Goal: Task Accomplishment & Management: Manage account settings

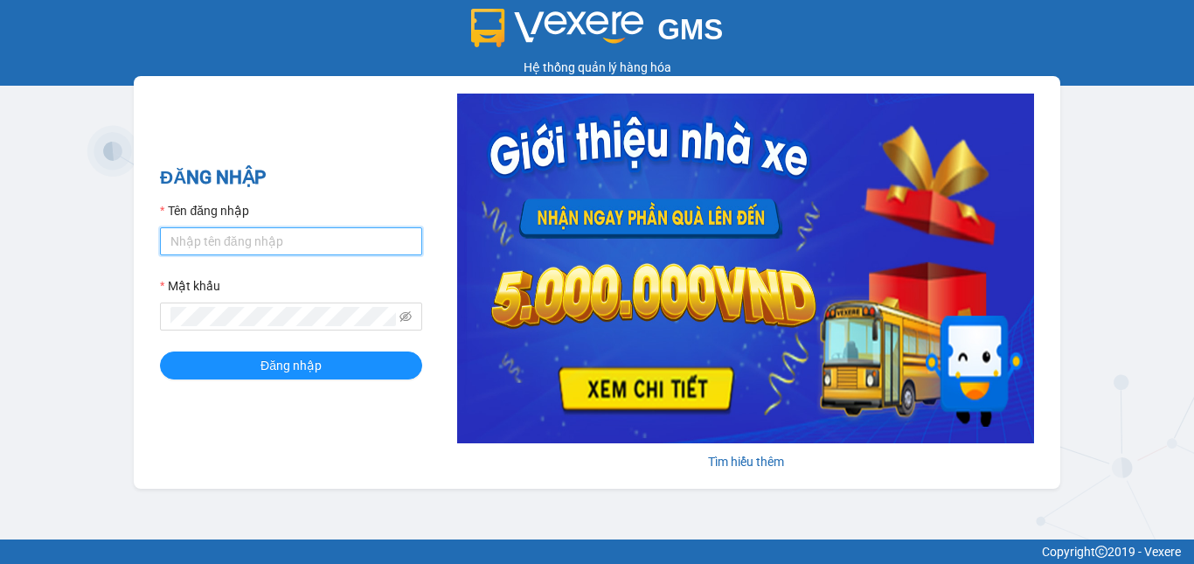
click at [301, 246] on input "Tên đăng nhập" at bounding box center [291, 241] width 262 height 28
type input "tranvantuyet.trangngocphat"
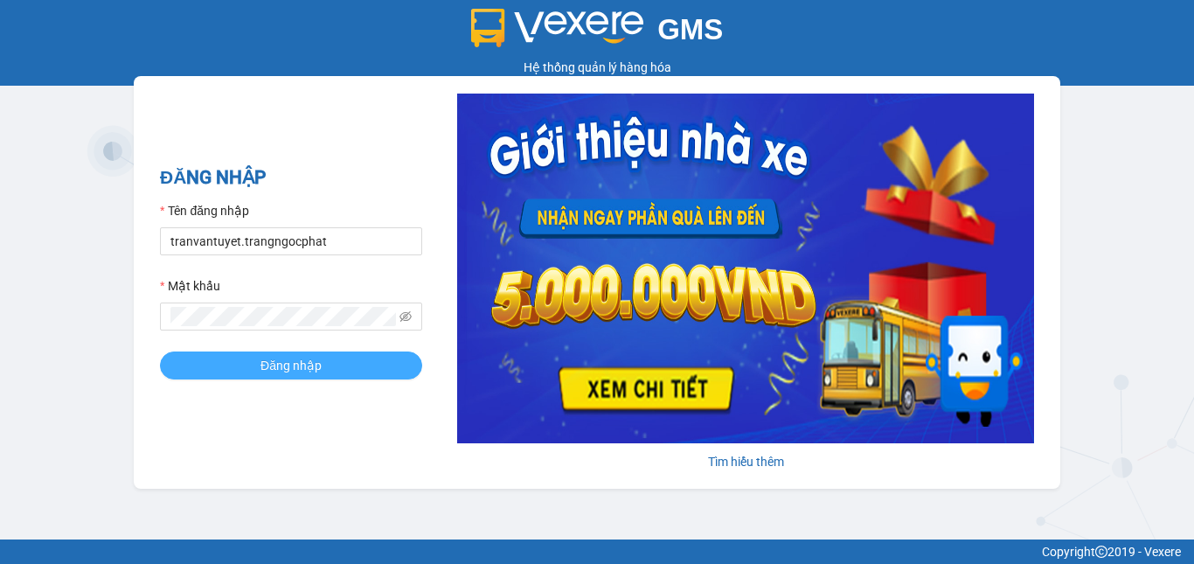
click at [270, 360] on span "Đăng nhập" at bounding box center [290, 365] width 61 height 19
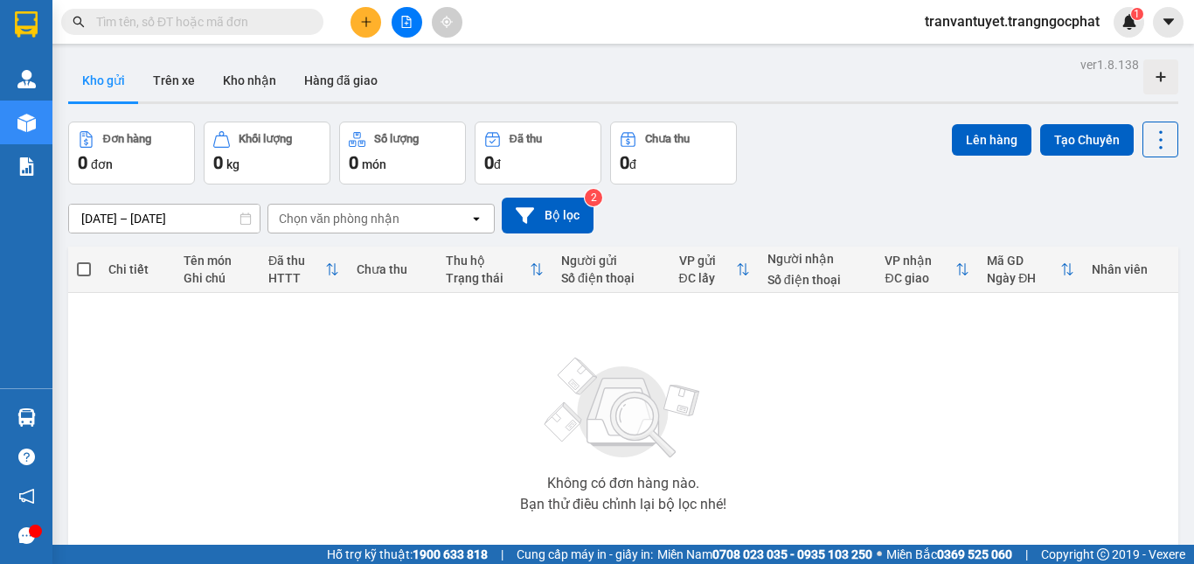
click at [689, 217] on div "13/08/2025 – 15/08/2025 Press the down arrow key to interact with the calendar …" at bounding box center [623, 215] width 1110 height 36
click at [232, 17] on input "text" at bounding box center [199, 21] width 206 height 19
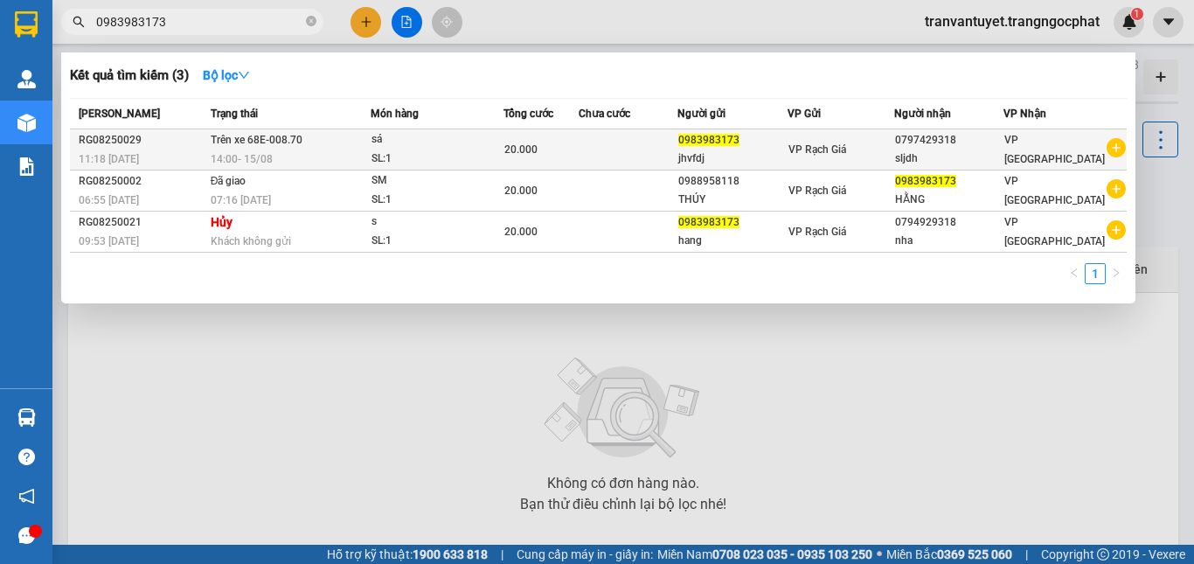
type input "0983983173"
click at [327, 138] on td "Trên xe 68E-008.70 14:00 - 15/08" at bounding box center [288, 149] width 164 height 41
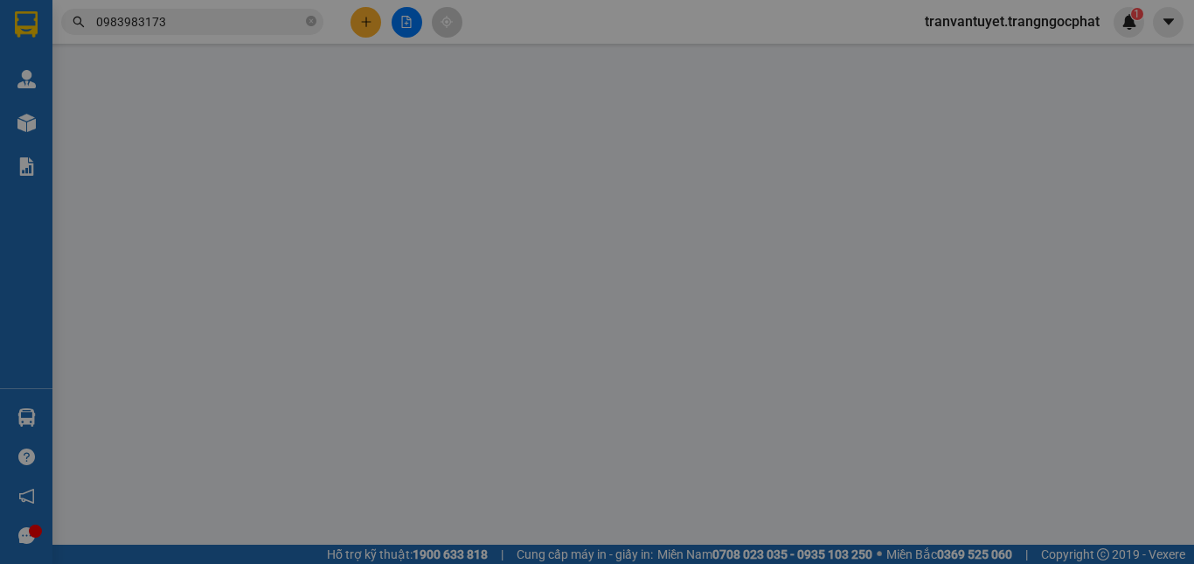
type input "0983983173"
type input "jhvfdj"
type input "0797429318"
type input "sljdh"
type input "20.000"
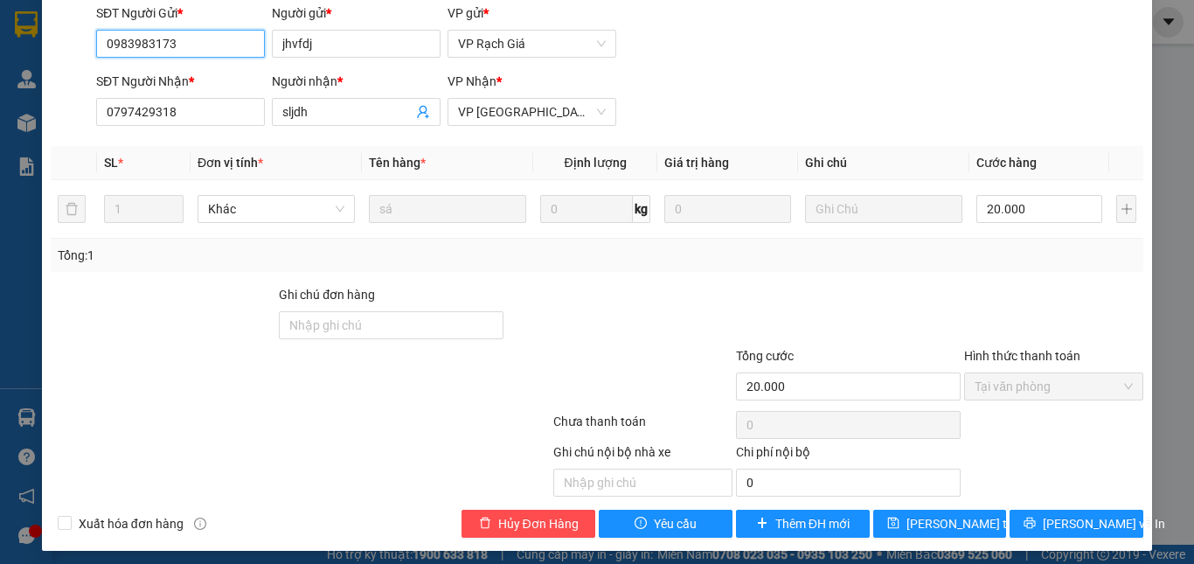
scroll to position [164, 0]
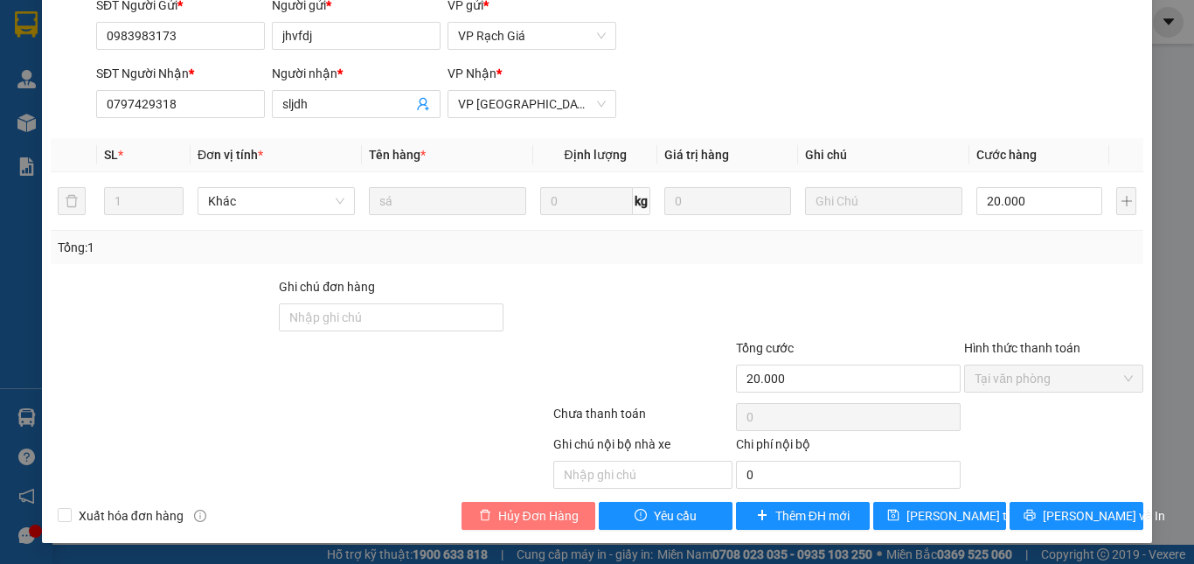
click at [534, 520] on span "Hủy Đơn Hàng" at bounding box center [538, 515] width 80 height 19
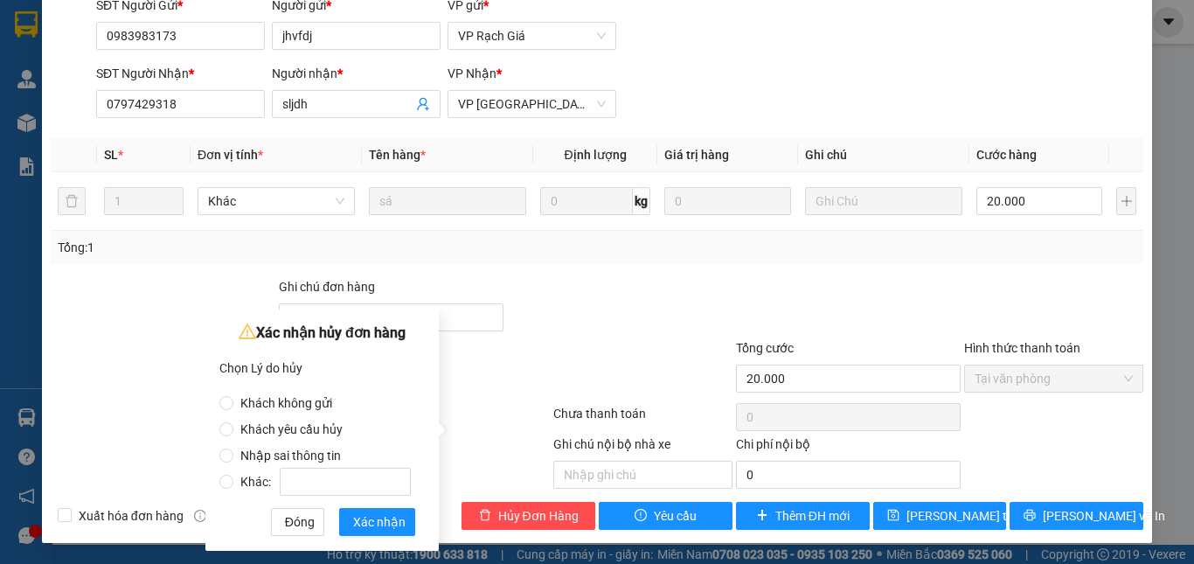
click at [279, 402] on span "Khách không gửi" at bounding box center [286, 403] width 106 height 14
click at [233, 402] on input "Khách không gửi" at bounding box center [226, 403] width 14 height 14
radio input "true"
click at [375, 521] on span "Xác nhận" at bounding box center [379, 521] width 52 height 19
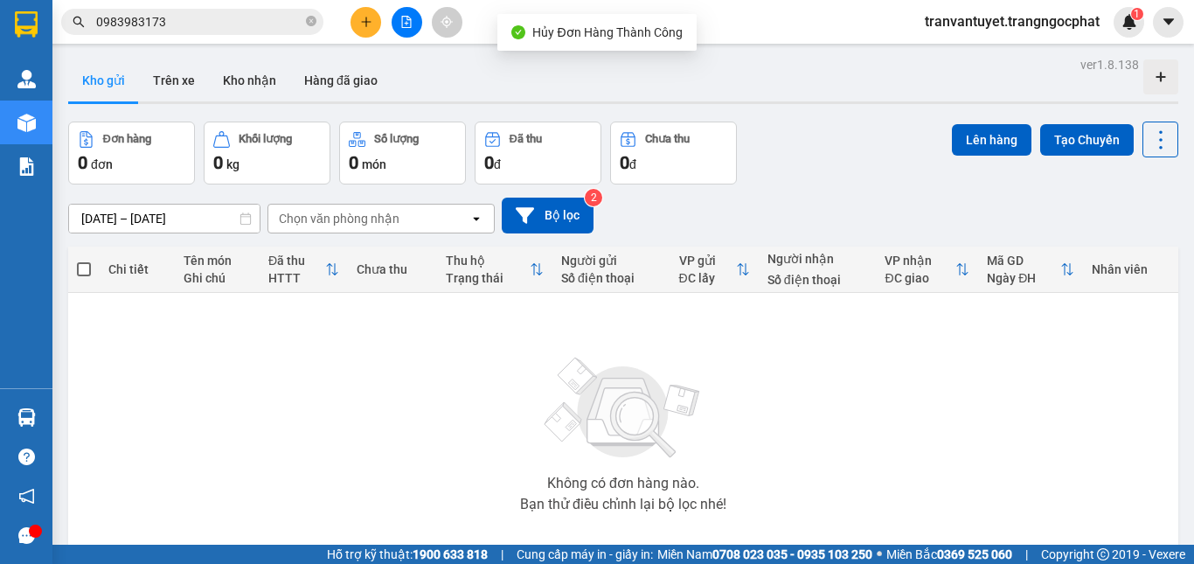
click at [214, 14] on input "0983983173" at bounding box center [199, 21] width 206 height 19
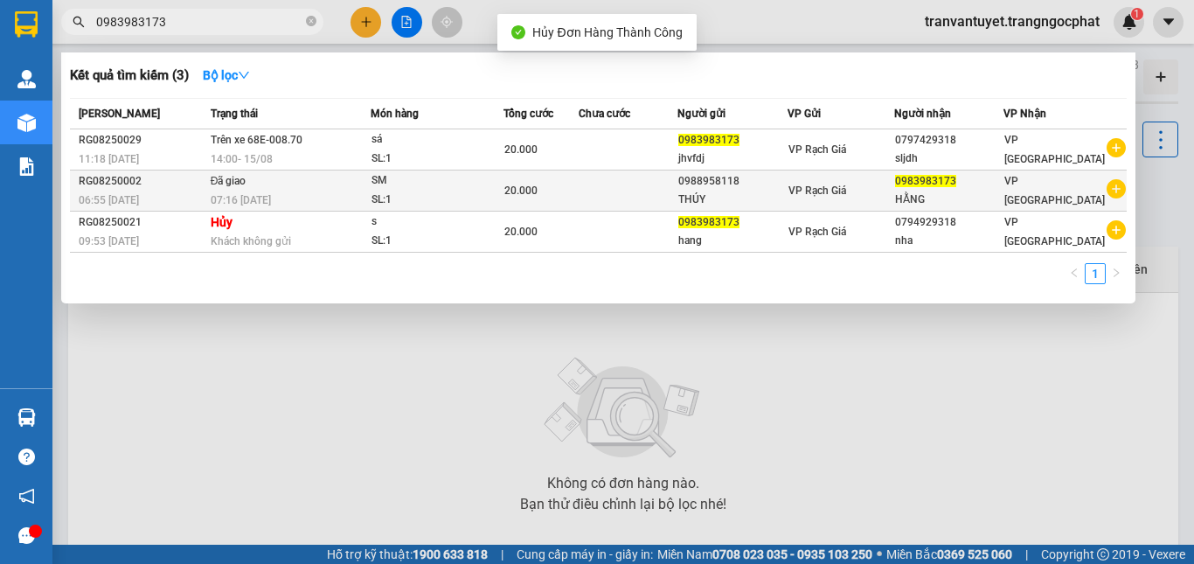
click at [264, 187] on td "Đã giao 07:16 - 15/08" at bounding box center [288, 190] width 164 height 41
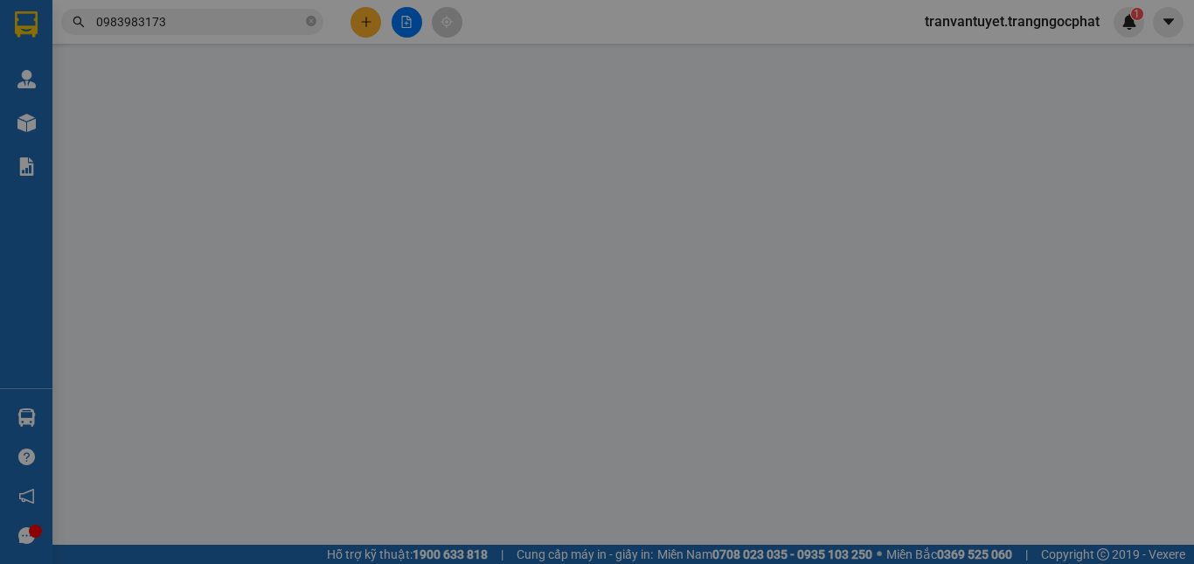
type input "0988958118"
type input "THÚY"
type input "0983983173"
type input "HẰNG"
type input "20.000"
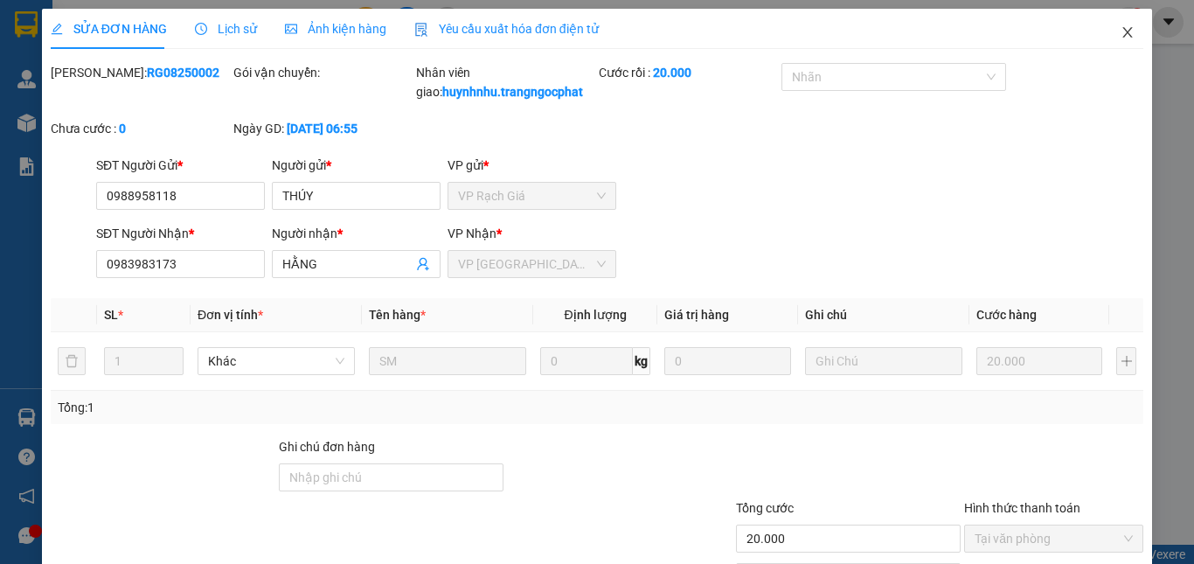
click at [1120, 32] on icon "close" at bounding box center [1127, 32] width 14 height 14
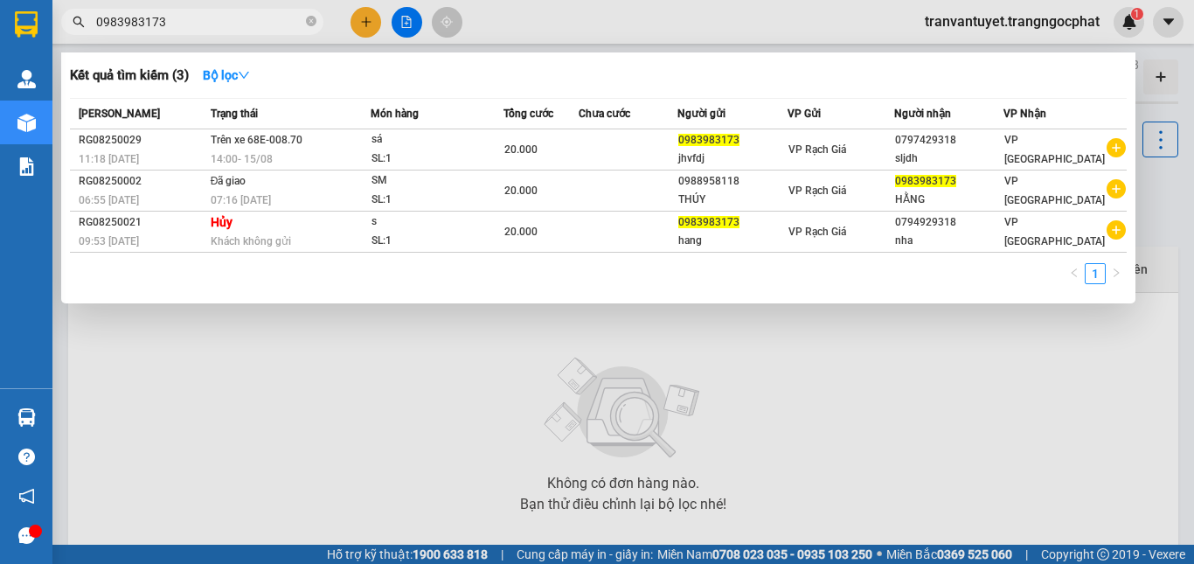
click at [199, 20] on input "0983983173" at bounding box center [199, 21] width 206 height 19
click at [738, 353] on div at bounding box center [597, 282] width 1194 height 564
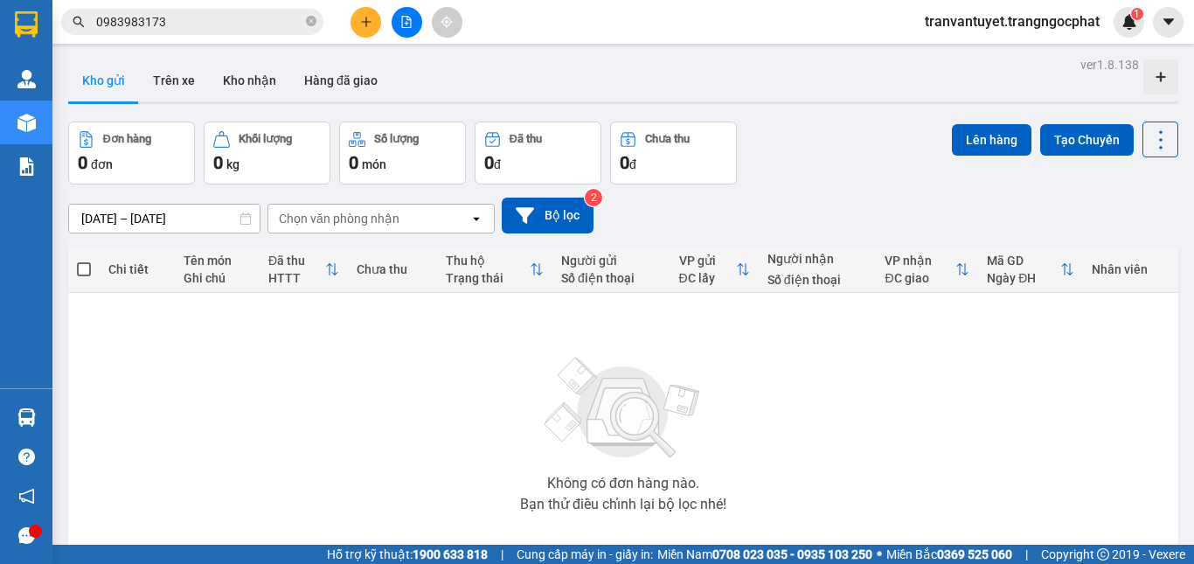
click at [279, 218] on div "Chọn văn phòng nhận" at bounding box center [339, 218] width 121 height 17
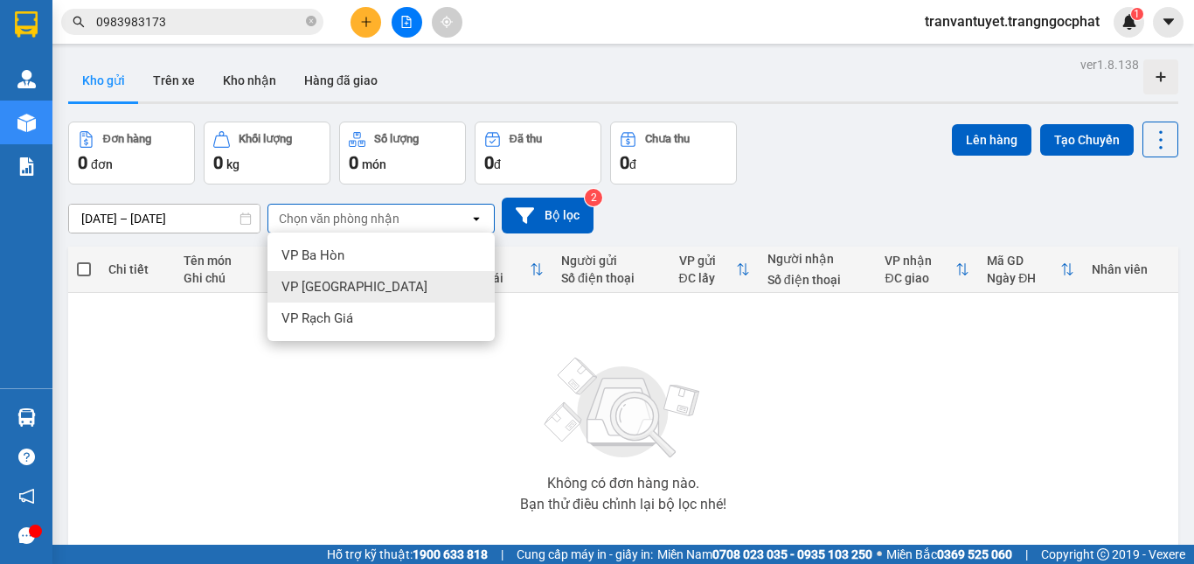
click at [340, 285] on span "VP [PERSON_NAME]" at bounding box center [354, 286] width 146 height 17
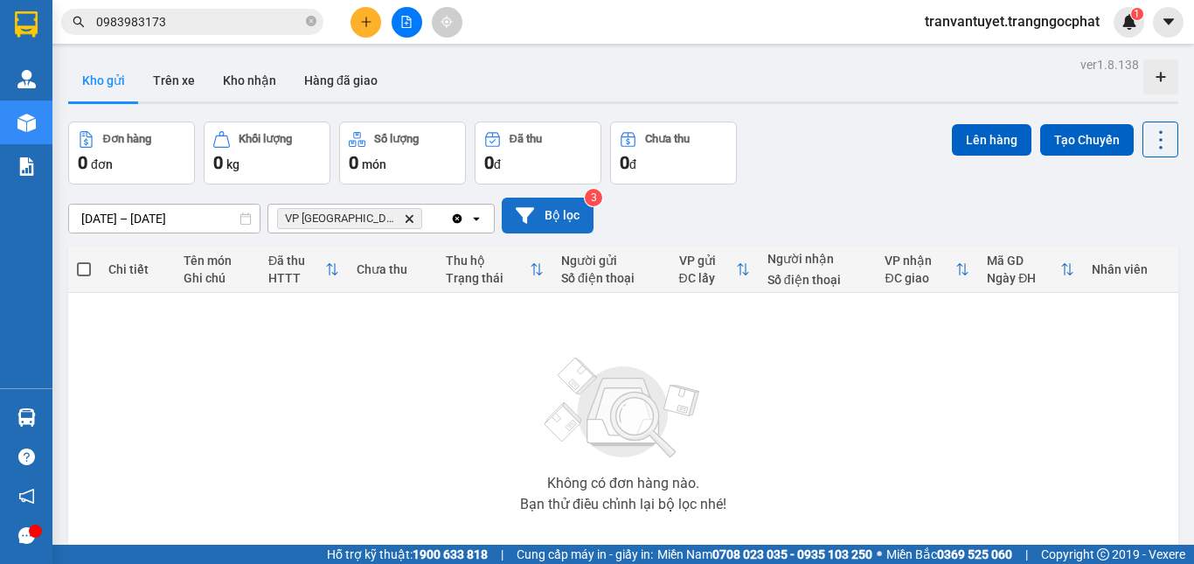
click at [547, 220] on button "Bộ lọc" at bounding box center [548, 215] width 92 height 36
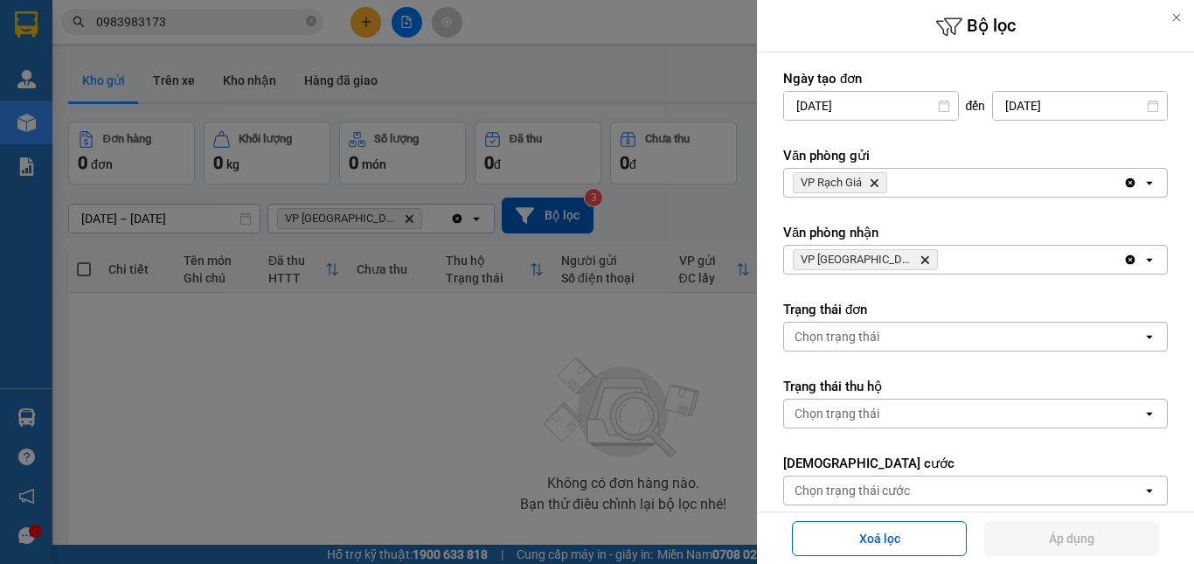
drag, startPoint x: 707, startPoint y: 86, endPoint x: 510, endPoint y: 91, distance: 196.7
click at [706, 85] on div at bounding box center [597, 282] width 1194 height 564
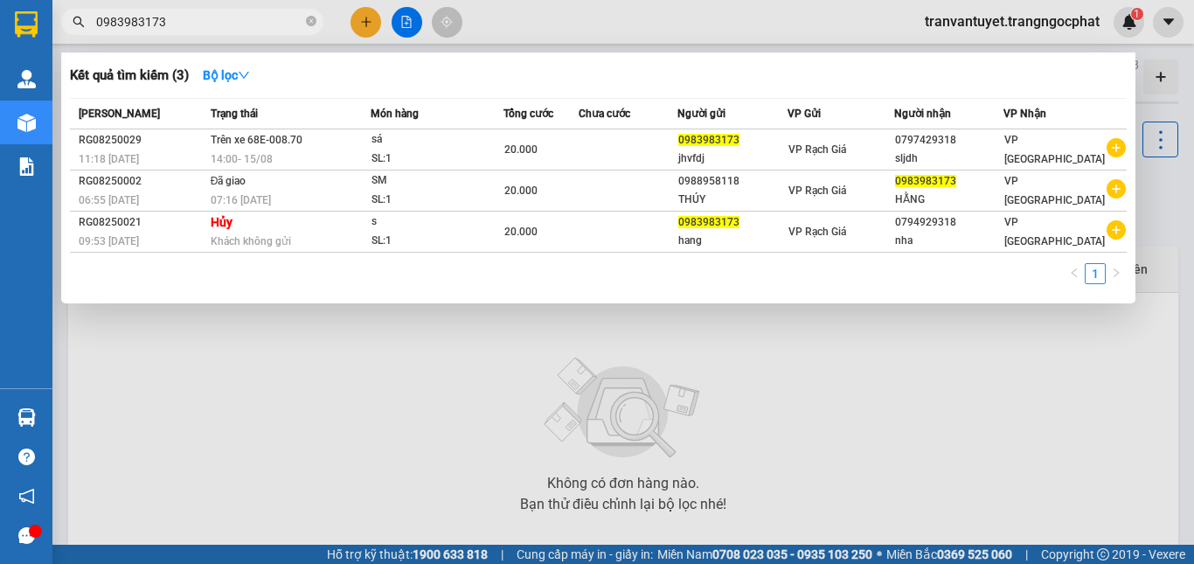
click at [198, 26] on input "0983983173" at bounding box center [199, 21] width 206 height 19
click at [736, 433] on div at bounding box center [597, 282] width 1194 height 564
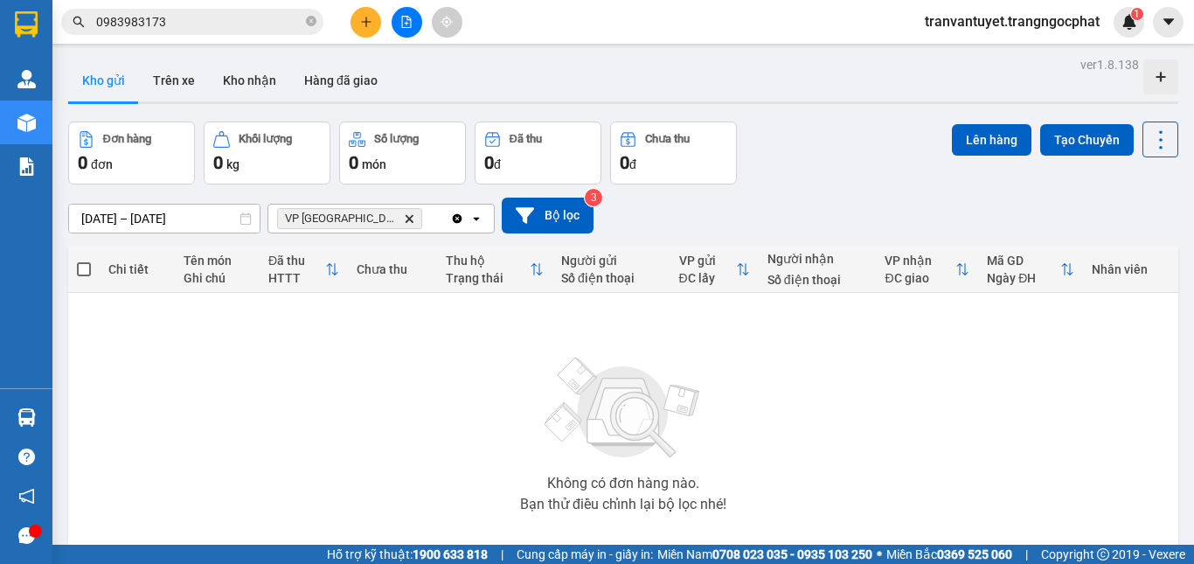
click at [404, 218] on icon "Delete" at bounding box center [409, 218] width 10 height 10
click at [961, 133] on button "Lên hàng" at bounding box center [992, 139] width 80 height 31
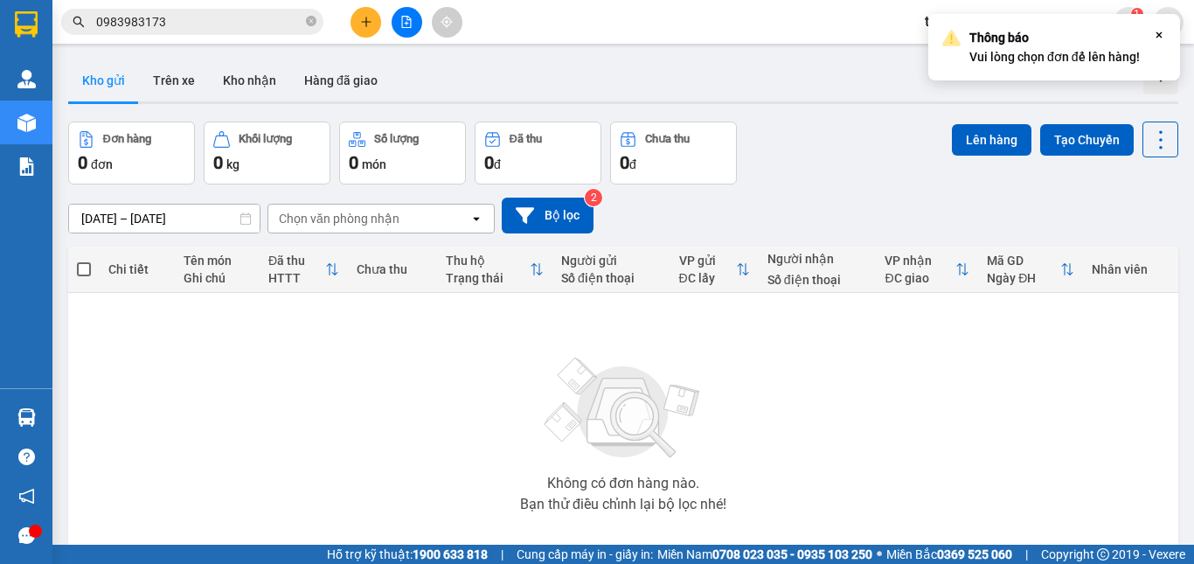
click at [760, 149] on div "Đơn hàng 0 đơn Khối lượng 0 kg Số lượng 0 món Đã thu 0 đ Chưa thu 0 đ Lên hàng …" at bounding box center [623, 152] width 1110 height 63
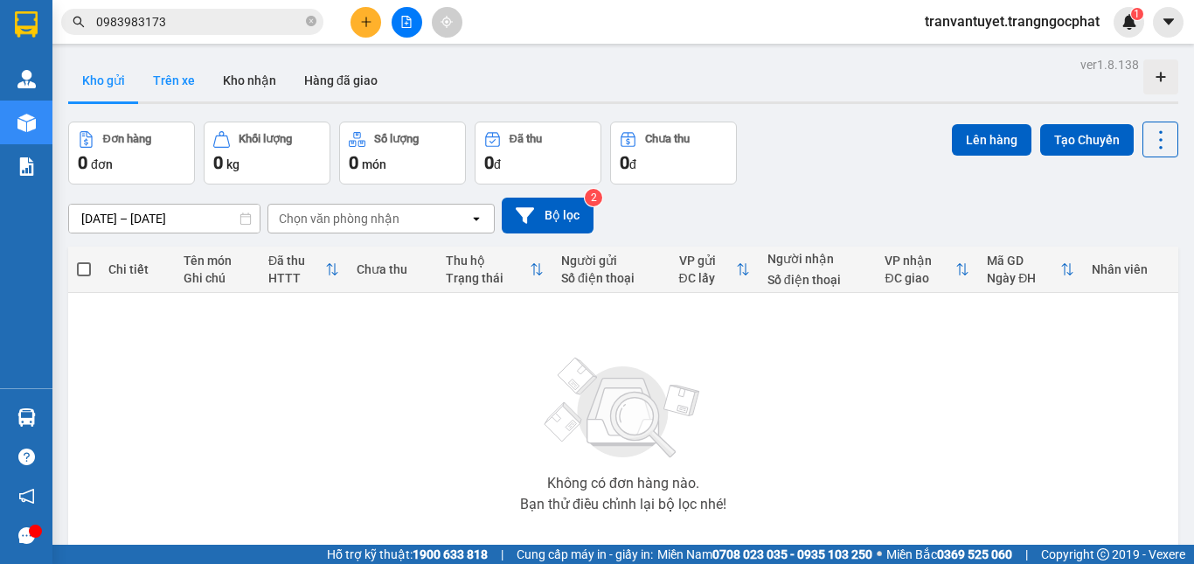
click at [178, 78] on button "Trên xe" at bounding box center [174, 80] width 70 height 42
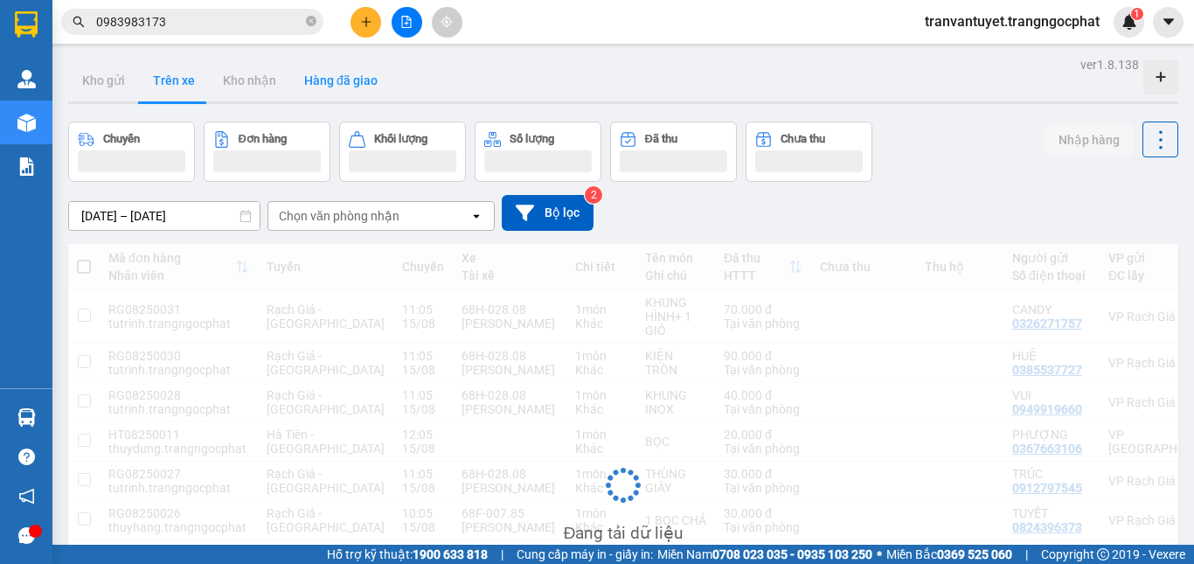
click at [329, 82] on button "Hàng đã giao" at bounding box center [340, 80] width 101 height 42
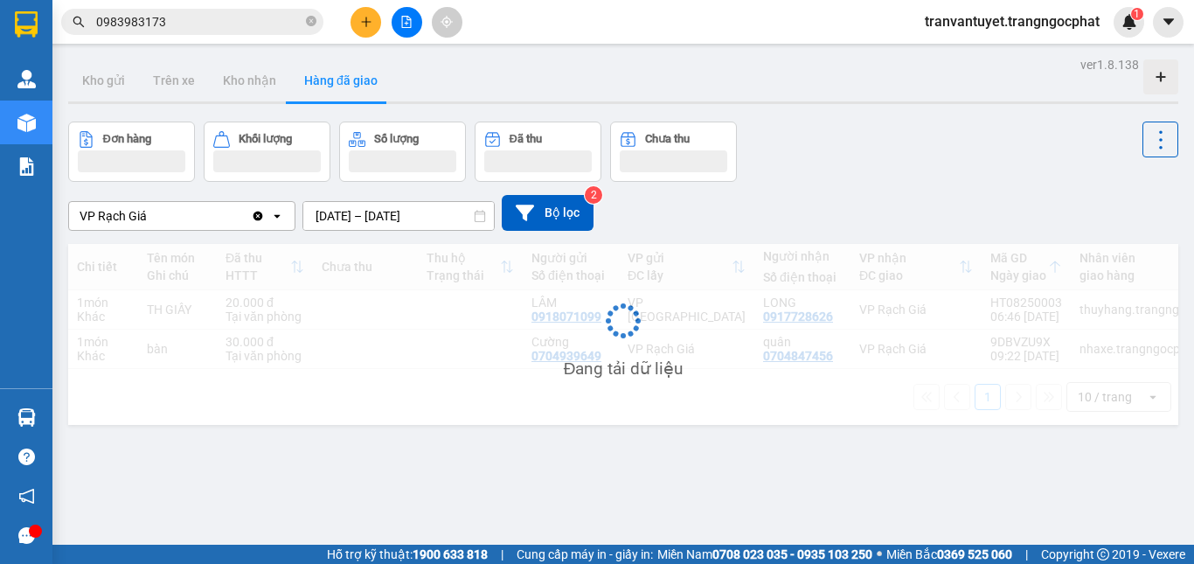
click at [329, 82] on button "Hàng đã giao" at bounding box center [340, 80] width 101 height 42
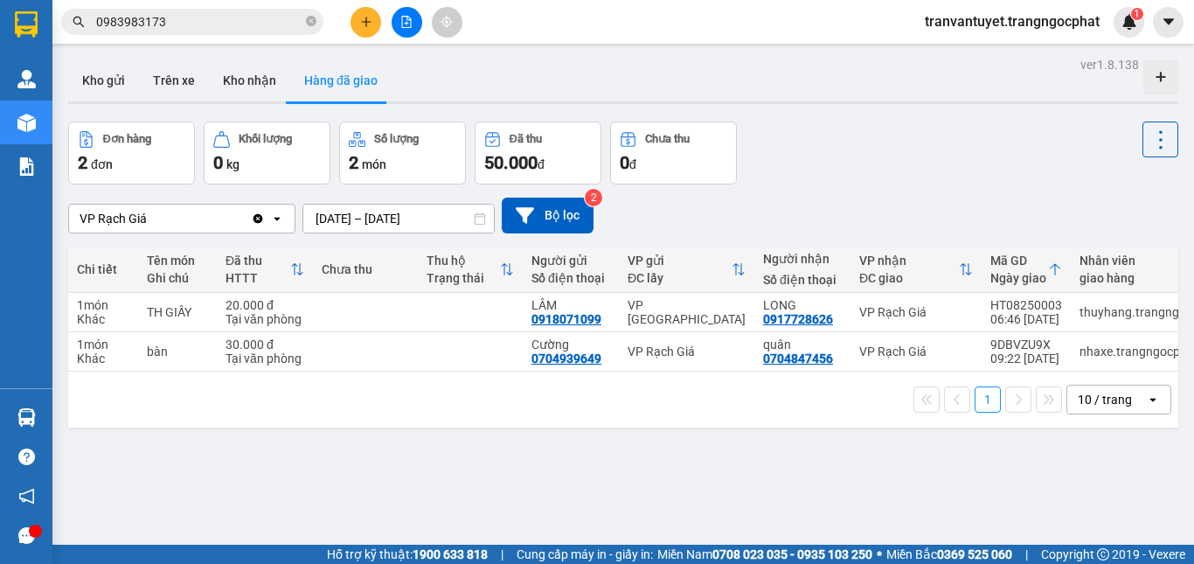
click at [275, 217] on icon "open" at bounding box center [277, 218] width 14 height 14
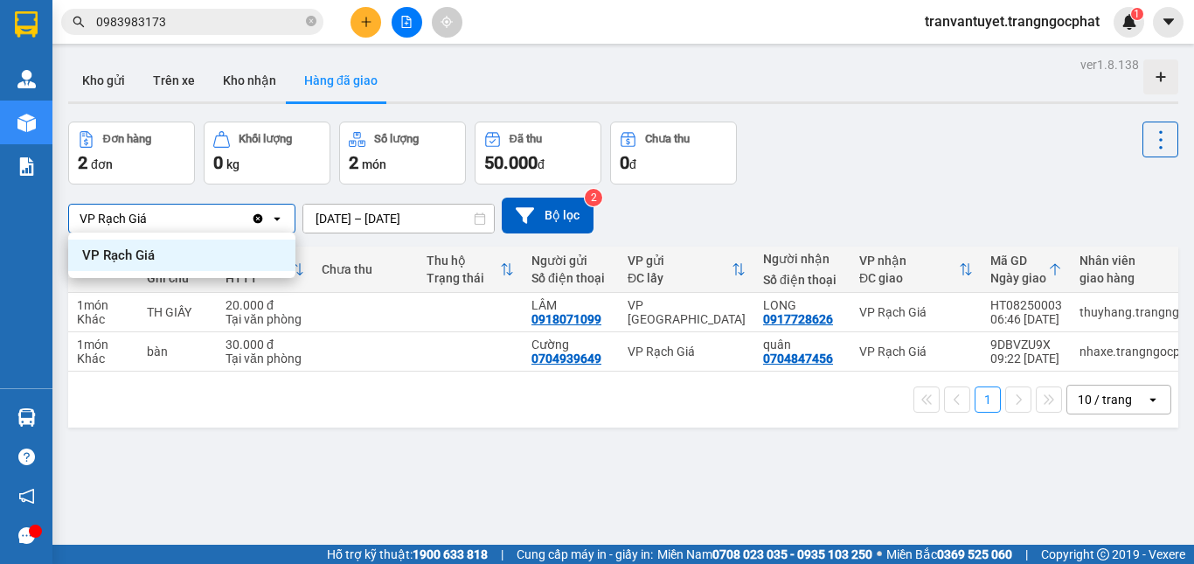
click at [255, 216] on icon "Clear value" at bounding box center [258, 218] width 10 height 10
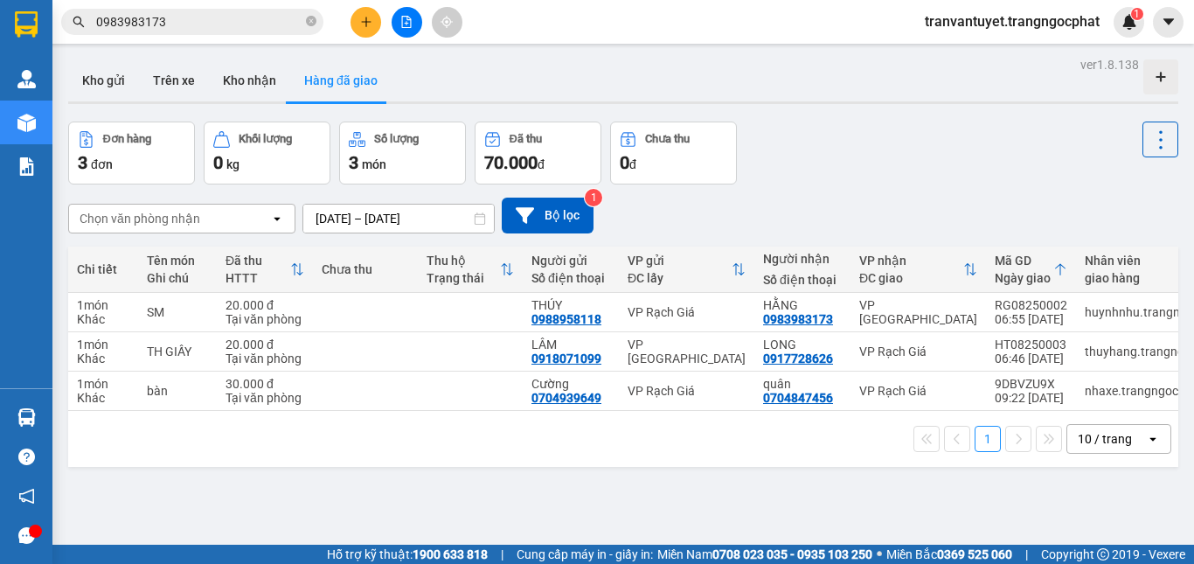
click at [252, 216] on div "Chọn văn phòng nhận" at bounding box center [169, 218] width 201 height 28
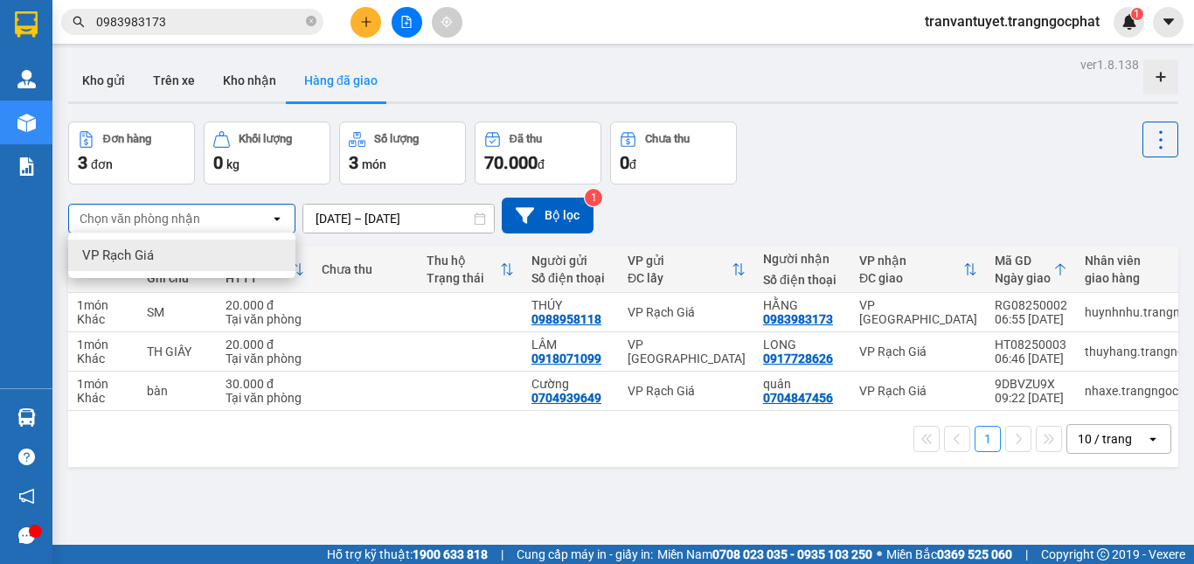
click at [281, 220] on icon "open" at bounding box center [277, 218] width 14 height 14
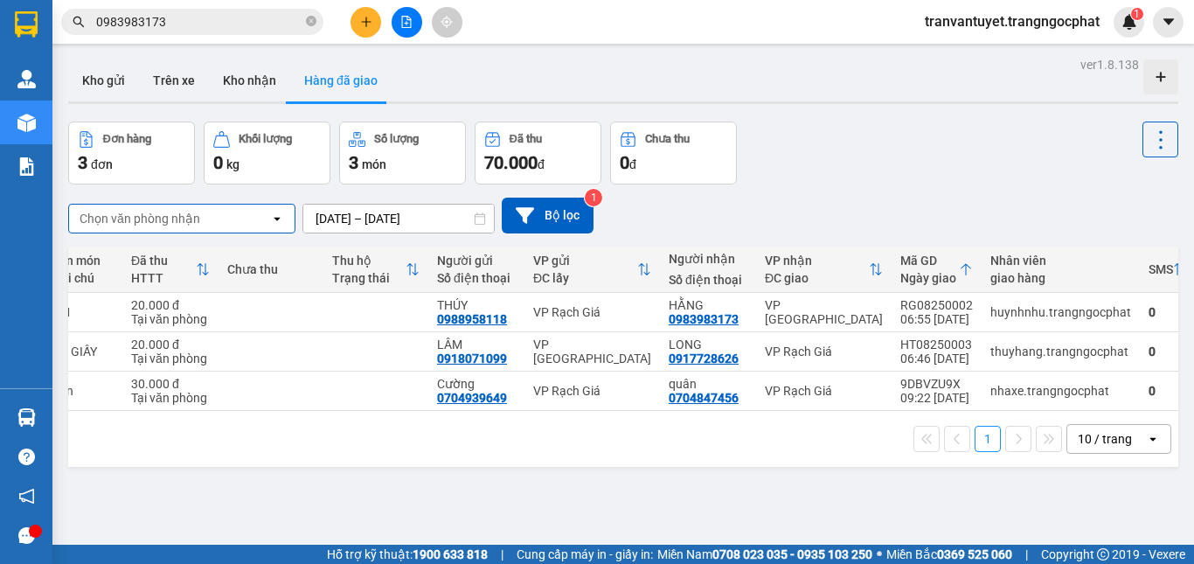
scroll to position [0, 197]
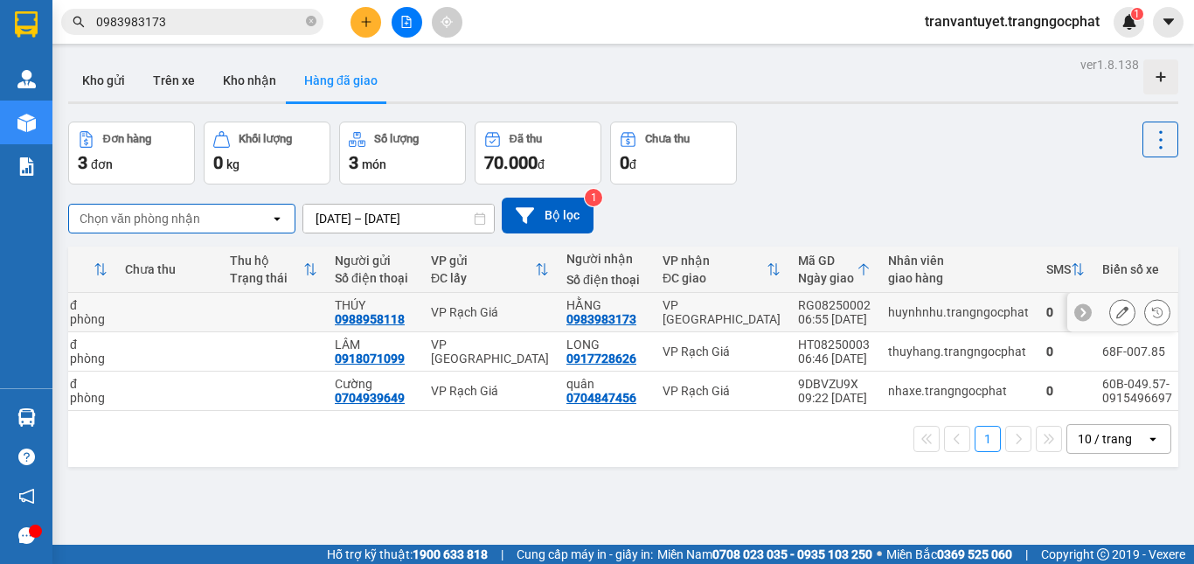
click at [662, 315] on div "VP [PERSON_NAME]" at bounding box center [721, 312] width 118 height 28
drag, startPoint x: 566, startPoint y: 495, endPoint x: 270, endPoint y: 164, distance: 443.7
click at [563, 490] on div "ver 1.8.138 Kho gửi Trên xe Kho nhận Hàng đã giao Đơn hàng 3 đơn Khối lượng 0 k…" at bounding box center [623, 334] width 1124 height 564
click at [229, 24] on input "0983983173" at bounding box center [199, 21] width 206 height 19
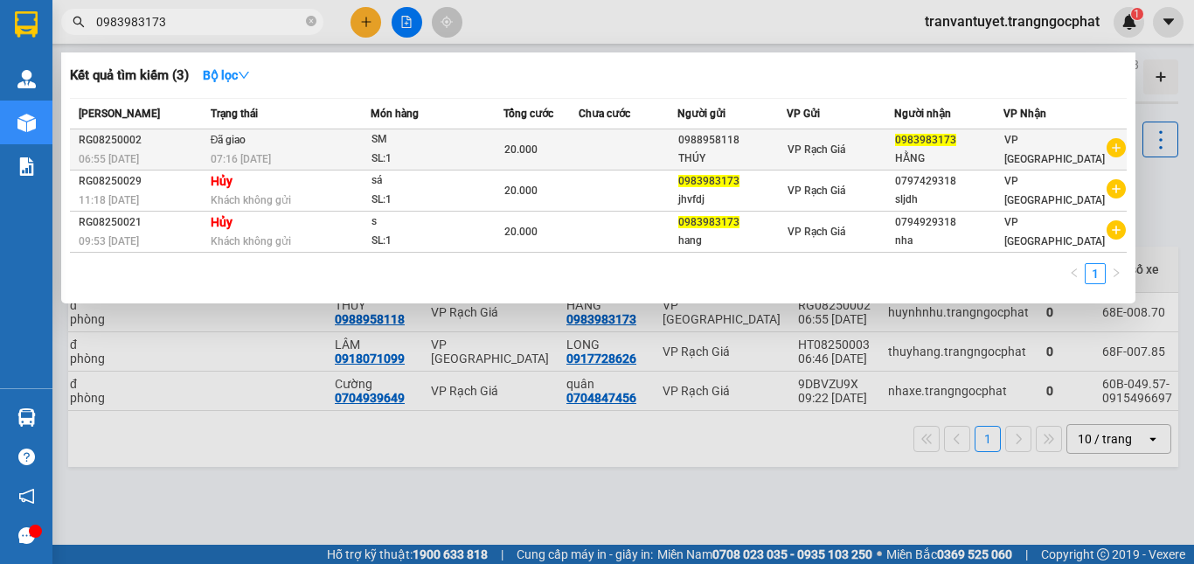
click at [271, 151] on span "07:16 - 15/08" at bounding box center [241, 158] width 60 height 14
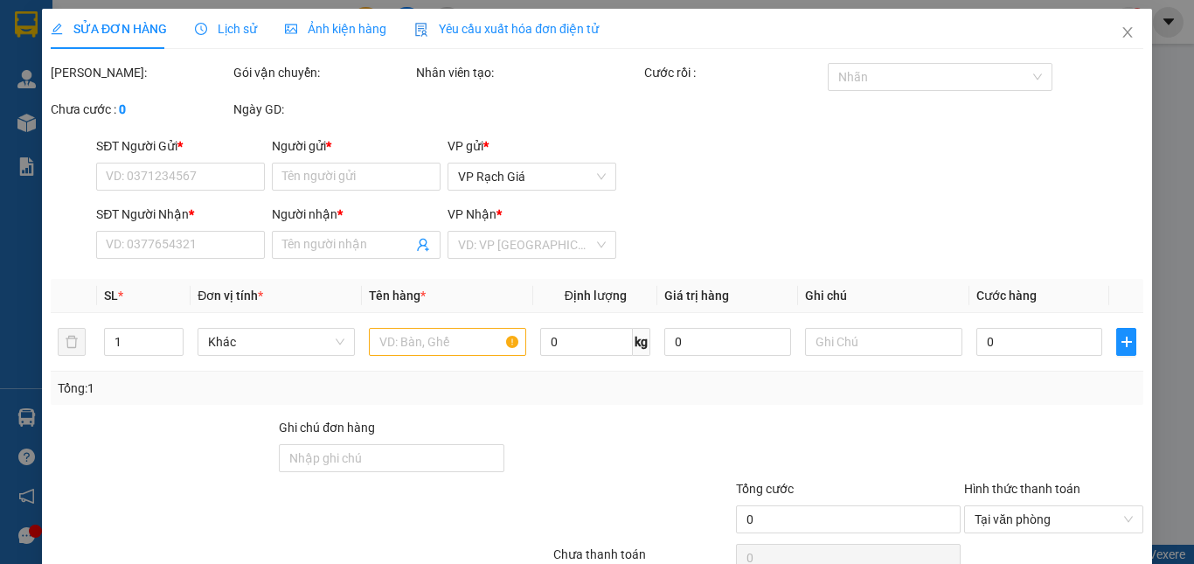
type input "0988958118"
type input "THÚY"
type input "0983983173"
type input "HẰNG"
type input "20.000"
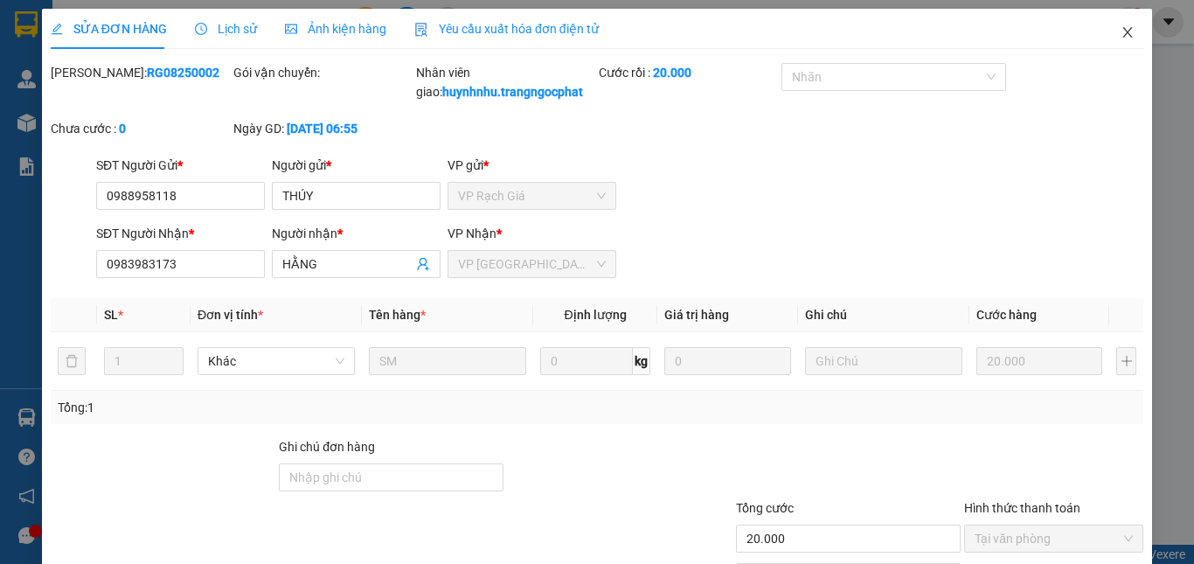
click at [1123, 34] on icon "close" at bounding box center [1128, 32] width 10 height 10
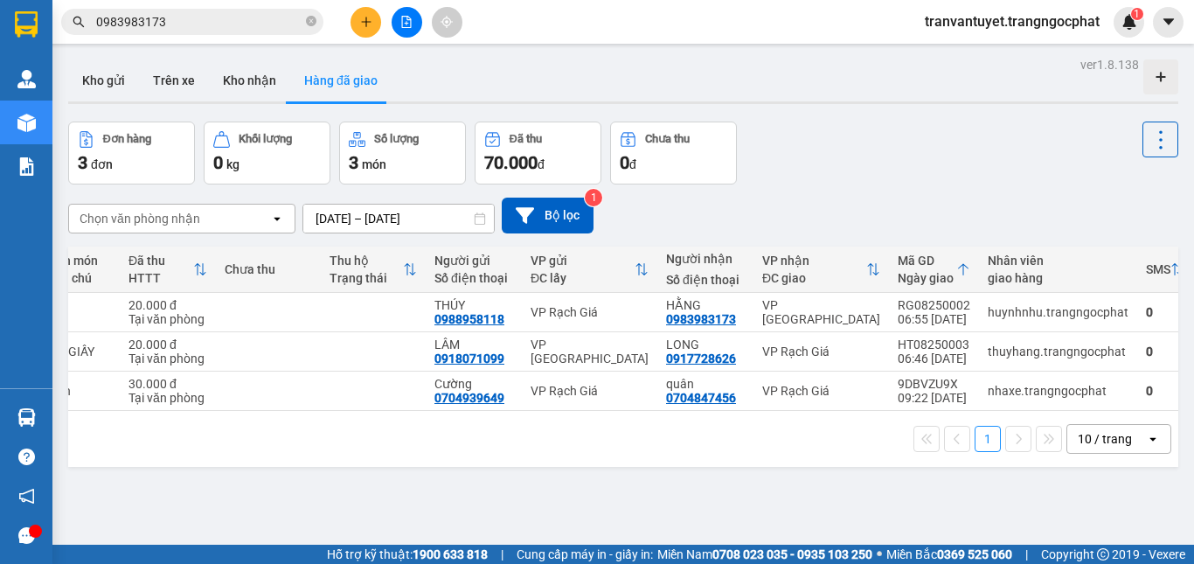
scroll to position [0, 197]
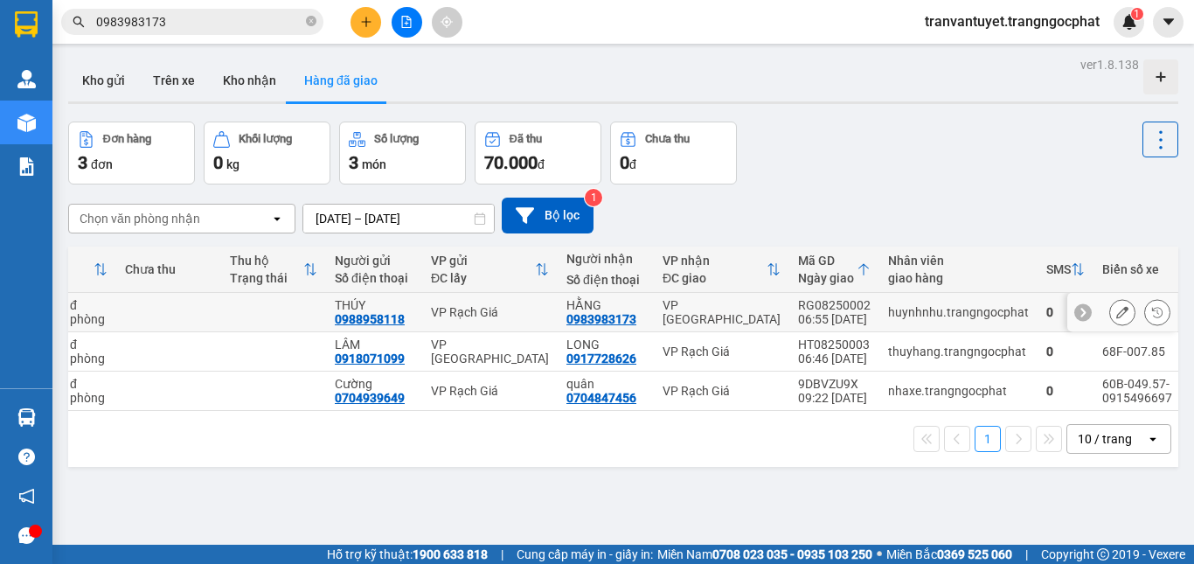
click at [679, 311] on div "VP [PERSON_NAME]" at bounding box center [721, 312] width 118 height 28
click at [254, 314] on td at bounding box center [273, 312] width 105 height 39
click at [1151, 309] on icon at bounding box center [1157, 312] width 12 height 12
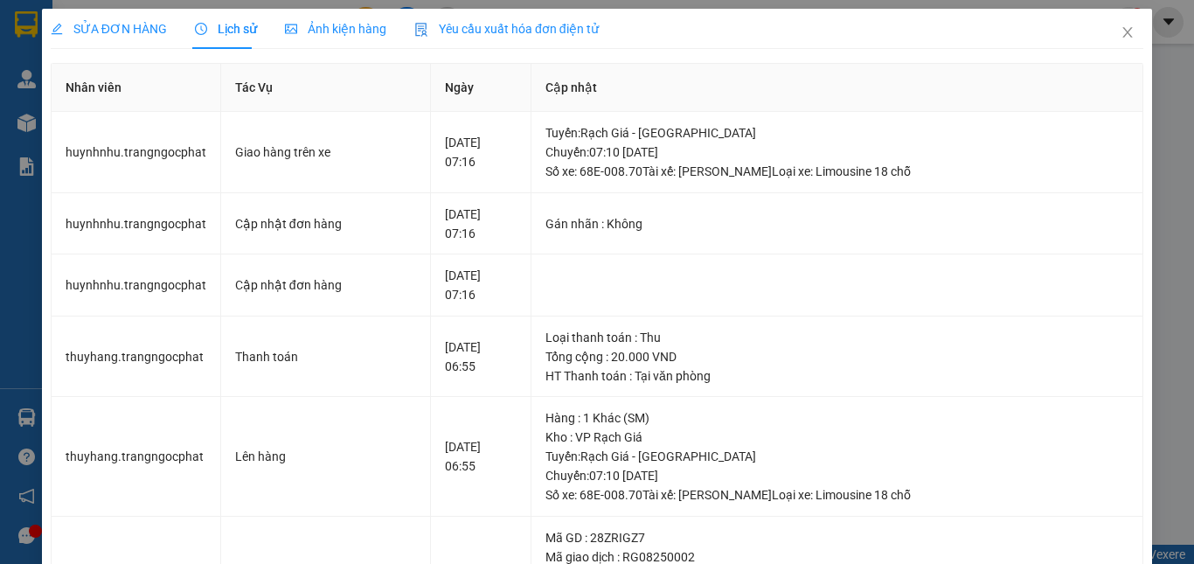
click at [321, 33] on span "Ảnh kiện hàng" at bounding box center [335, 29] width 101 height 14
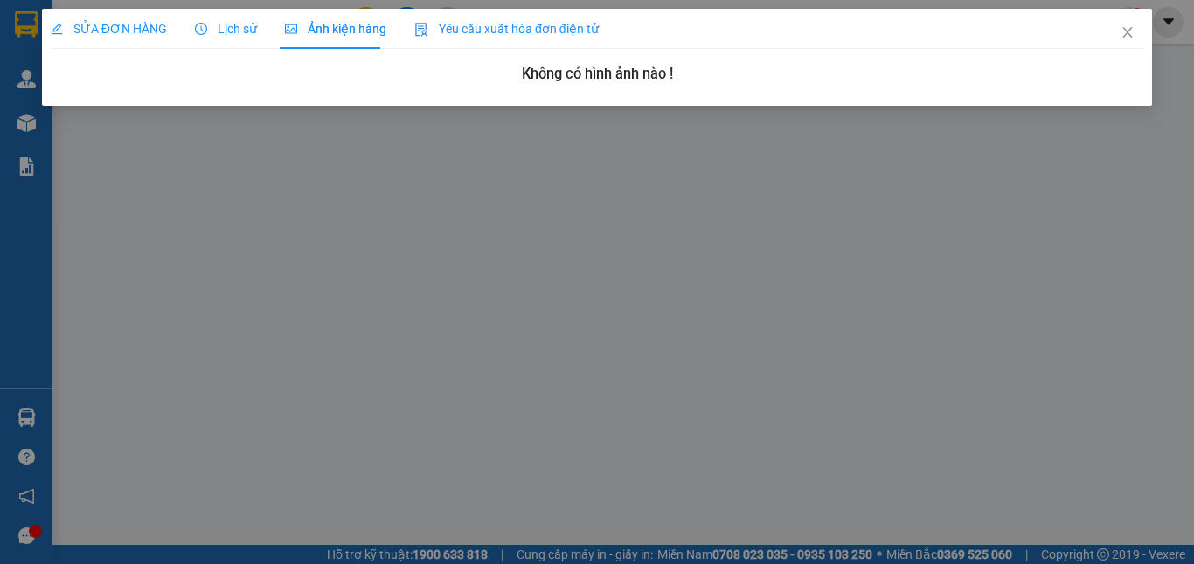
click at [126, 29] on span "SỬA ĐƠN HÀNG" at bounding box center [109, 29] width 116 height 14
click at [232, 31] on span "Lịch sử" at bounding box center [226, 29] width 62 height 14
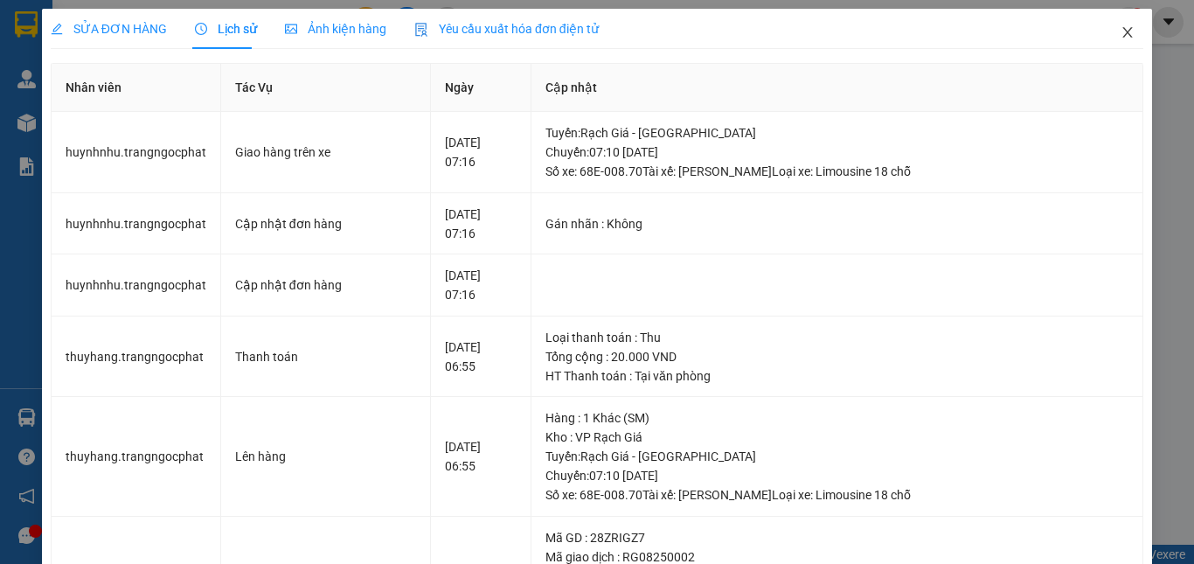
click at [1121, 33] on icon "close" at bounding box center [1127, 32] width 14 height 14
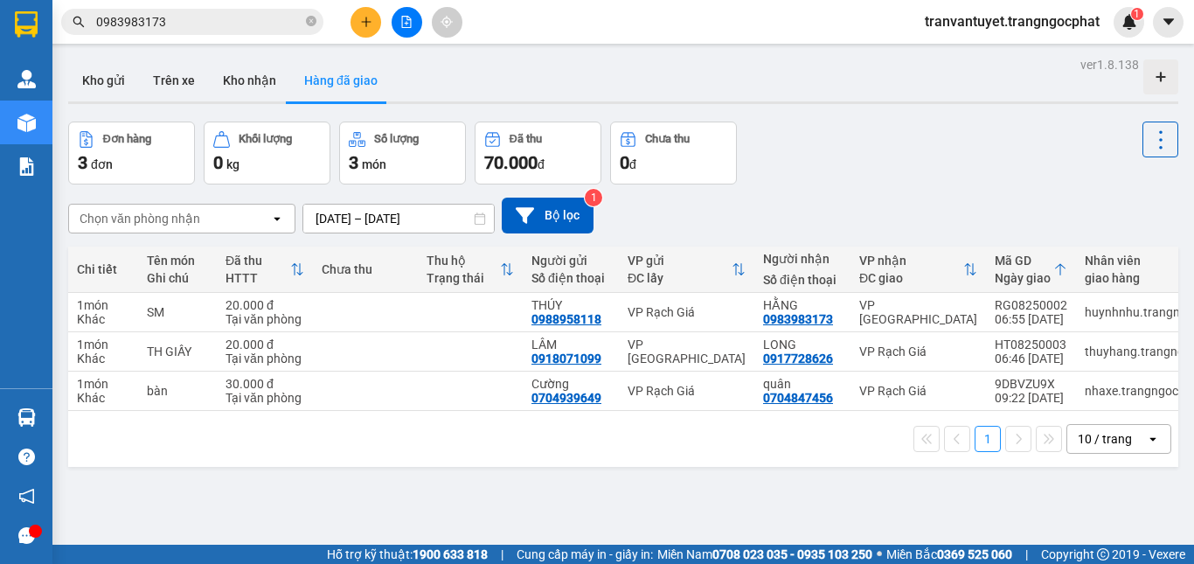
click at [273, 215] on icon "open" at bounding box center [277, 218] width 14 height 14
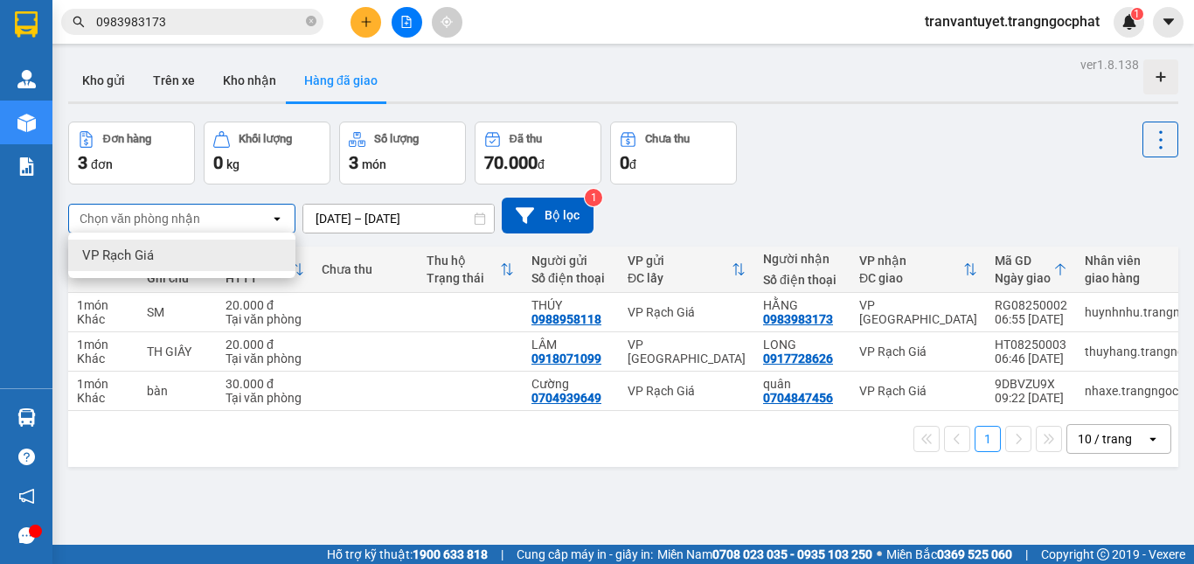
click at [273, 215] on icon "open" at bounding box center [277, 218] width 14 height 14
click at [220, 217] on div "Chọn văn phòng nhận" at bounding box center [169, 218] width 201 height 28
click at [220, 218] on div "Chọn văn phòng nhận" at bounding box center [169, 218] width 201 height 28
click at [550, 87] on div "Kho gửi Trên xe Kho nhận Hàng đã giao" at bounding box center [623, 82] width 1110 height 46
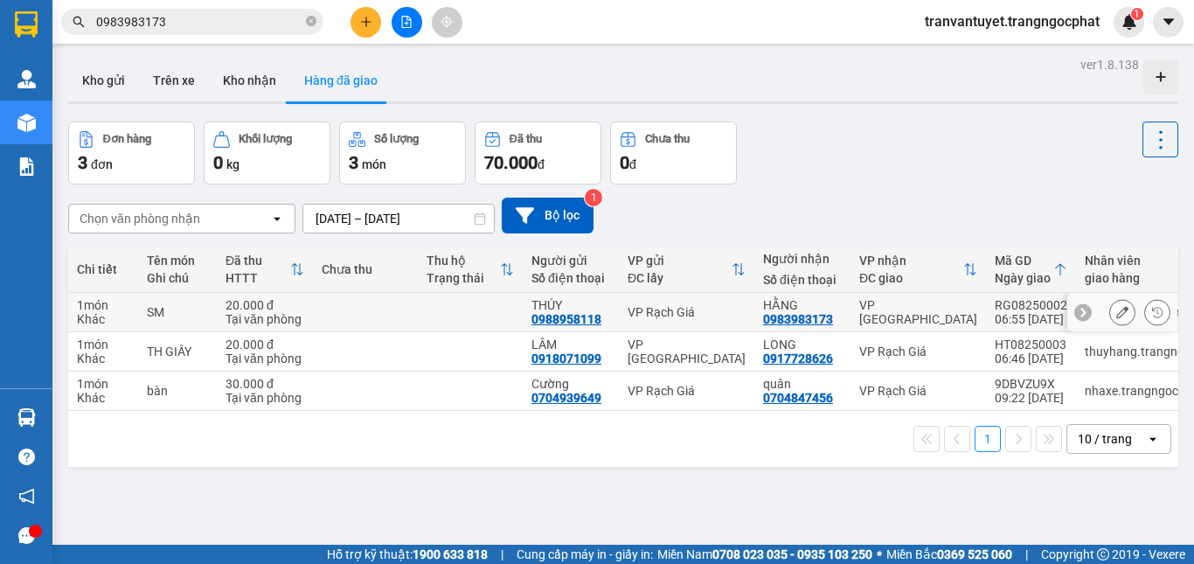
drag, startPoint x: 340, startPoint y: 308, endPoint x: 310, endPoint y: 311, distance: 29.8
click at [310, 311] on td "20.000 đ Tại văn phòng" at bounding box center [265, 312] width 96 height 39
click at [262, 312] on div "Tại văn phòng" at bounding box center [264, 319] width 79 height 14
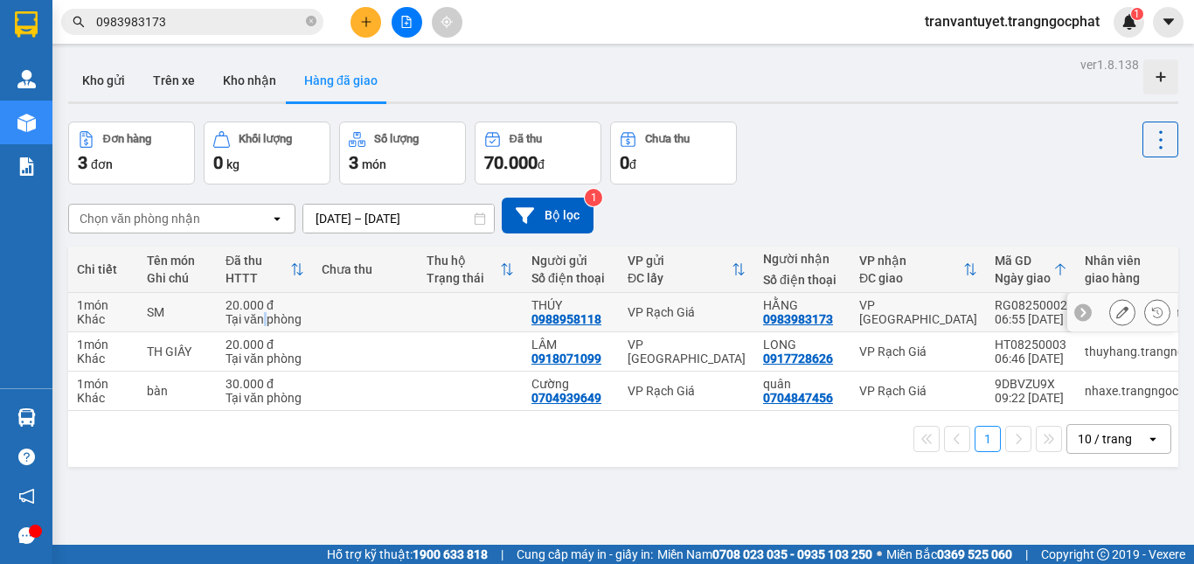
click at [262, 312] on div "Tại văn phòng" at bounding box center [264, 319] width 79 height 14
click at [649, 308] on div "VP Rạch Giá" at bounding box center [686, 312] width 118 height 14
click at [412, 300] on td at bounding box center [365, 312] width 105 height 39
click at [225, 225] on div "Chọn văn phòng nhận" at bounding box center [169, 218] width 201 height 28
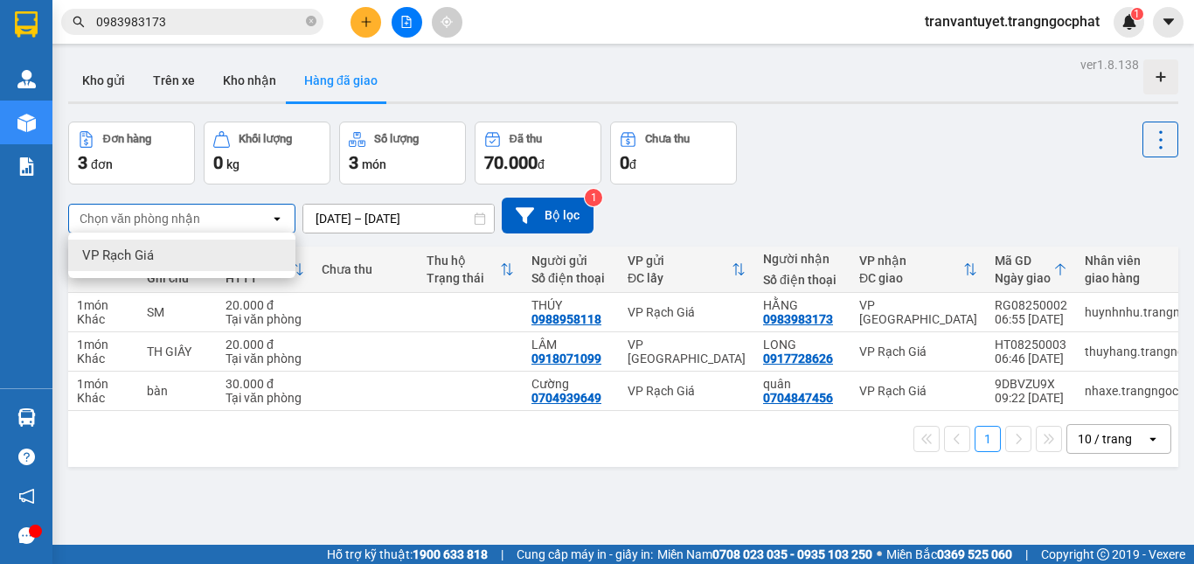
click at [280, 218] on icon "open" at bounding box center [277, 218] width 14 height 14
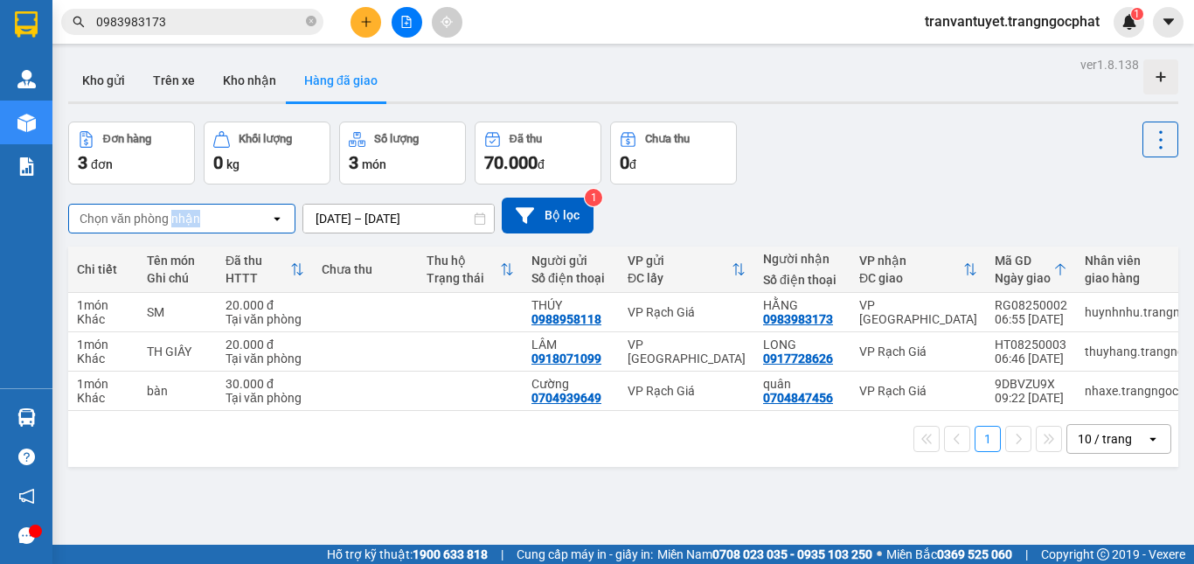
click at [280, 218] on icon "open" at bounding box center [277, 218] width 14 height 14
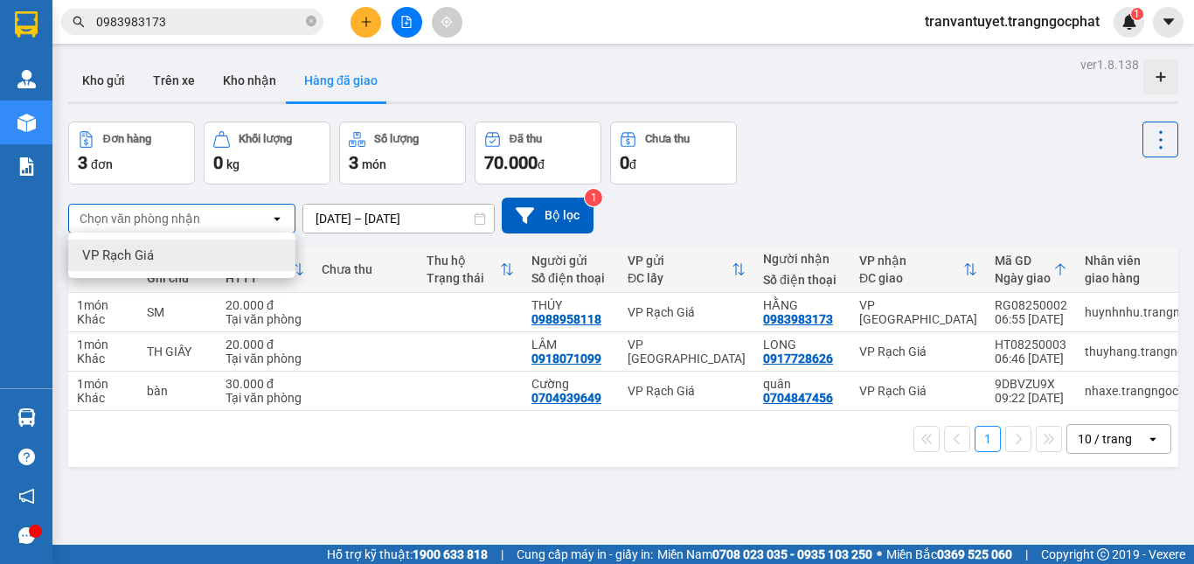
click at [280, 218] on icon "open" at bounding box center [277, 218] width 14 height 14
click at [278, 216] on icon "open" at bounding box center [277, 218] width 14 height 14
click at [246, 76] on button "Kho nhận" at bounding box center [249, 80] width 81 height 42
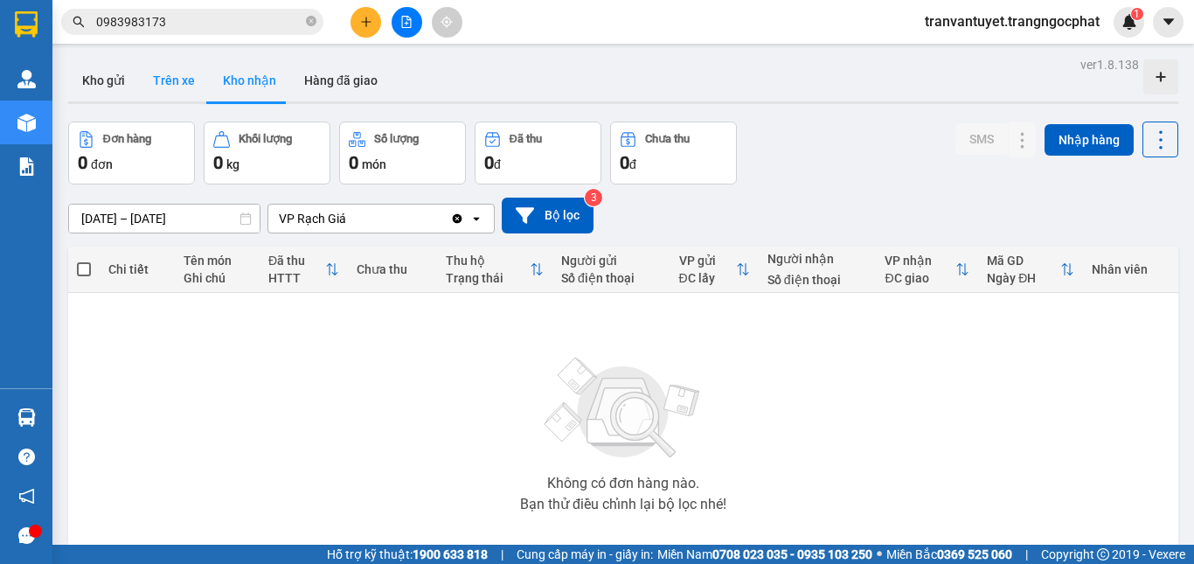
click at [156, 85] on button "Trên xe" at bounding box center [174, 80] width 70 height 42
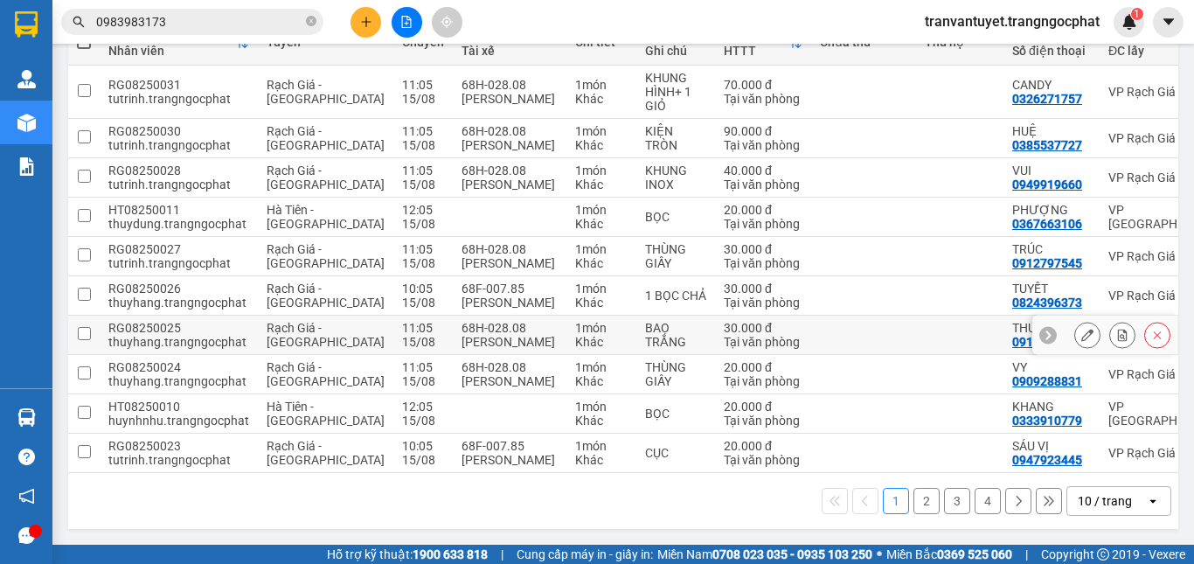
scroll to position [332, 0]
click at [1042, 496] on icon at bounding box center [1048, 501] width 12 height 12
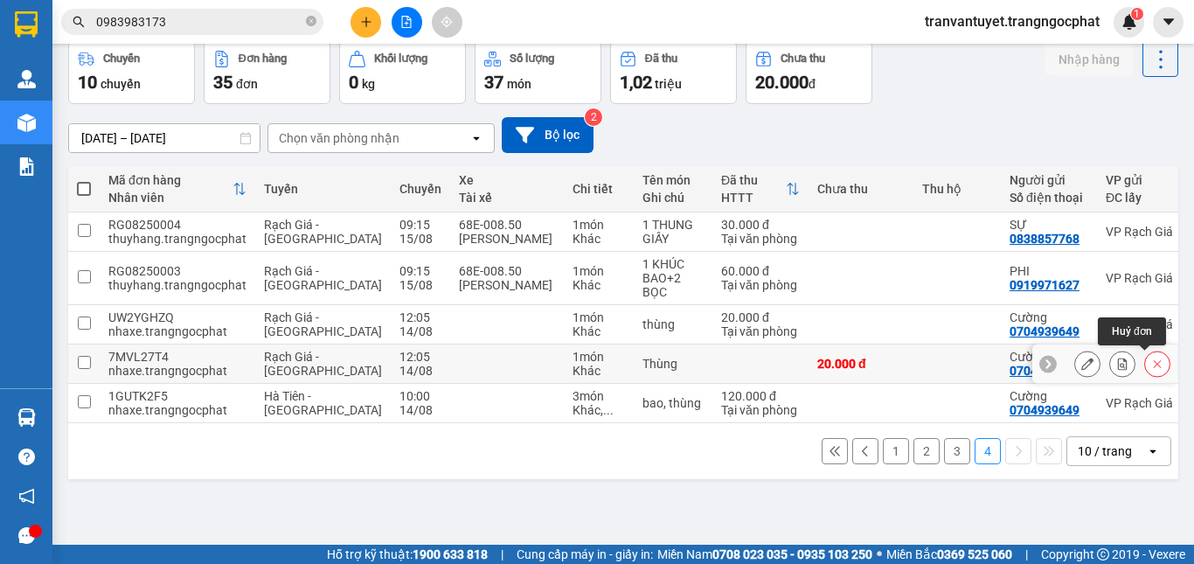
click at [1151, 363] on icon at bounding box center [1157, 363] width 12 height 12
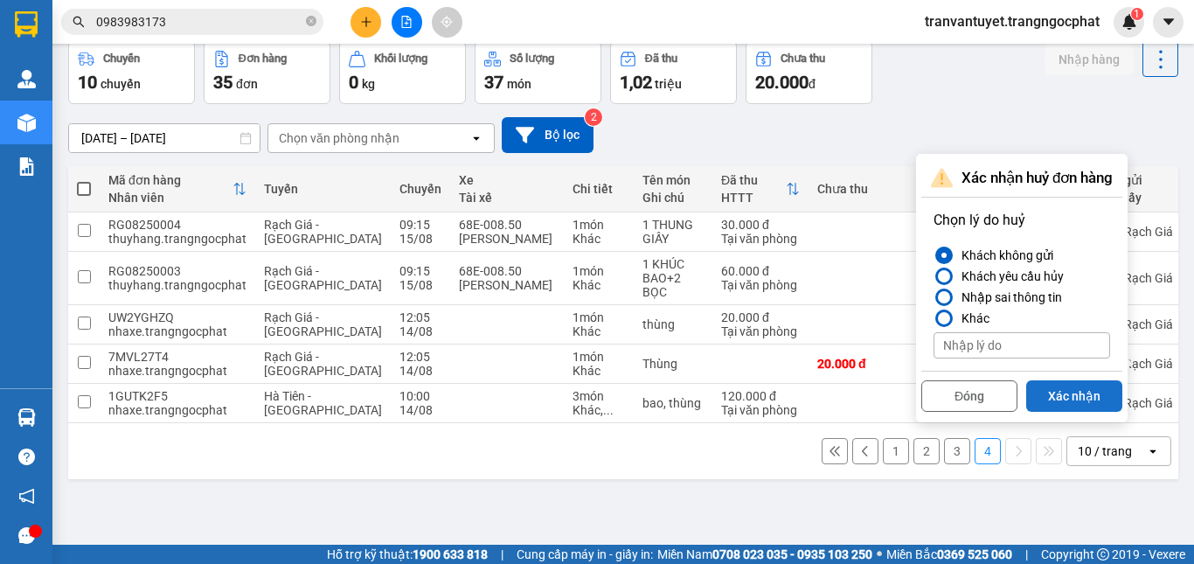
click at [1066, 398] on button "Xác nhận" at bounding box center [1074, 395] width 96 height 31
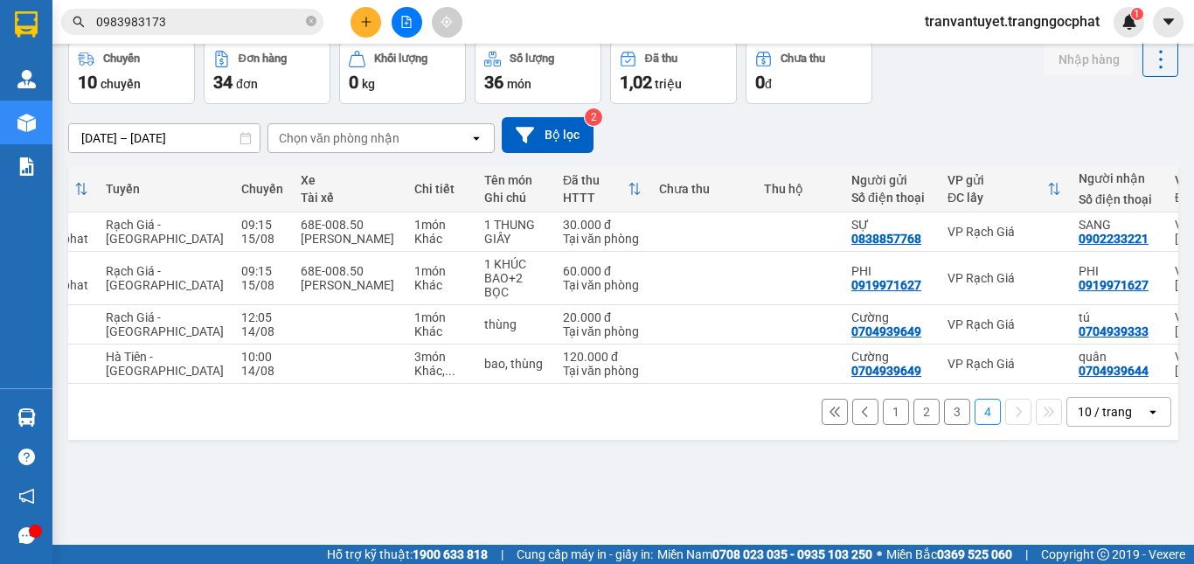
scroll to position [0, 0]
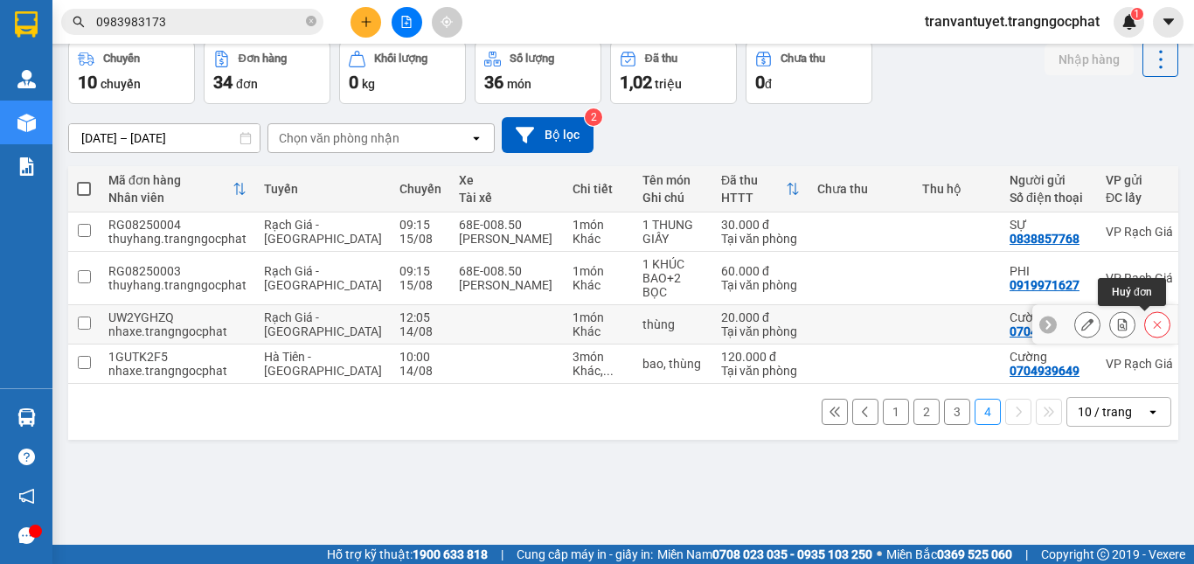
click at [1151, 322] on icon at bounding box center [1157, 324] width 12 height 12
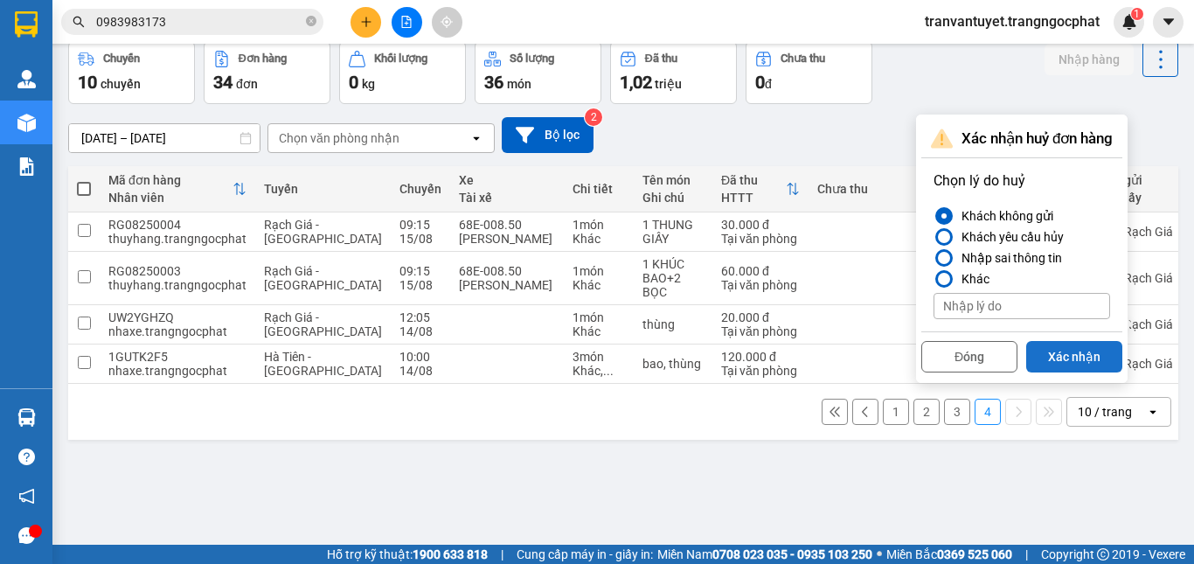
click at [1063, 352] on button "Xác nhận" at bounding box center [1074, 356] width 96 height 31
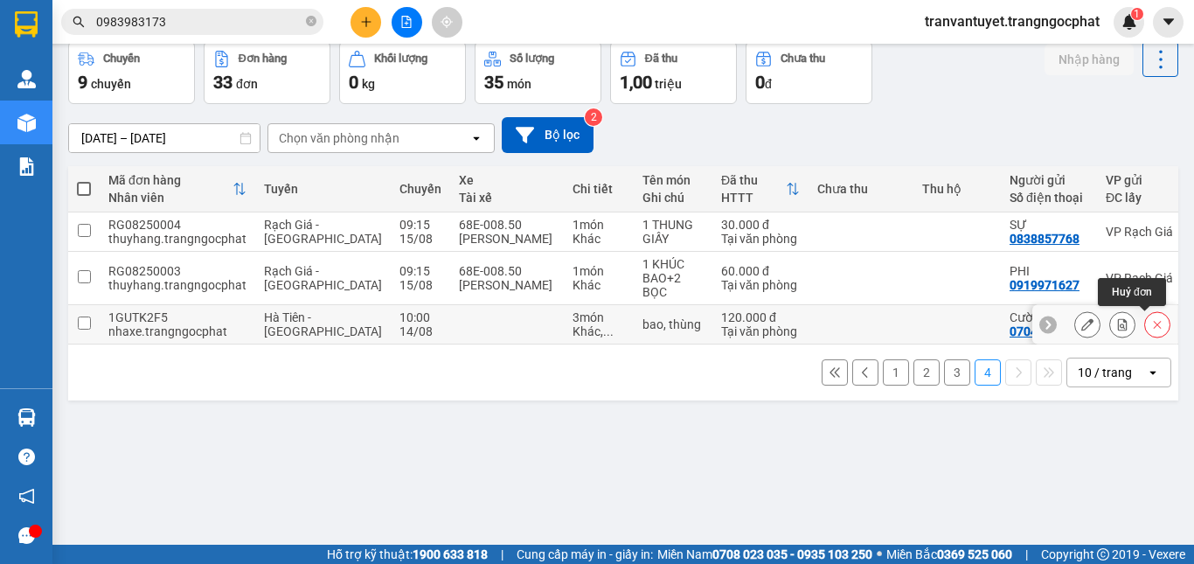
click at [1151, 323] on icon at bounding box center [1157, 324] width 12 height 12
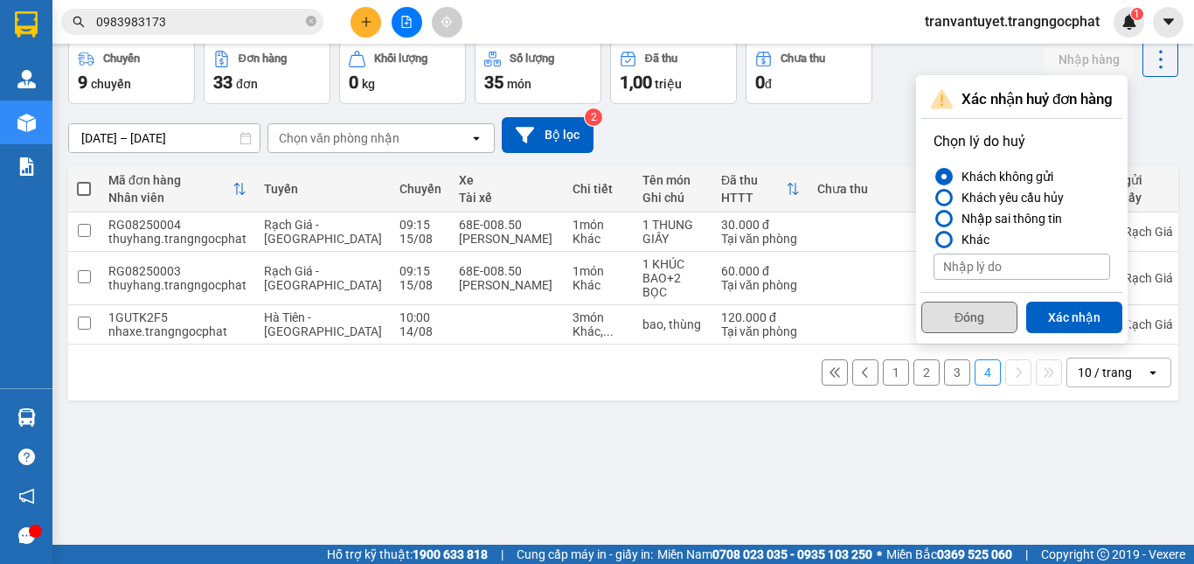
click at [994, 318] on button "Đóng" at bounding box center [969, 316] width 96 height 31
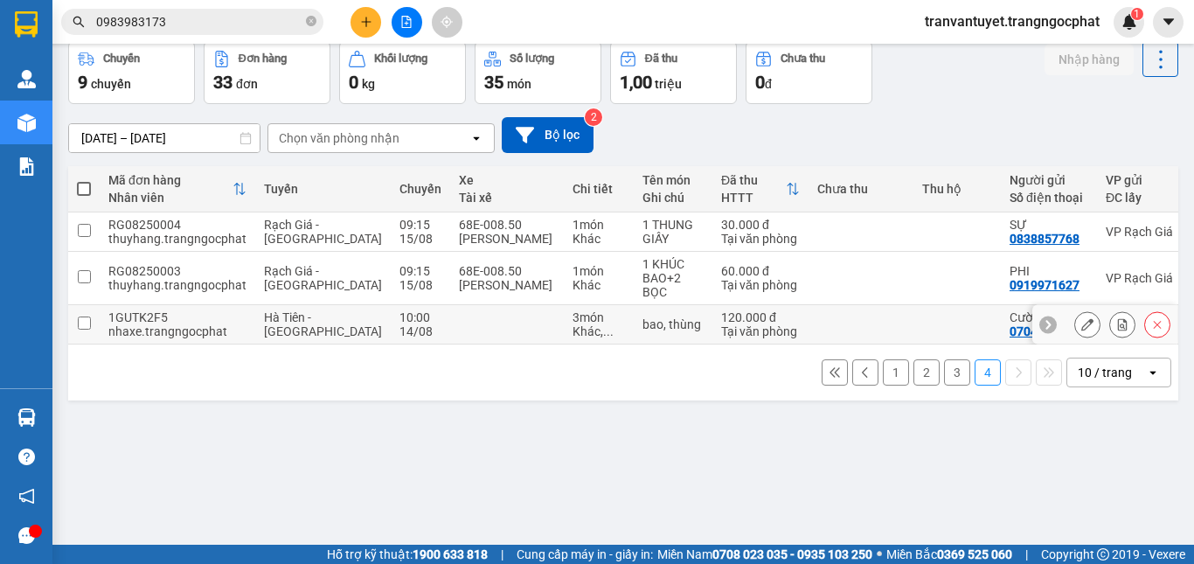
click at [1151, 322] on icon at bounding box center [1157, 324] width 12 height 12
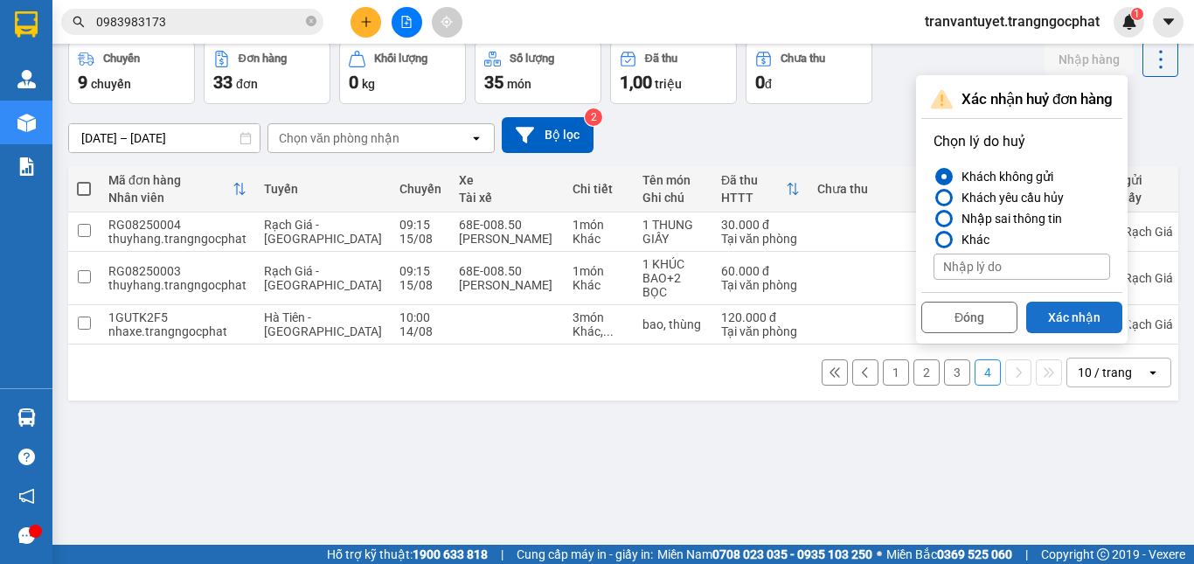
click at [1042, 315] on button "Xác nhận" at bounding box center [1074, 316] width 96 height 31
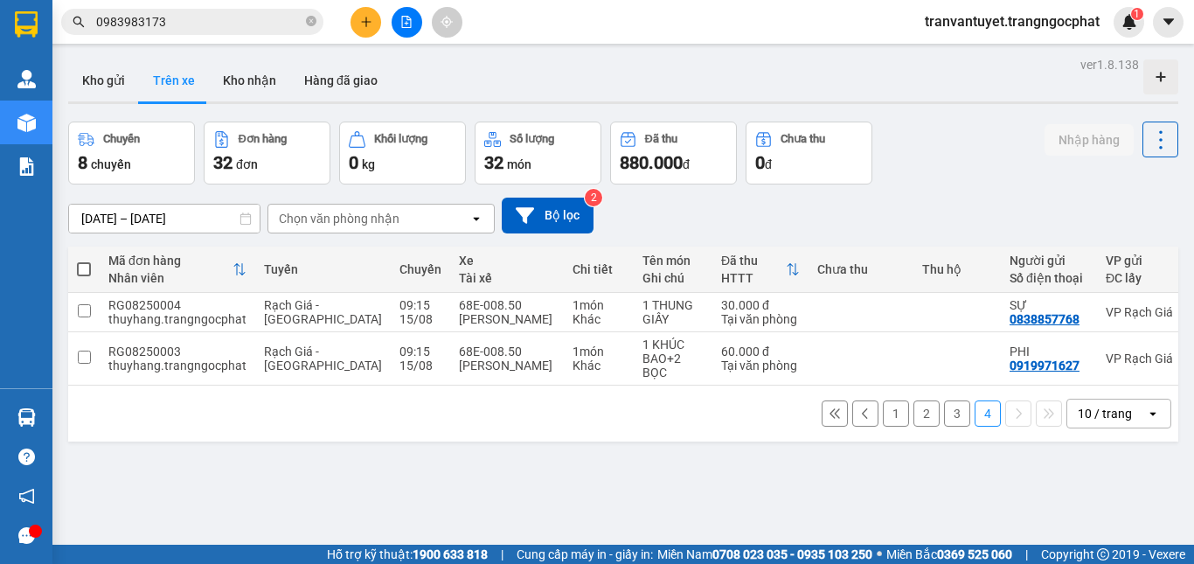
click at [944, 423] on button "3" at bounding box center [957, 413] width 26 height 26
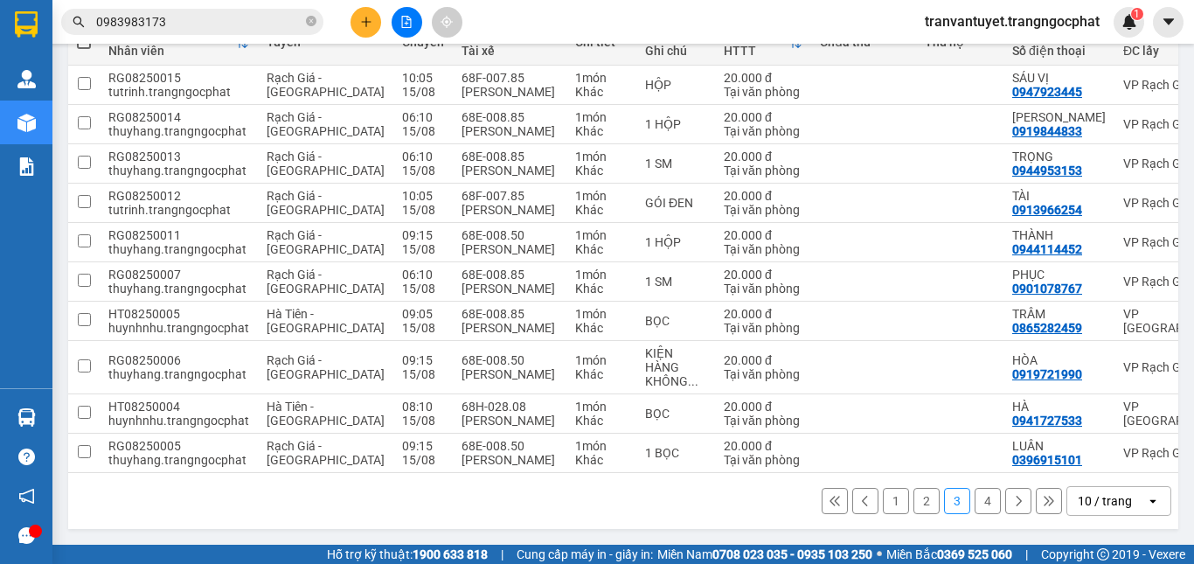
scroll to position [290, 0]
click at [921, 497] on button "2" at bounding box center [926, 501] width 26 height 26
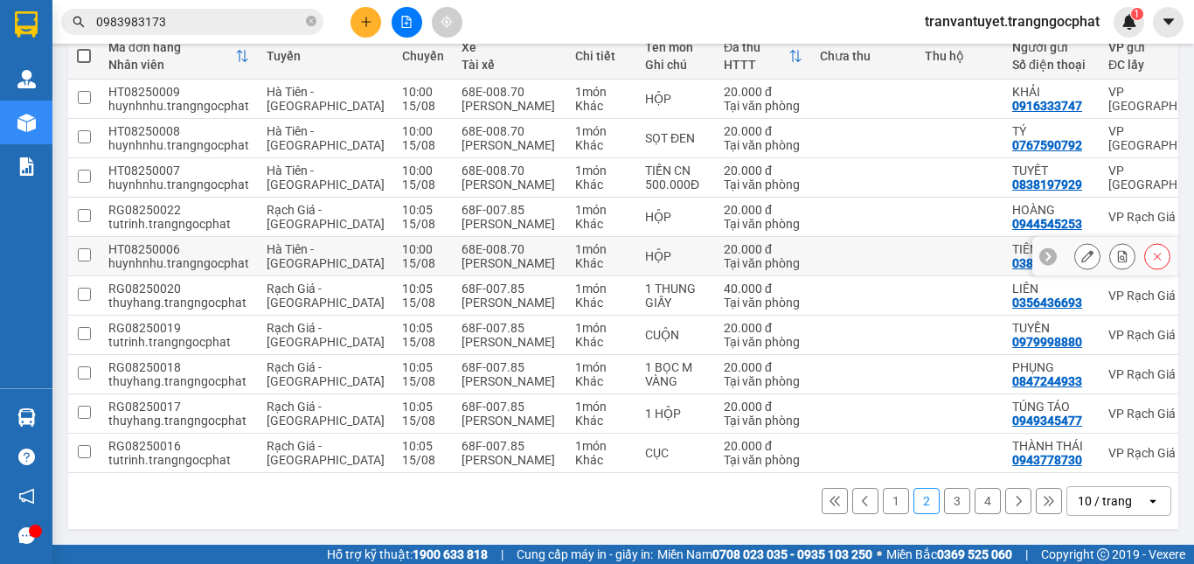
scroll to position [360, 0]
click at [890, 499] on button "1" at bounding box center [896, 501] width 26 height 26
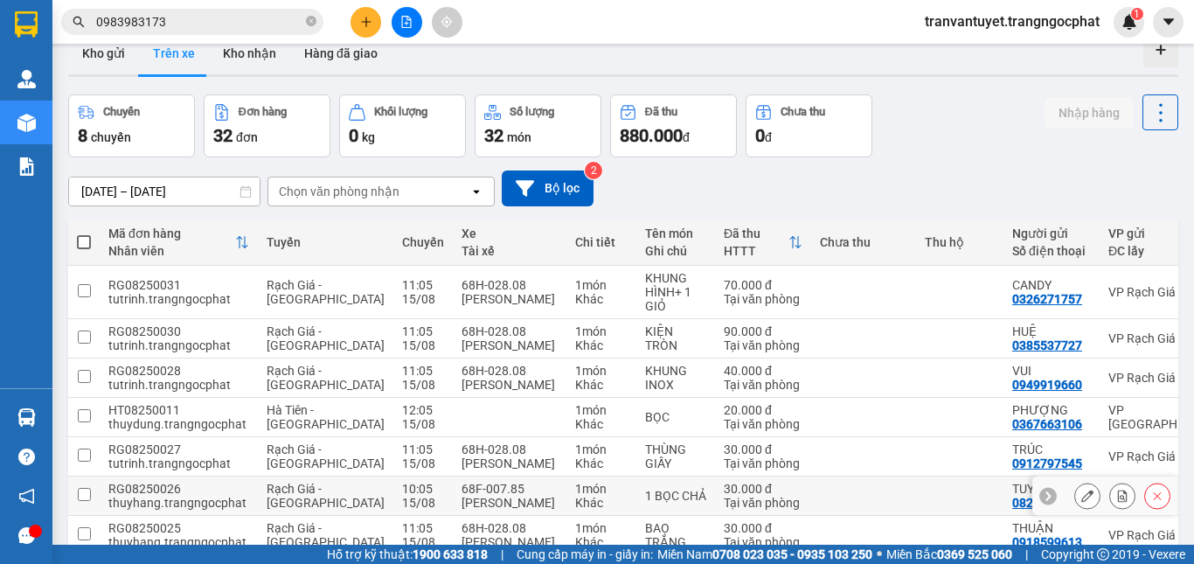
scroll to position [0, 0]
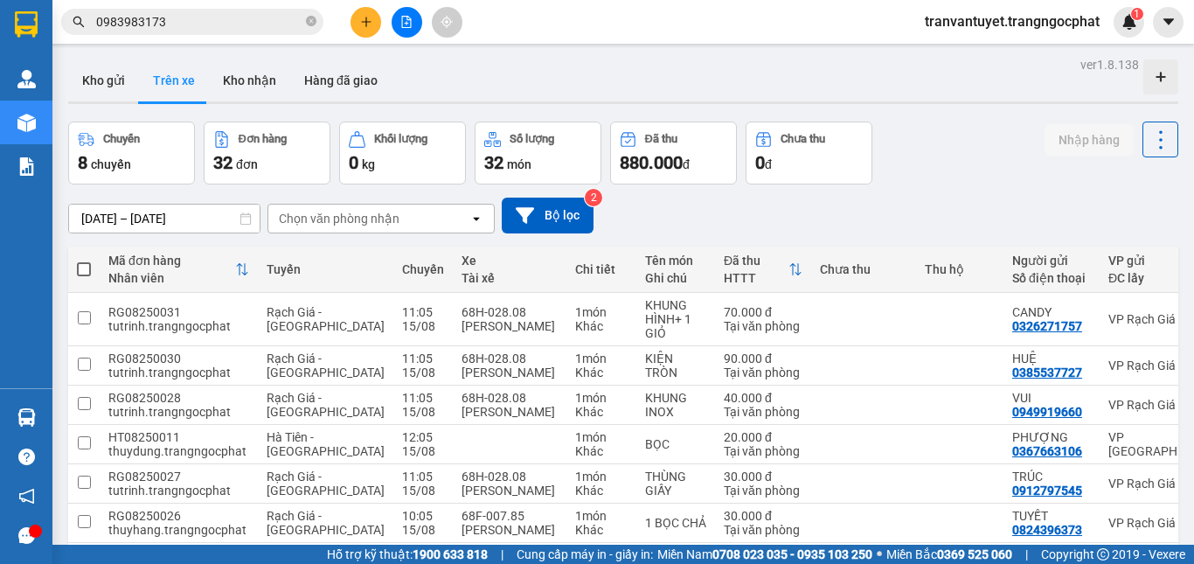
click at [370, 217] on div "Chọn văn phòng nhận" at bounding box center [339, 218] width 121 height 17
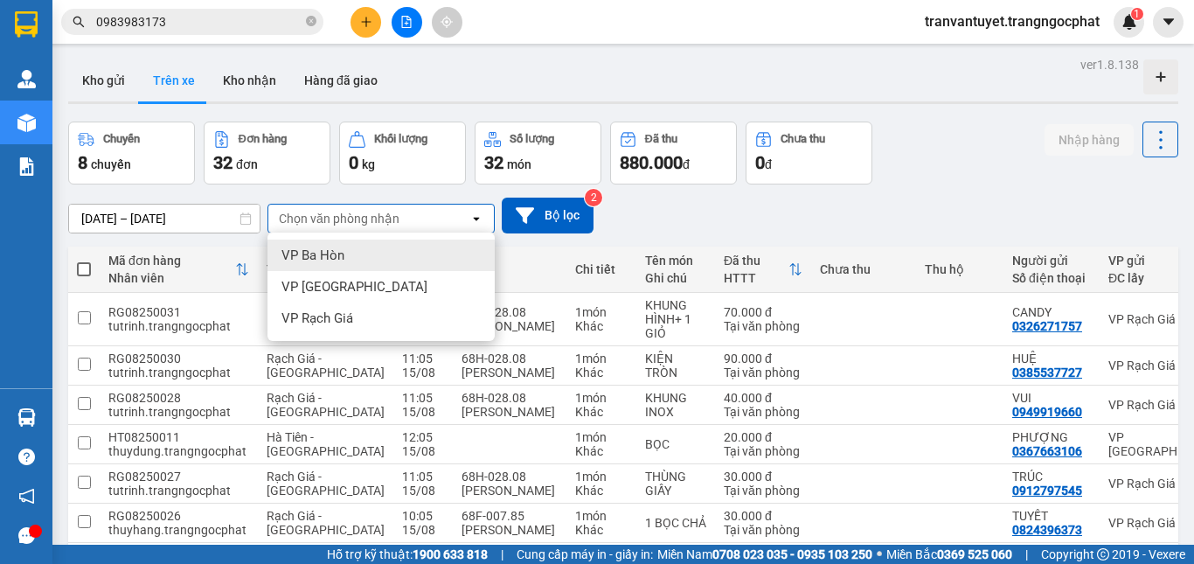
click at [352, 253] on div "VP Ba Hòn" at bounding box center [380, 254] width 227 height 31
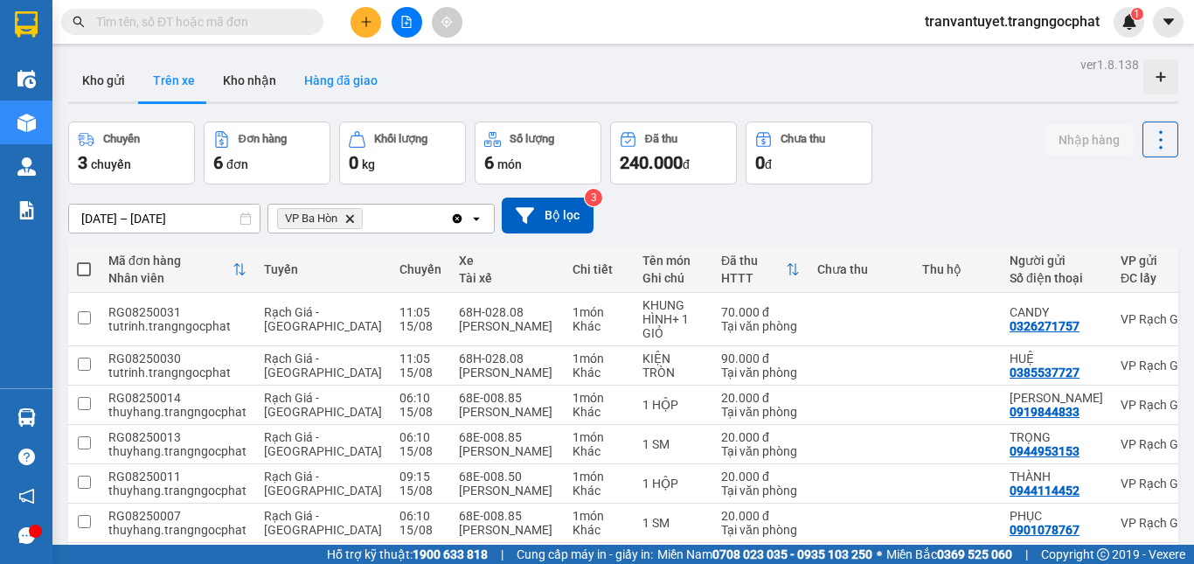
drag, startPoint x: 299, startPoint y: 73, endPoint x: 315, endPoint y: 78, distance: 17.2
click at [315, 78] on button "Hàng đã giao" at bounding box center [340, 80] width 101 height 42
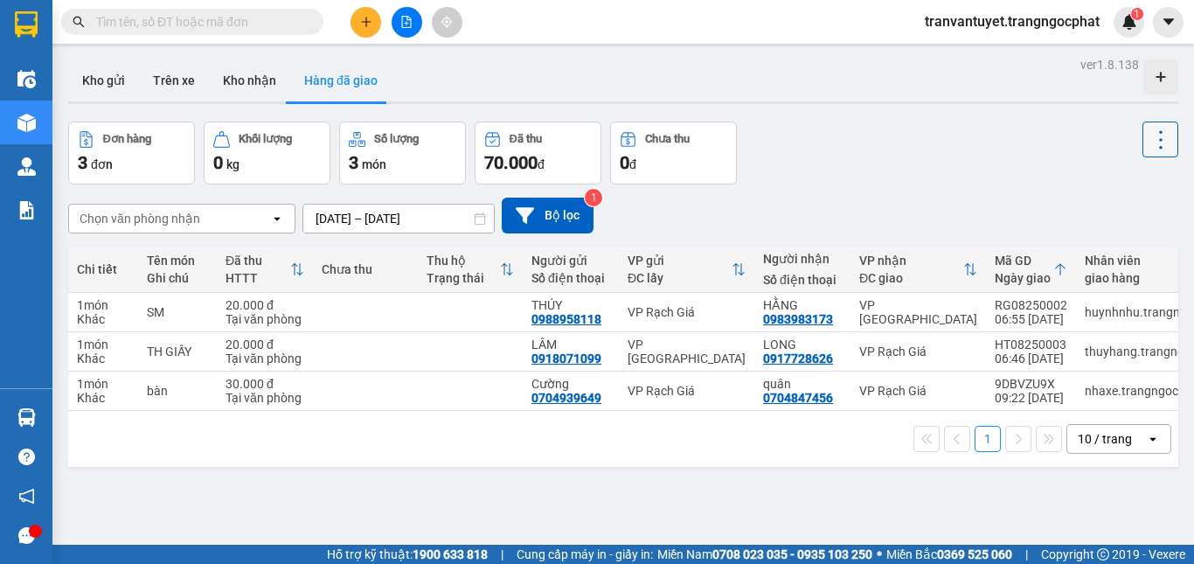
click at [1148, 128] on icon at bounding box center [1160, 140] width 24 height 24
click at [1146, 195] on div "Làm mới" at bounding box center [1114, 186] width 103 height 17
click at [1077, 314] on icon at bounding box center [1083, 312] width 12 height 12
click at [1160, 310] on div at bounding box center [1166, 311] width 17 height 17
click at [1116, 318] on icon at bounding box center [1122, 312] width 12 height 12
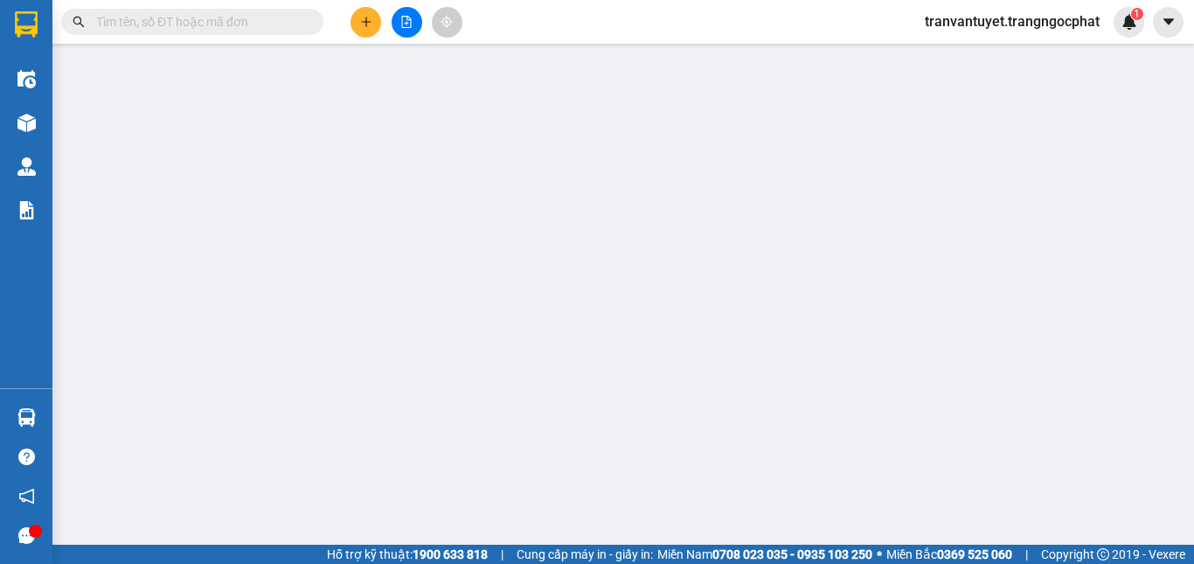
type input "0988958118"
type input "THÚY"
type input "0983983173"
type input "HẰNG"
type input "20.000"
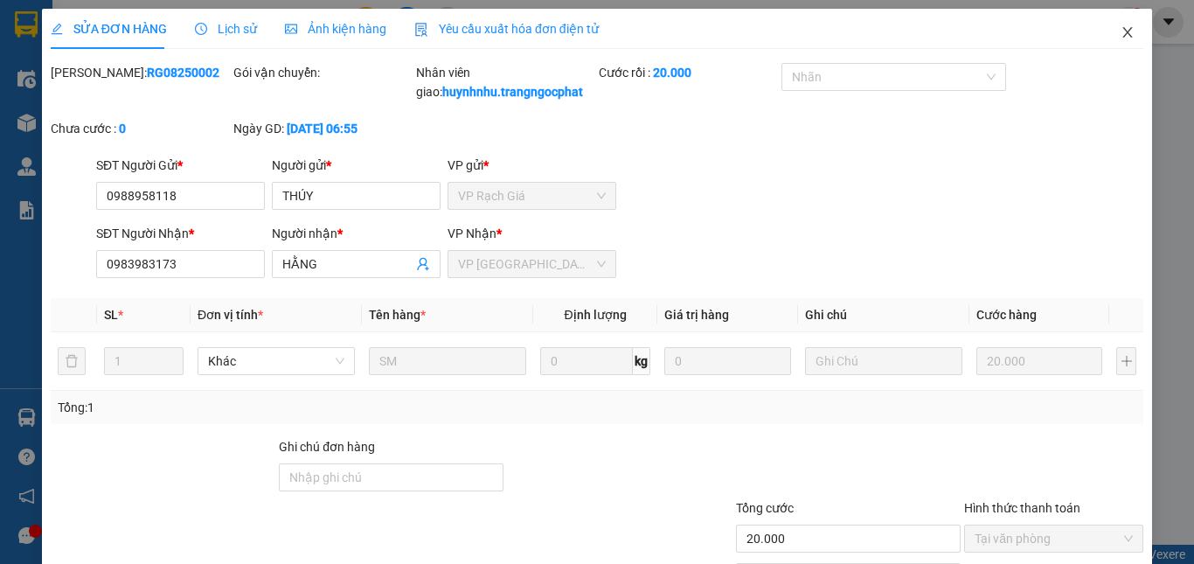
click at [1120, 28] on icon "close" at bounding box center [1127, 32] width 14 height 14
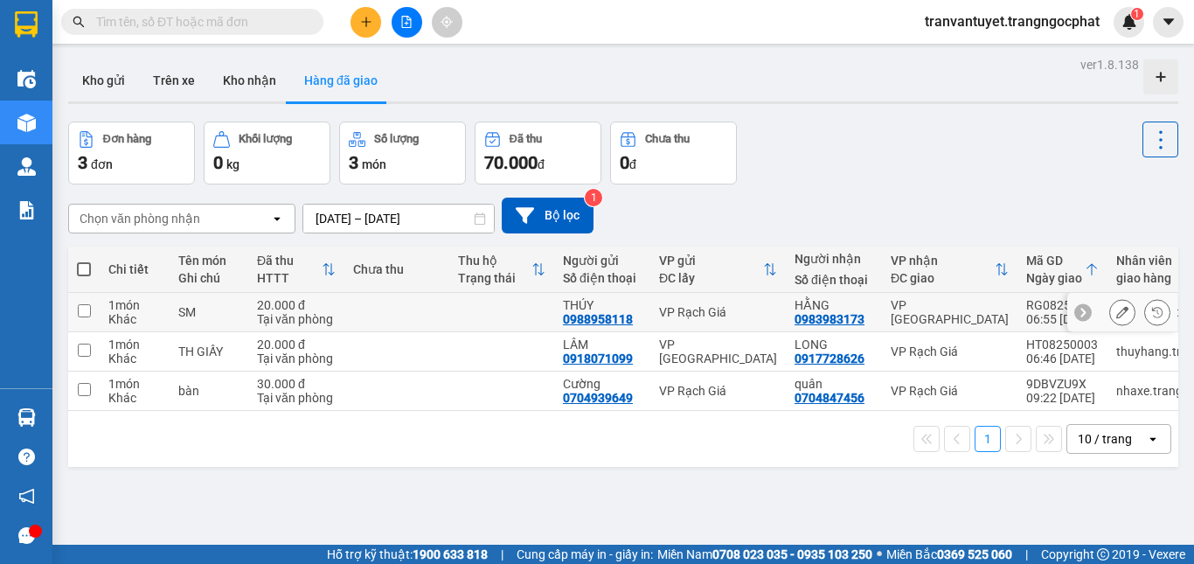
click at [373, 308] on td at bounding box center [396, 312] width 105 height 39
checkbox input "true"
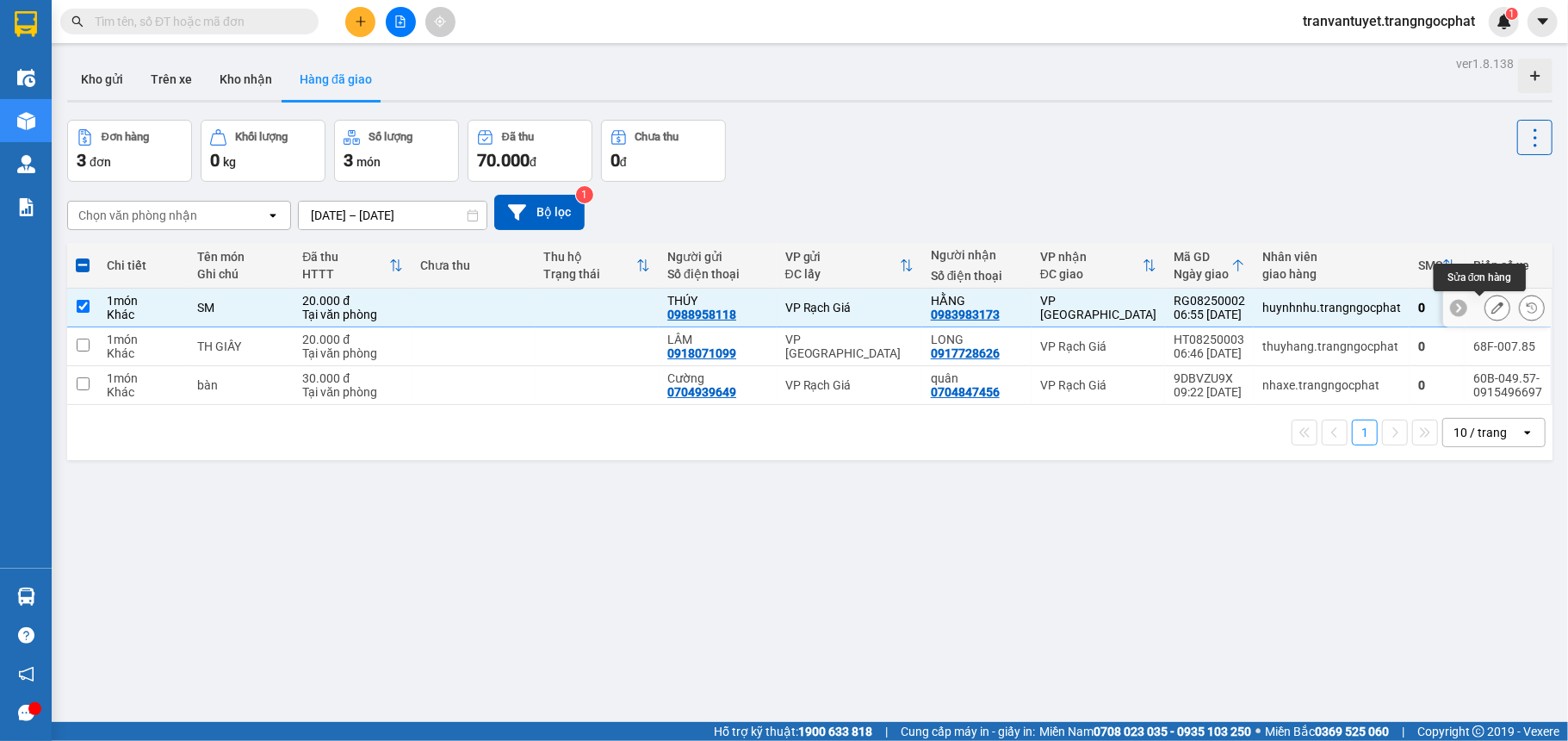
click at [1176, 308] on icon at bounding box center [1498, 307] width 12 height 12
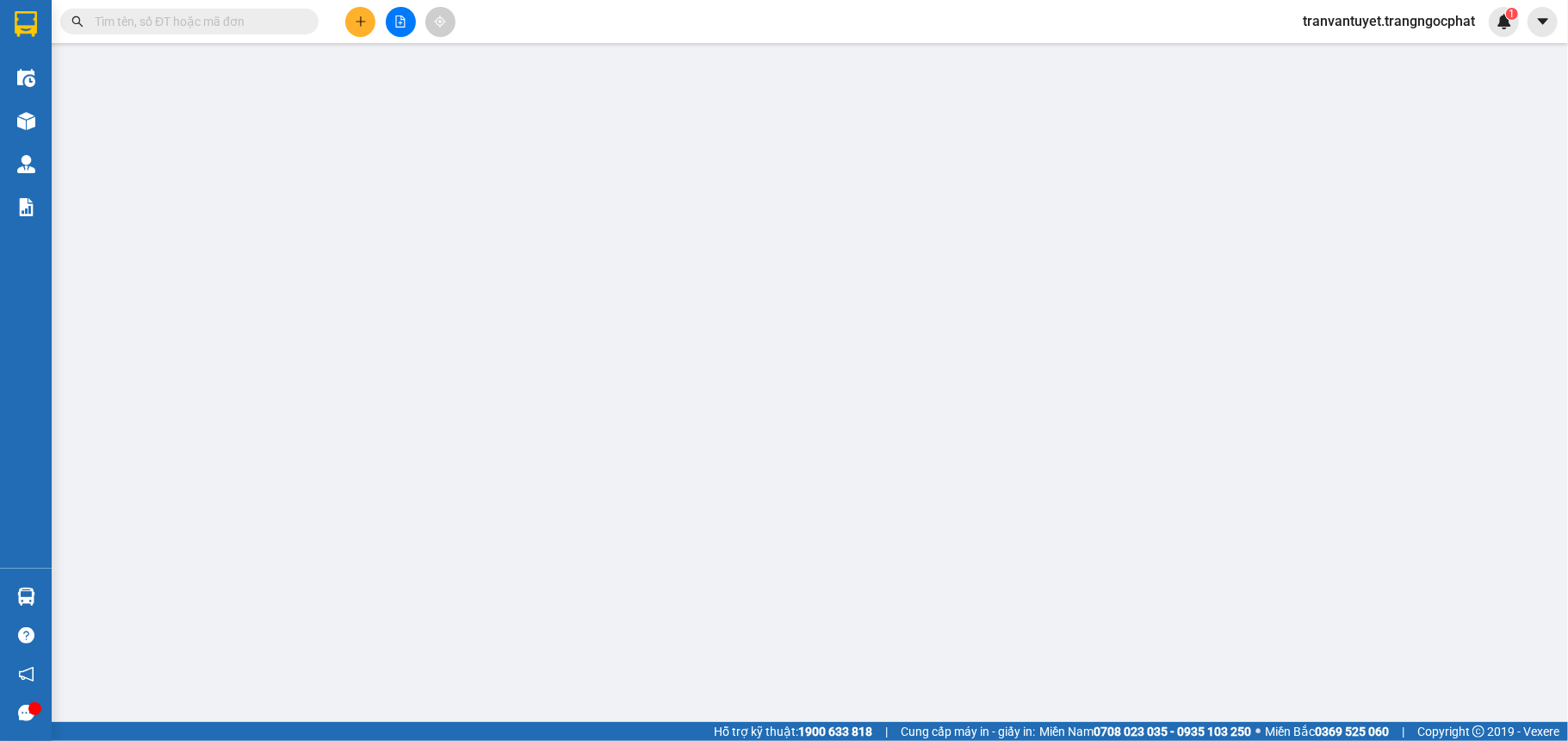
type input "0988958118"
type input "THÚY"
type input "0983983173"
type input "HẰNG"
type input "20.000"
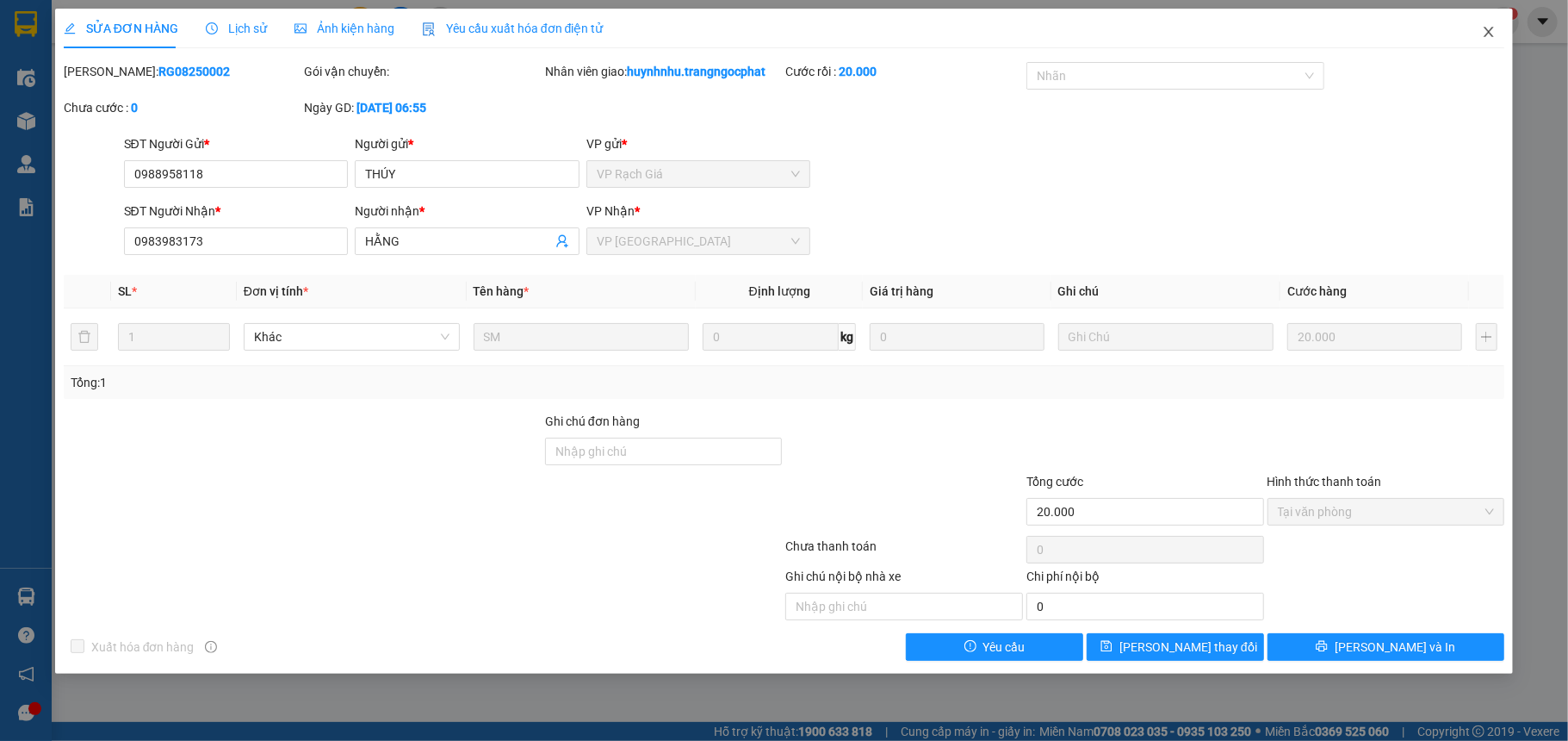
click at [1176, 31] on icon "close" at bounding box center [1489, 32] width 14 height 14
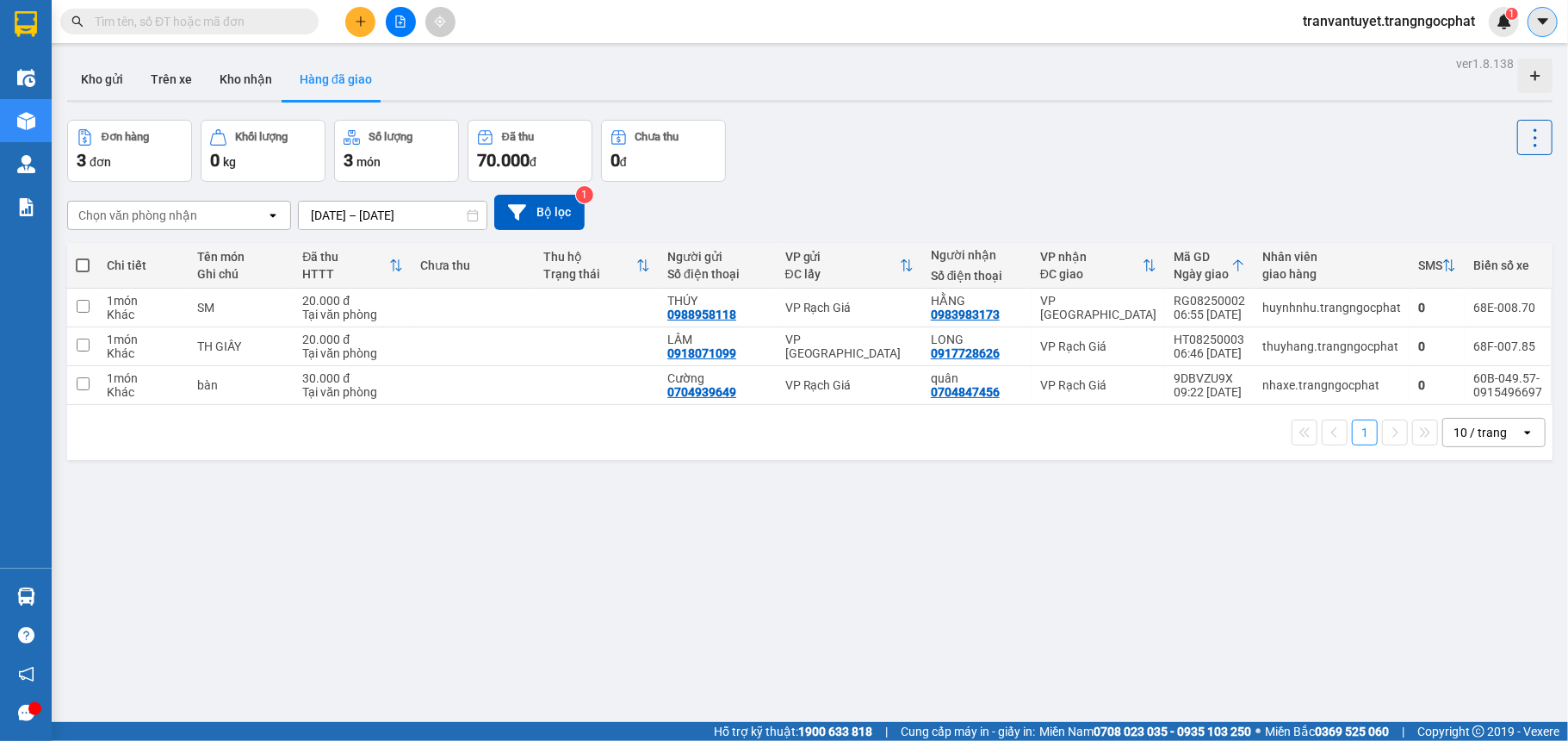
click at [1176, 21] on button at bounding box center [1542, 22] width 31 height 31
click at [1176, 21] on span "tranvantuyet.trangngocphat" at bounding box center [1389, 21] width 200 height 22
click at [1176, 50] on span "Đăng xuất" at bounding box center [1397, 53] width 166 height 19
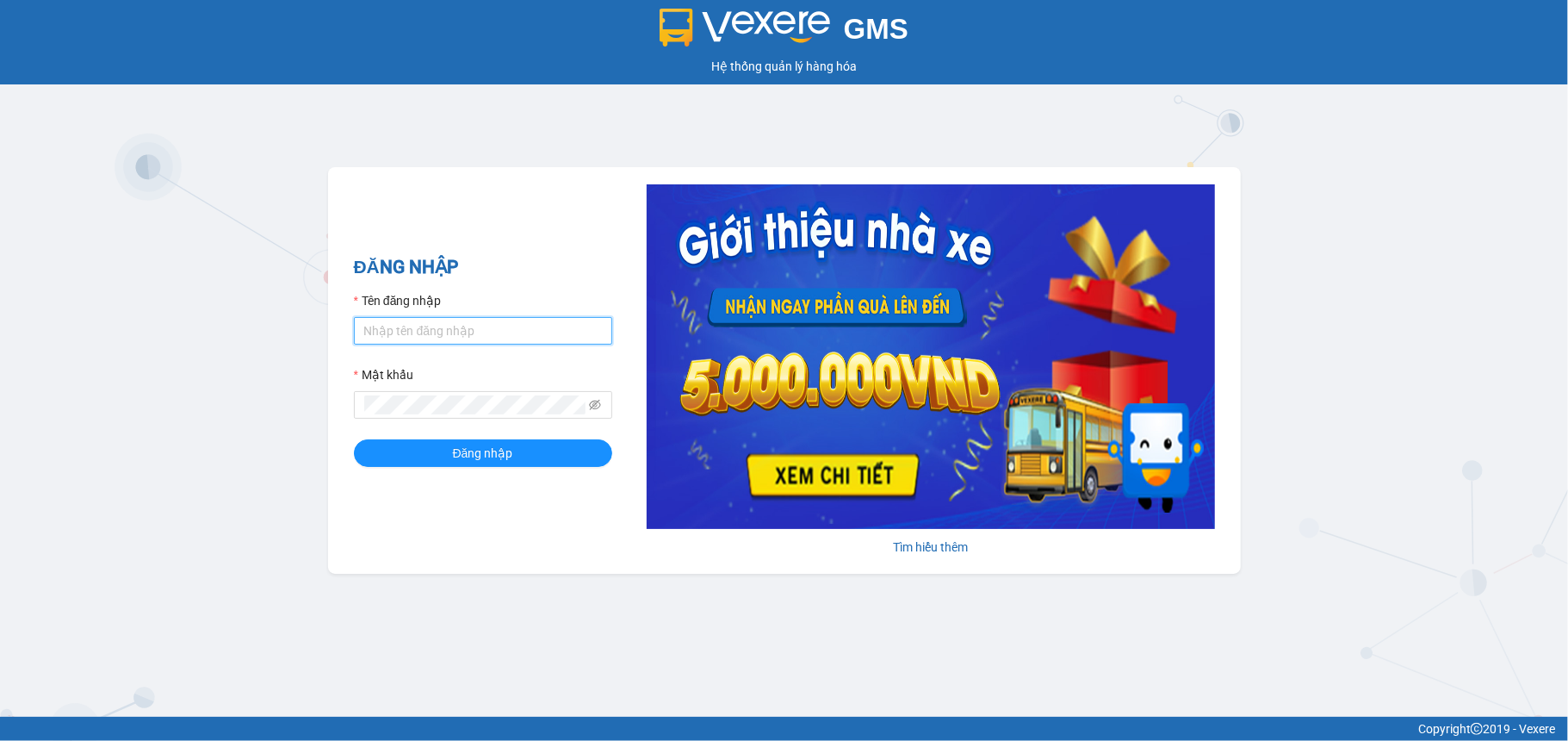
type input "tranvantuyet.trangngocphat"
click at [445, 469] on div "ĐĂNG NHẬP Tên đăng nhập tranvantuyet.trangngocphat Mật khẩu Đăng nhập" at bounding box center [483, 370] width 258 height 235
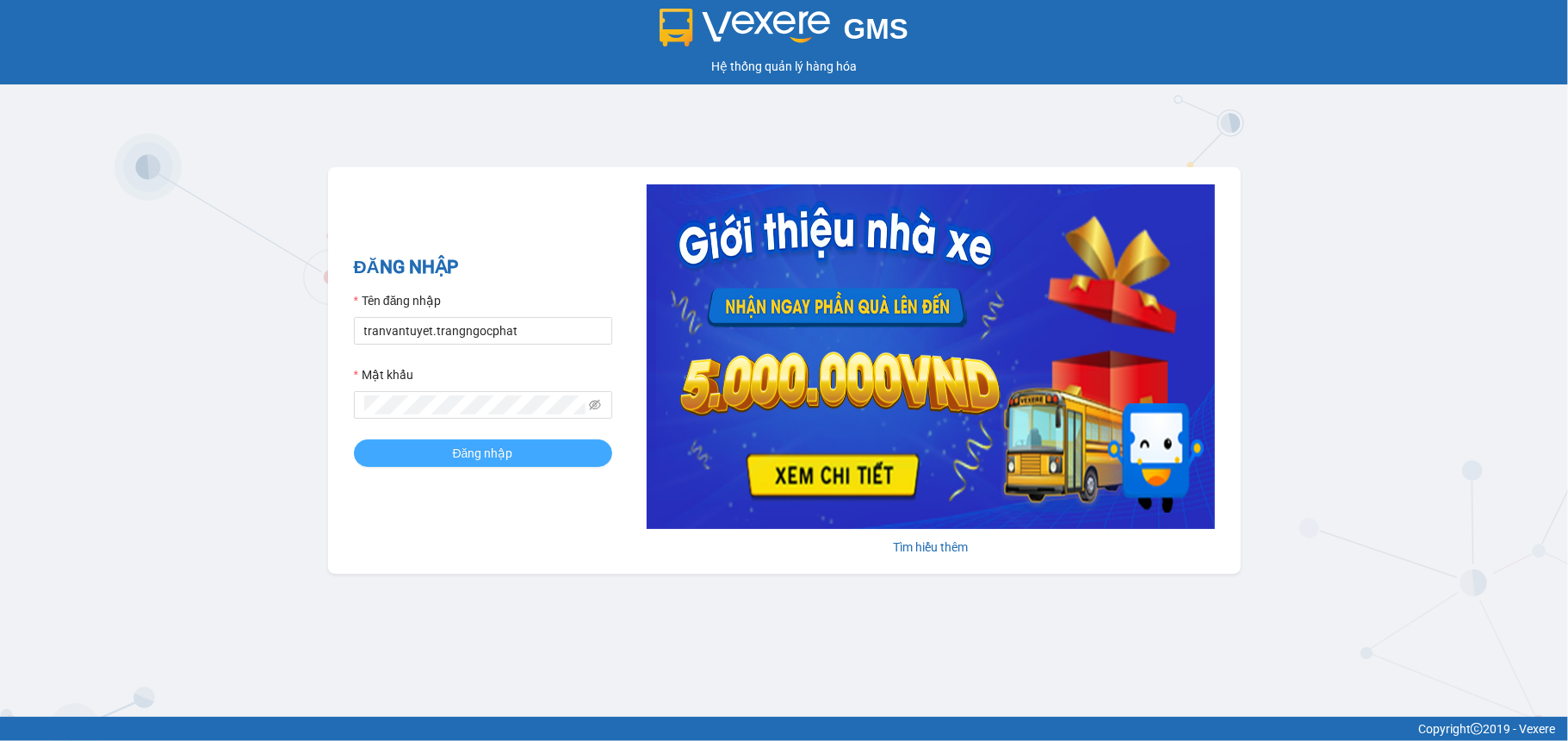
click at [476, 455] on span "Đăng nhập" at bounding box center [483, 452] width 60 height 19
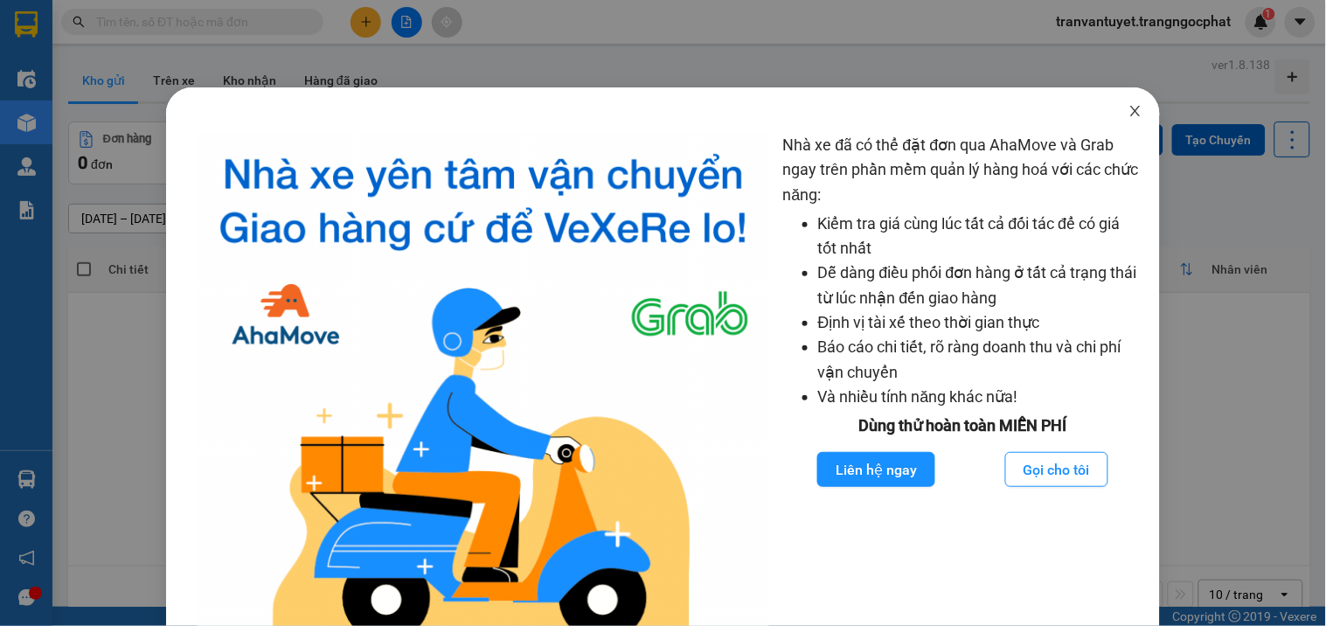
click at [1128, 117] on icon "close" at bounding box center [1135, 111] width 14 height 14
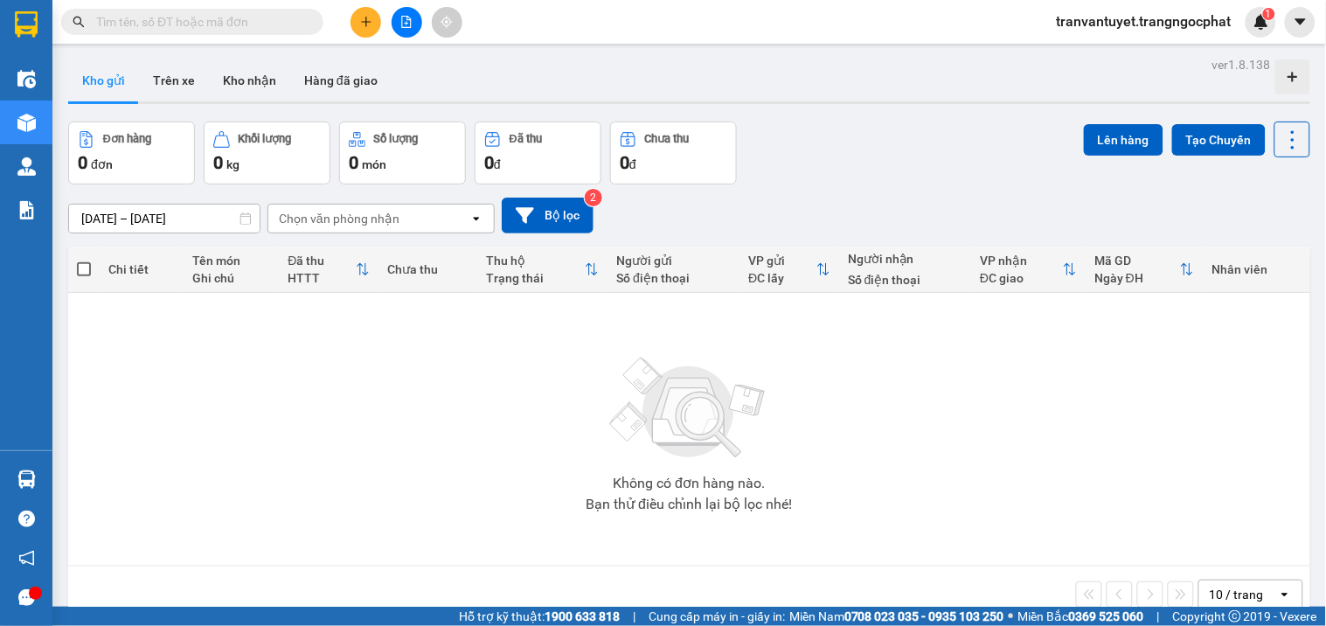
click at [225, 24] on input "text" at bounding box center [199, 21] width 206 height 19
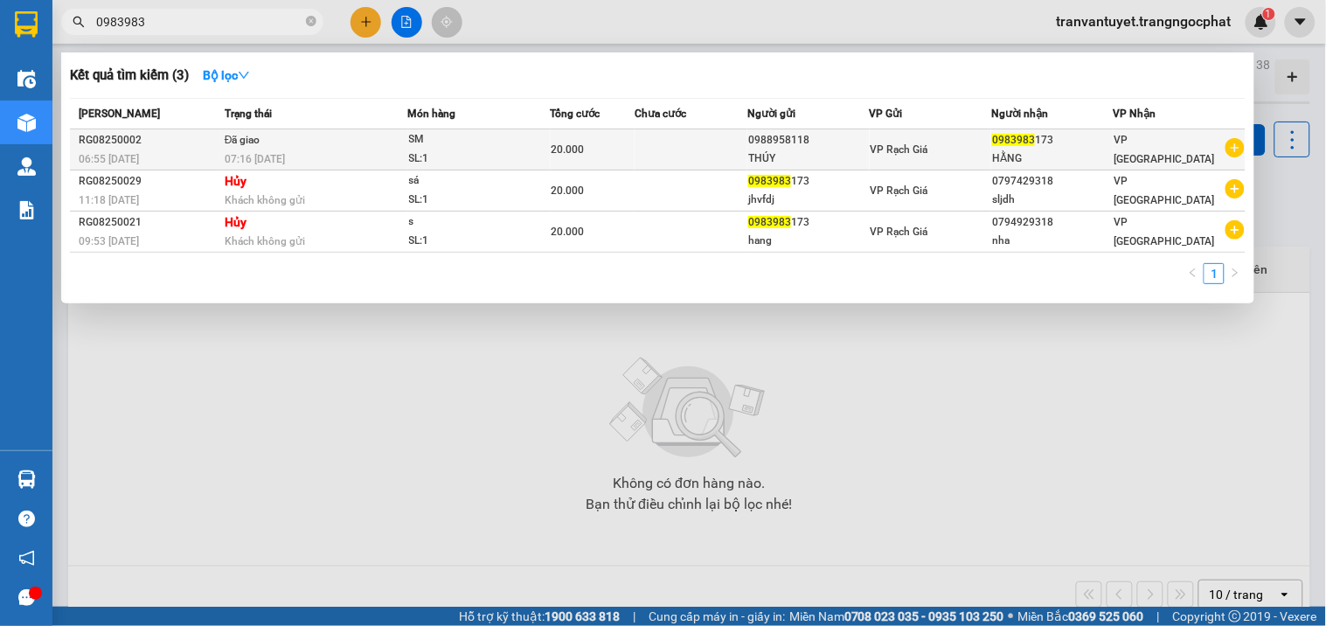
type input "0983983"
click at [294, 149] on div "07:16 [DATE]" at bounding box center [316, 158] width 183 height 19
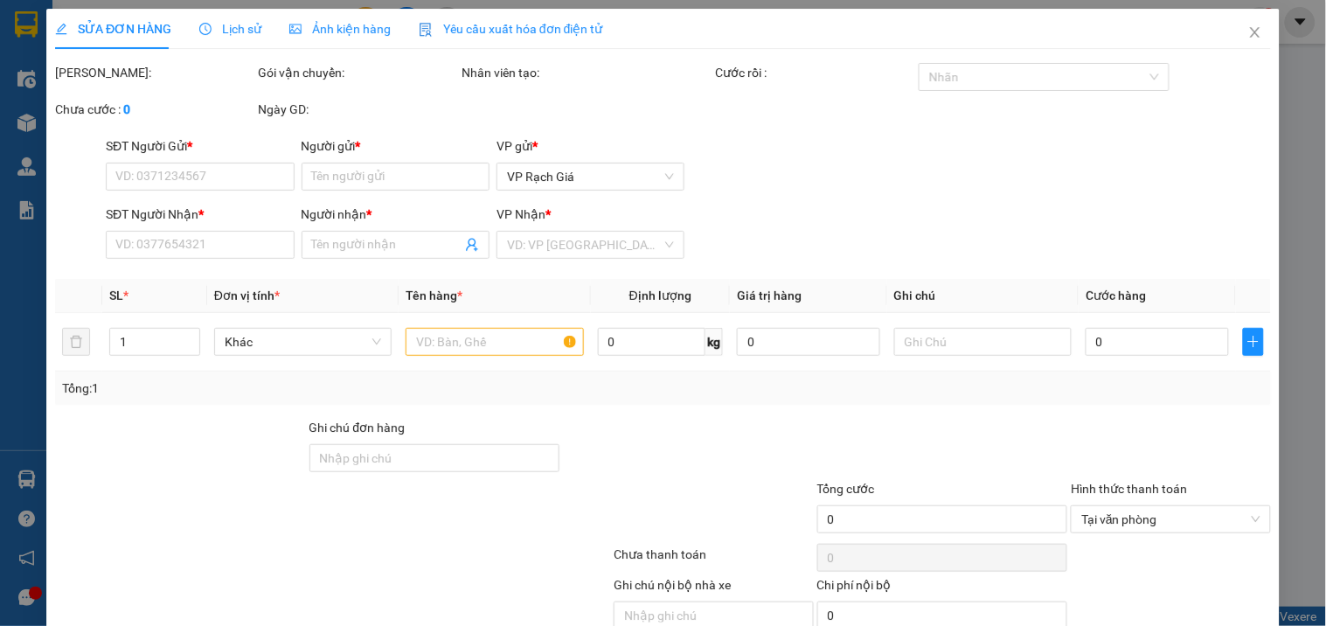
type input "0988958118"
type input "THÚY"
type input "0983983173"
type input "HẰNG"
type input "20.000"
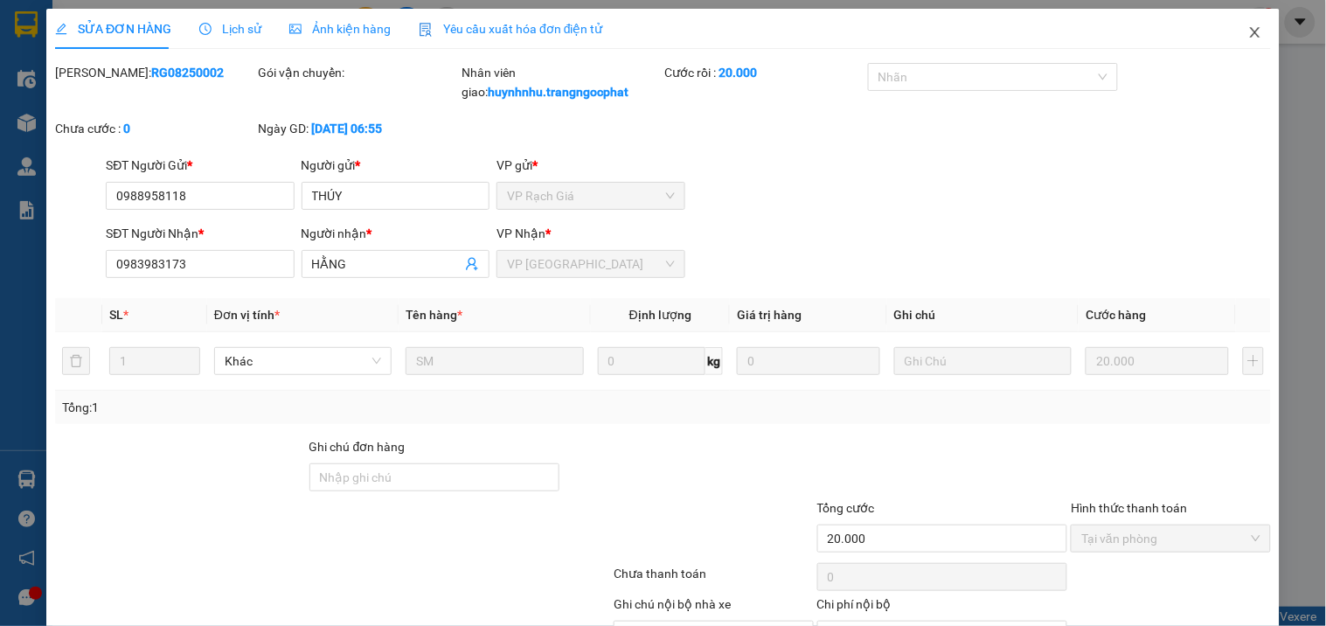
click at [1252, 33] on span "Close" at bounding box center [1254, 33] width 49 height 49
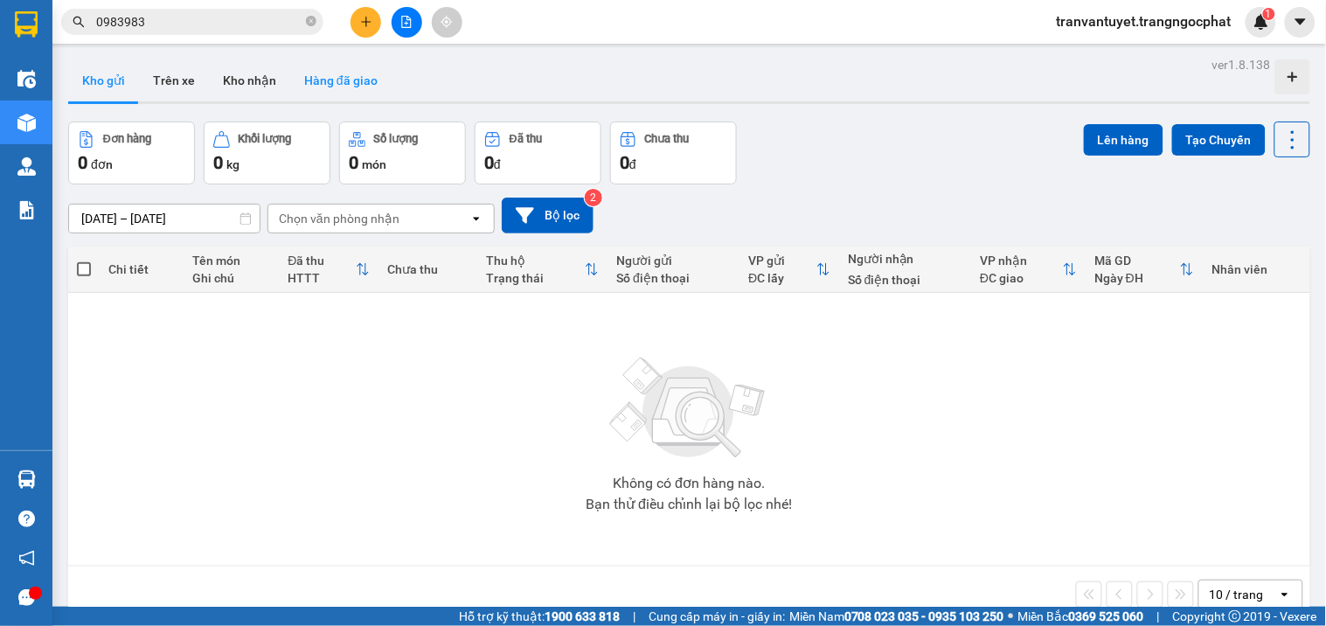
click at [343, 84] on button "Hàng đã giao" at bounding box center [340, 80] width 101 height 42
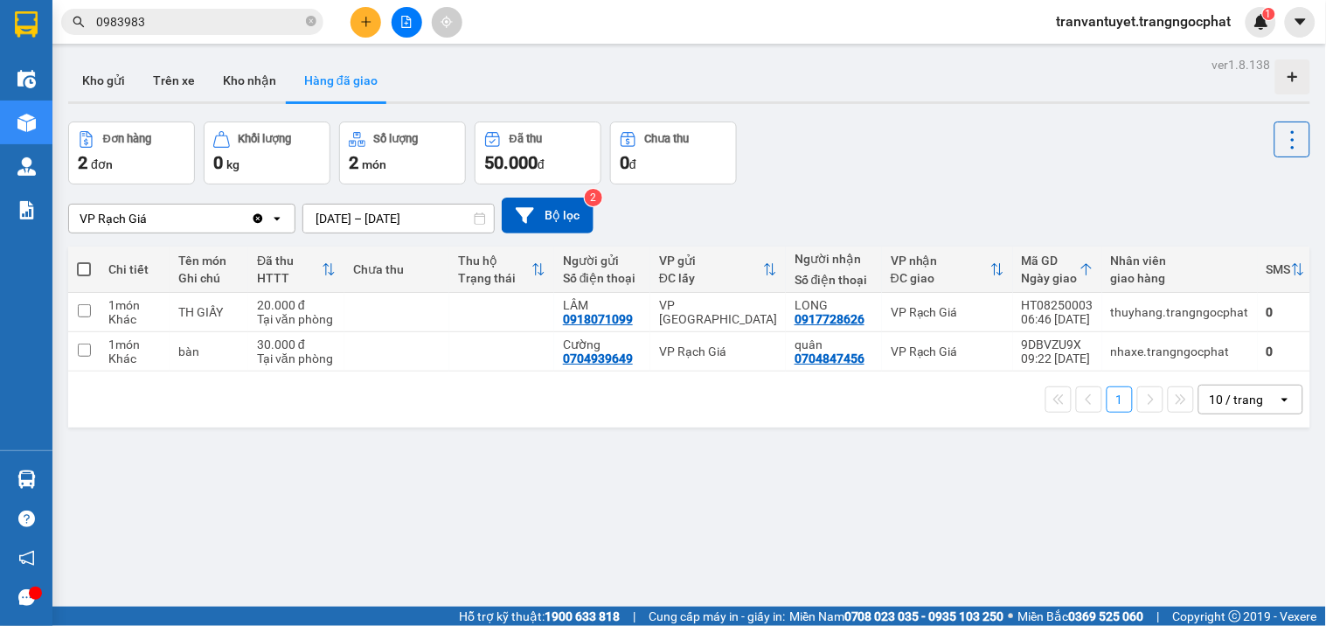
scroll to position [0, 93]
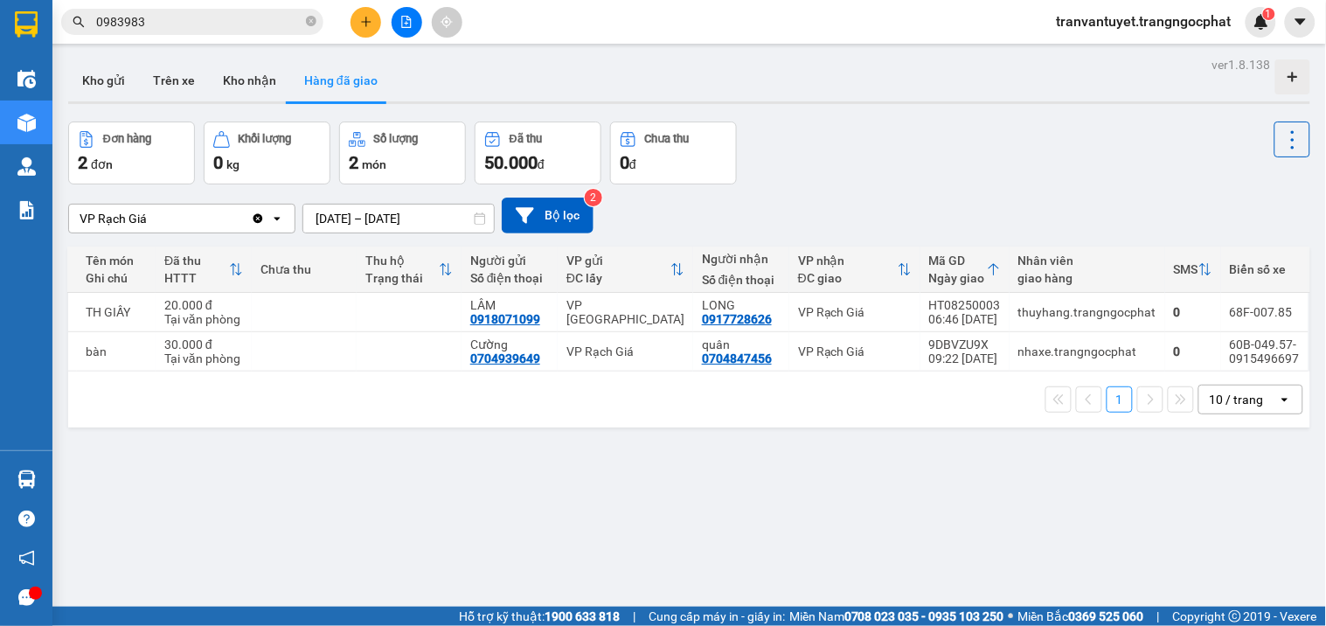
click at [280, 212] on icon "open" at bounding box center [277, 218] width 14 height 14
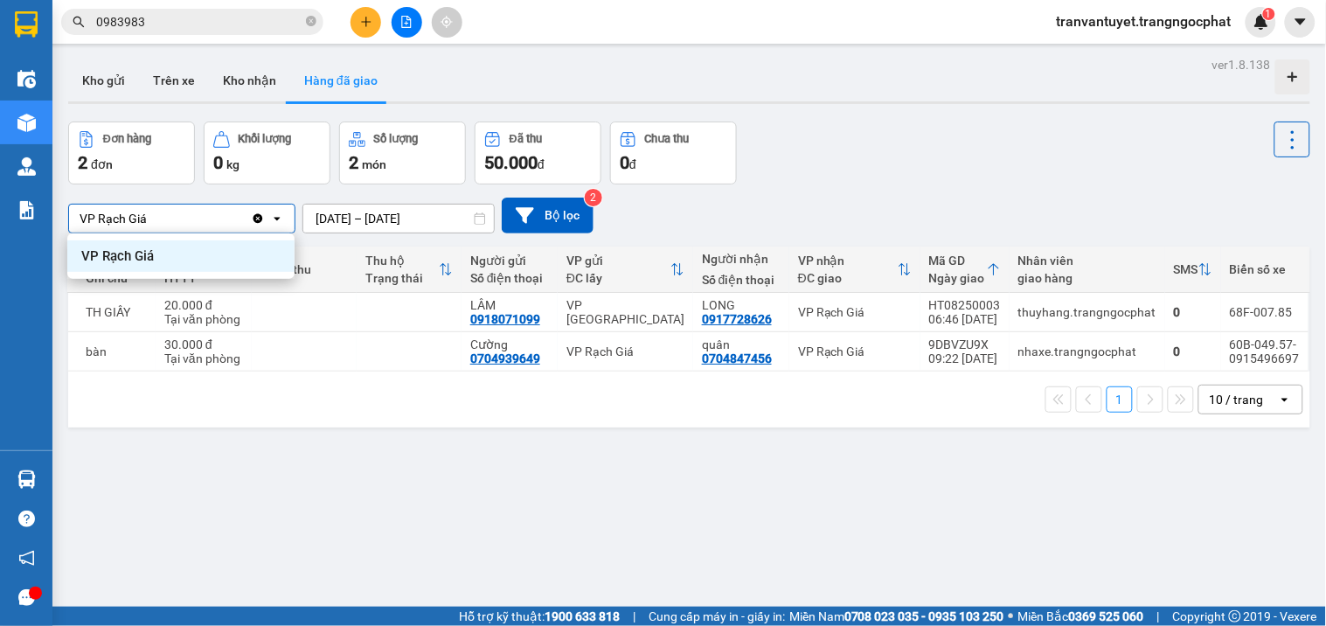
click at [257, 217] on icon "Clear value" at bounding box center [258, 218] width 10 height 10
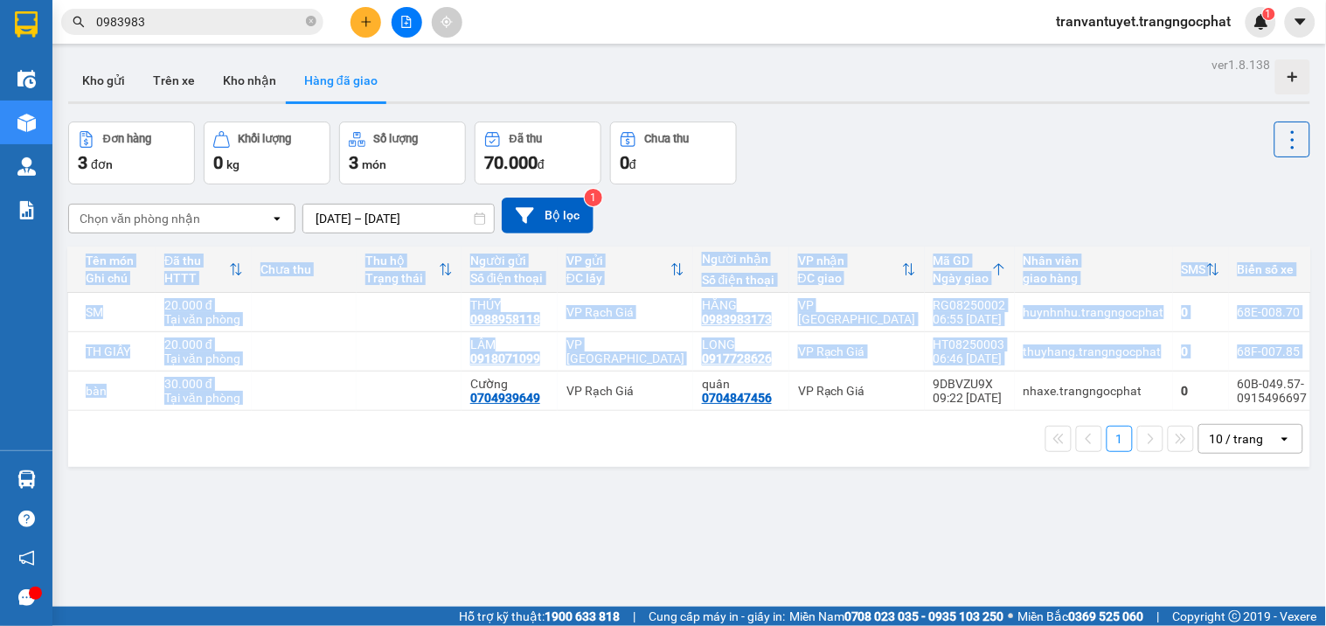
drag, startPoint x: 433, startPoint y: 409, endPoint x: 1097, endPoint y: 406, distance: 663.3
click at [1076, 409] on tr "1 món Khác bàn 30.000 đ Tại văn phòng Cường 0704939649 VP Rạch Giá quân 0704847…" at bounding box center [647, 390] width 1342 height 39
checkbox input "true"
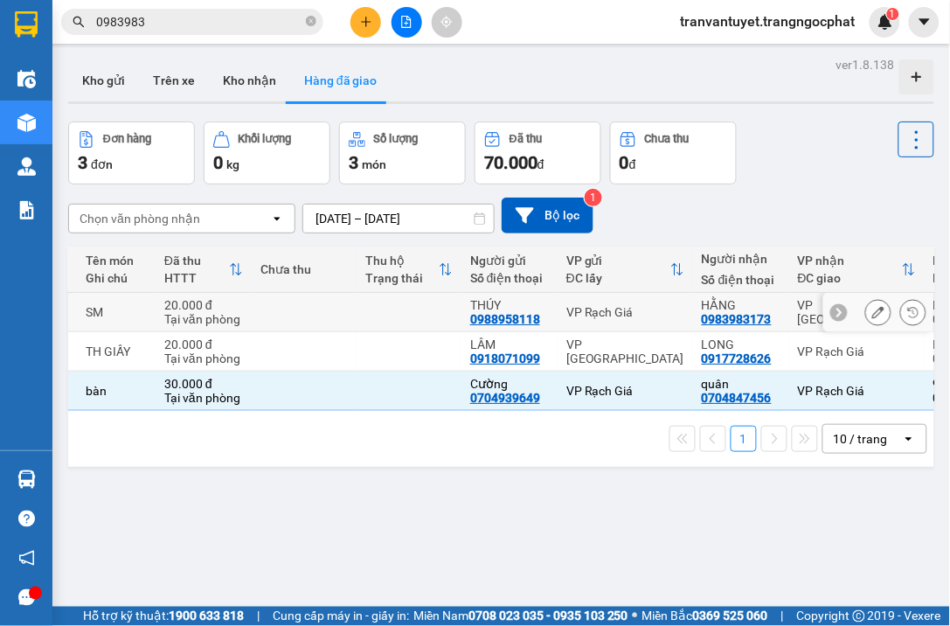
click at [653, 320] on td "VP Rạch Giá" at bounding box center [625, 312] width 135 height 39
checkbox input "true"
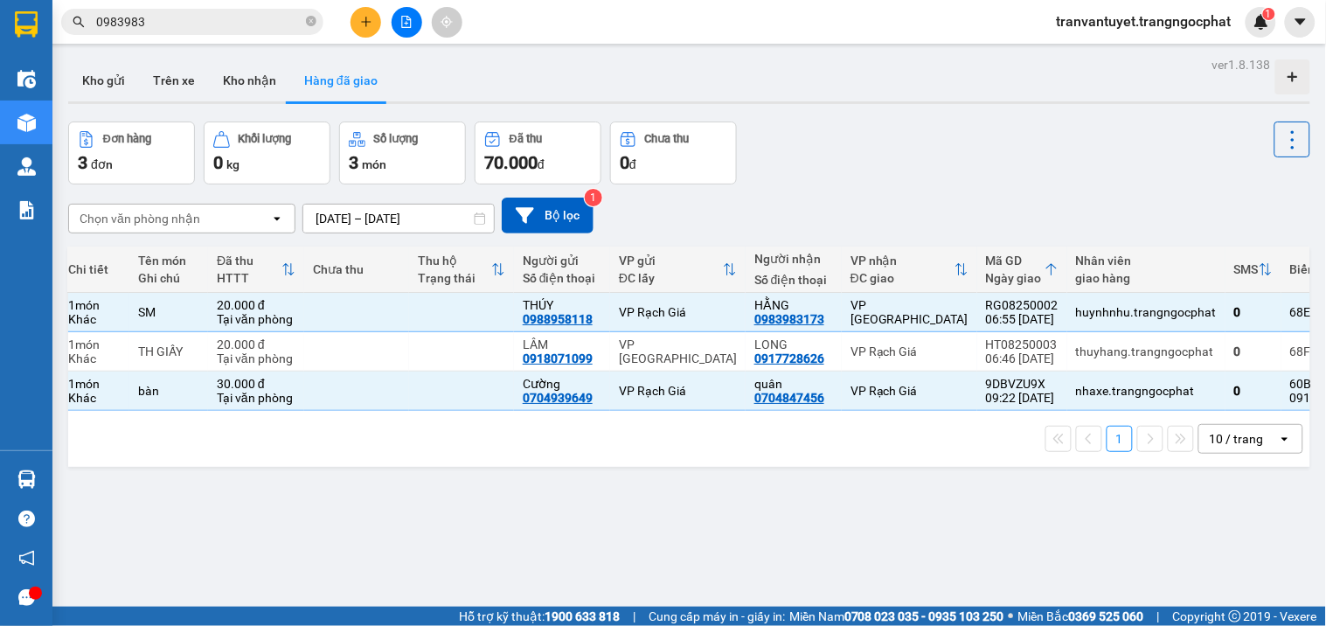
scroll to position [0, 0]
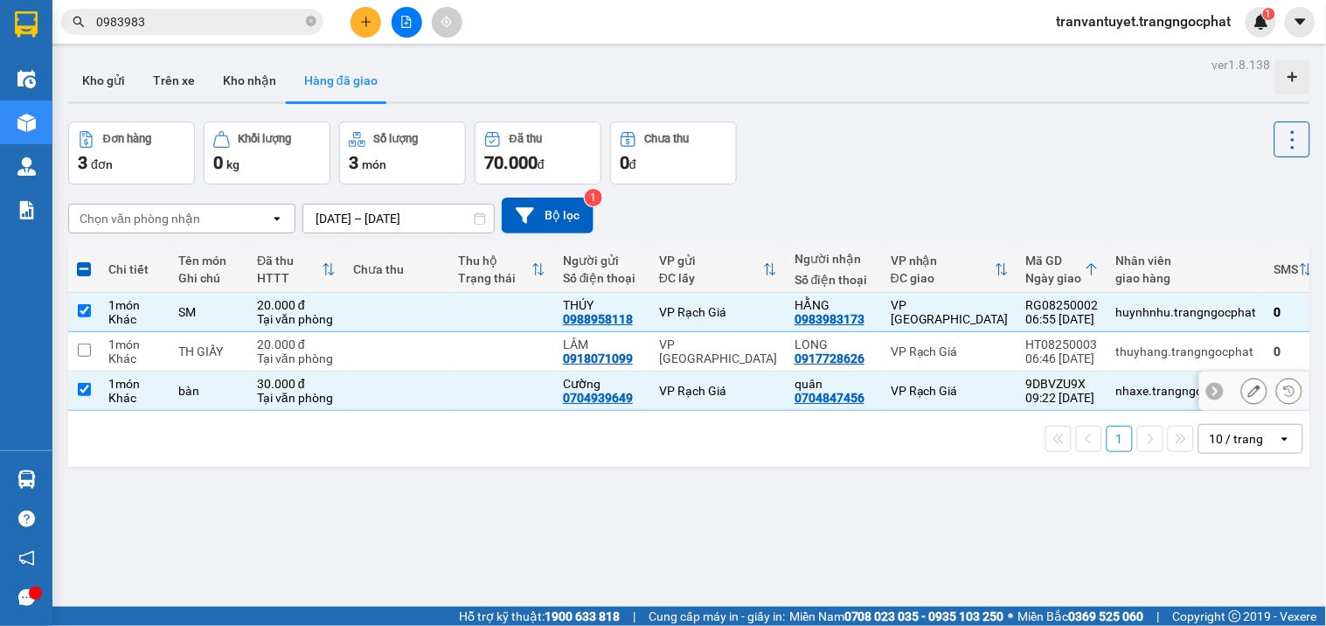
click at [80, 385] on input "checkbox" at bounding box center [84, 389] width 13 height 13
checkbox input "false"
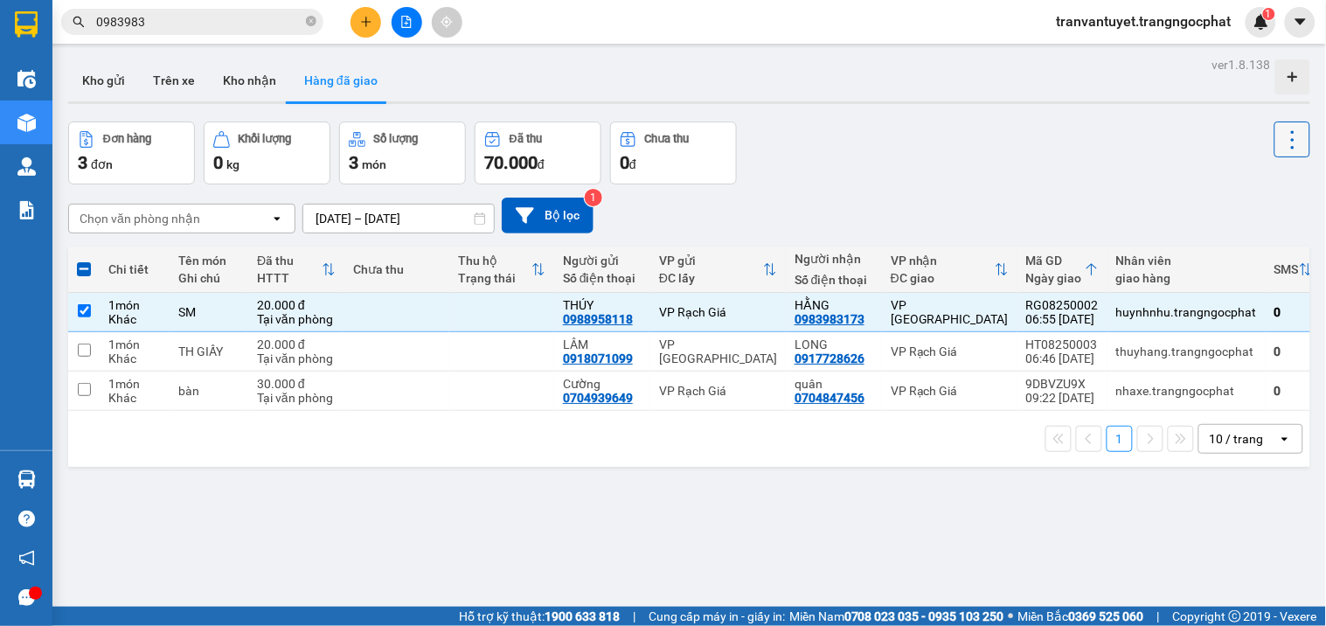
click at [1280, 141] on icon at bounding box center [1292, 140] width 24 height 24
click at [1230, 216] on span "Xóa hoàn toàn" at bounding box center [1258, 218] width 80 height 17
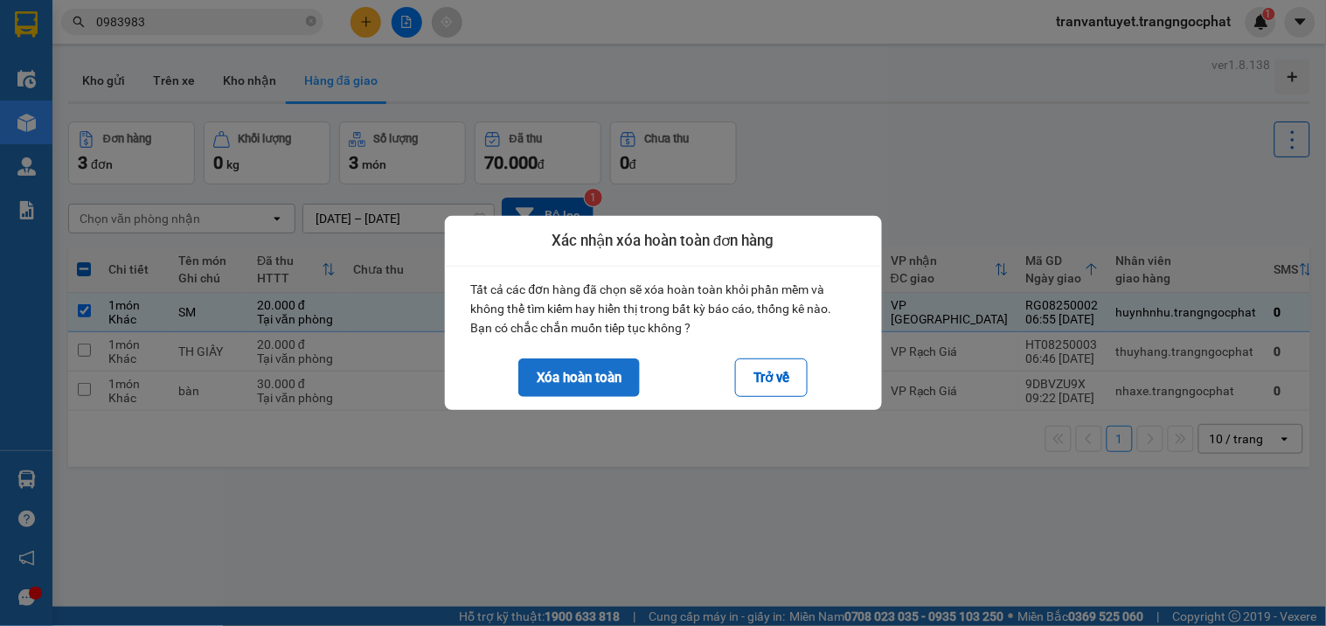
click at [580, 378] on button "Xóa hoàn toàn" at bounding box center [578, 377] width 121 height 38
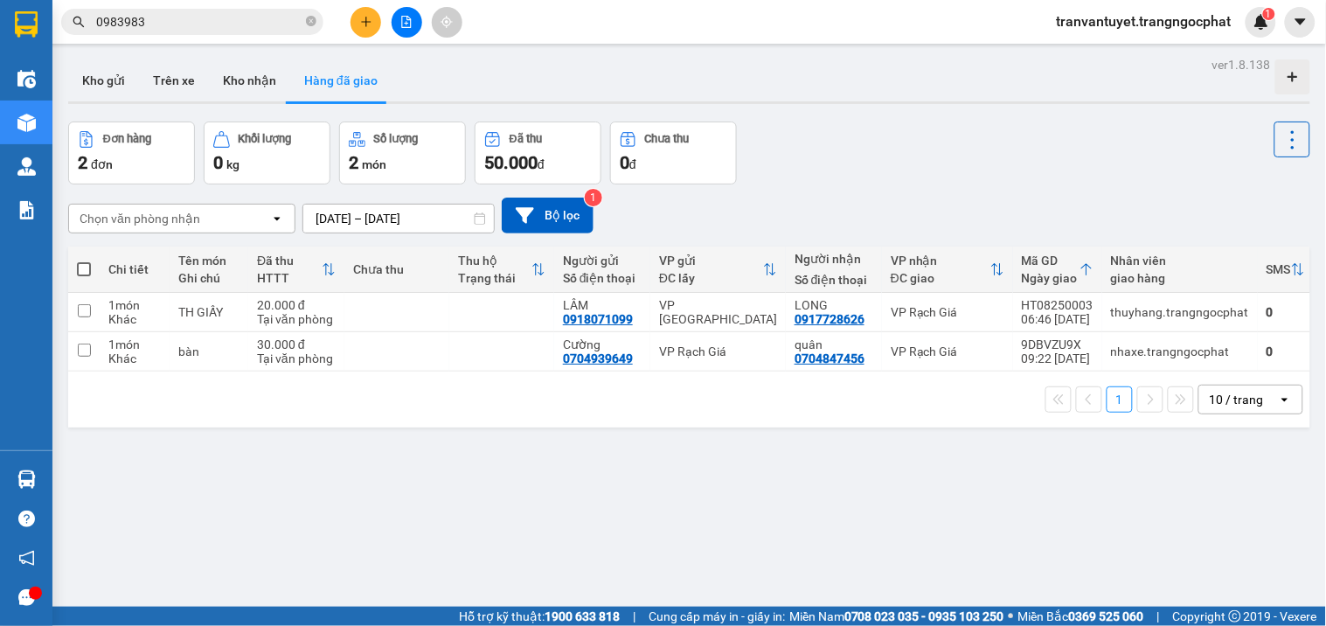
click at [426, 222] on input "13/08/2025 – 15/08/2025" at bounding box center [398, 218] width 190 height 28
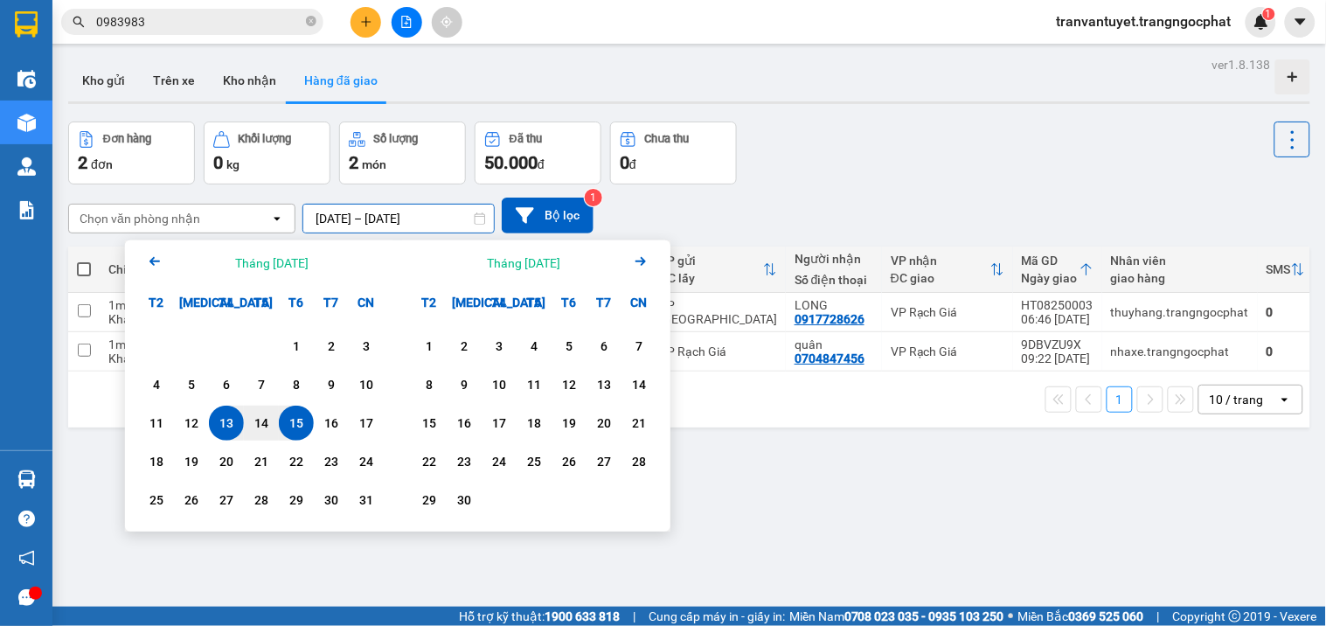
click at [872, 182] on div "Đơn hàng 2 đơn Khối lượng 0 kg Số lượng 2 món Đã thu 50.000 đ Chưa thu 0 đ" at bounding box center [689, 152] width 1242 height 63
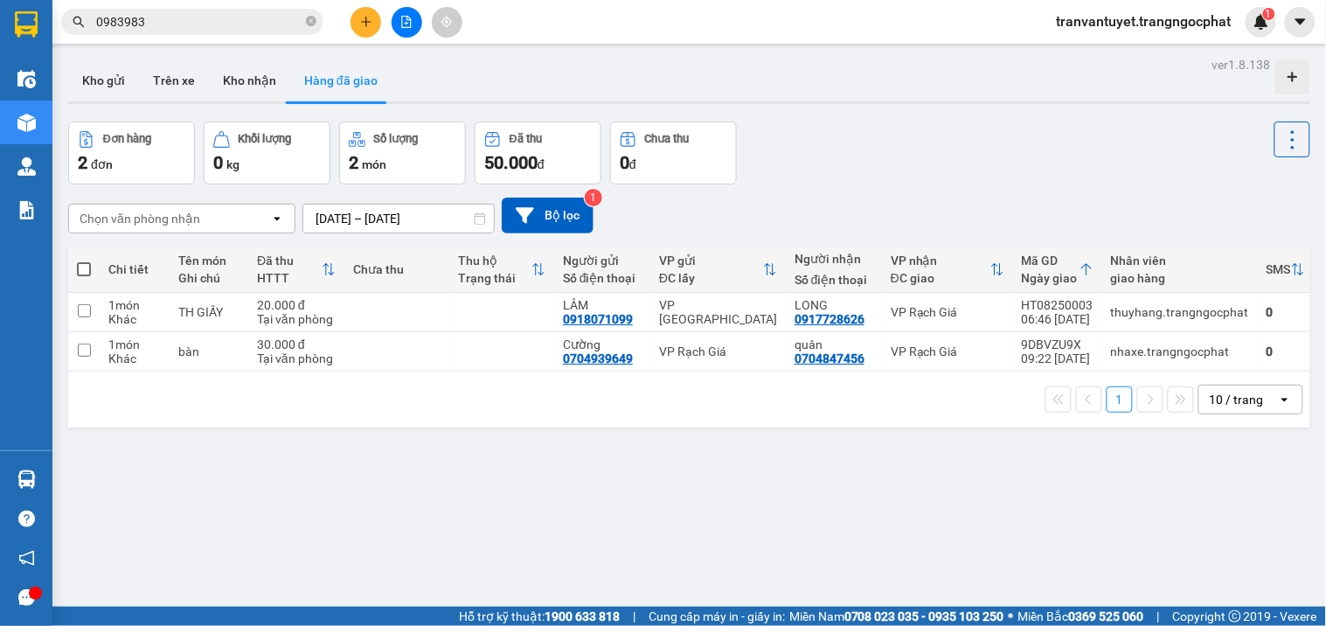
click at [321, 85] on button "Hàng đã giao" at bounding box center [340, 80] width 101 height 42
click at [351, 316] on td at bounding box center [396, 312] width 105 height 39
checkbox input "true"
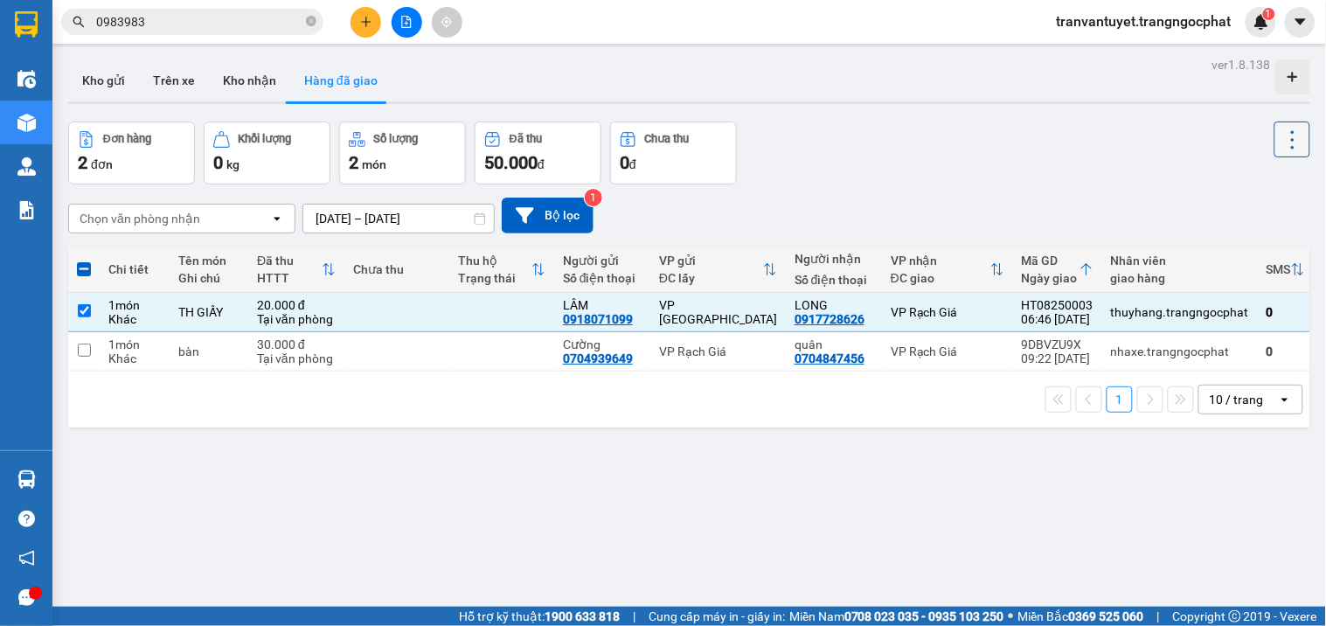
click at [1286, 136] on icon at bounding box center [1292, 140] width 24 height 24
click at [1284, 311] on icon at bounding box center [1289, 312] width 10 height 10
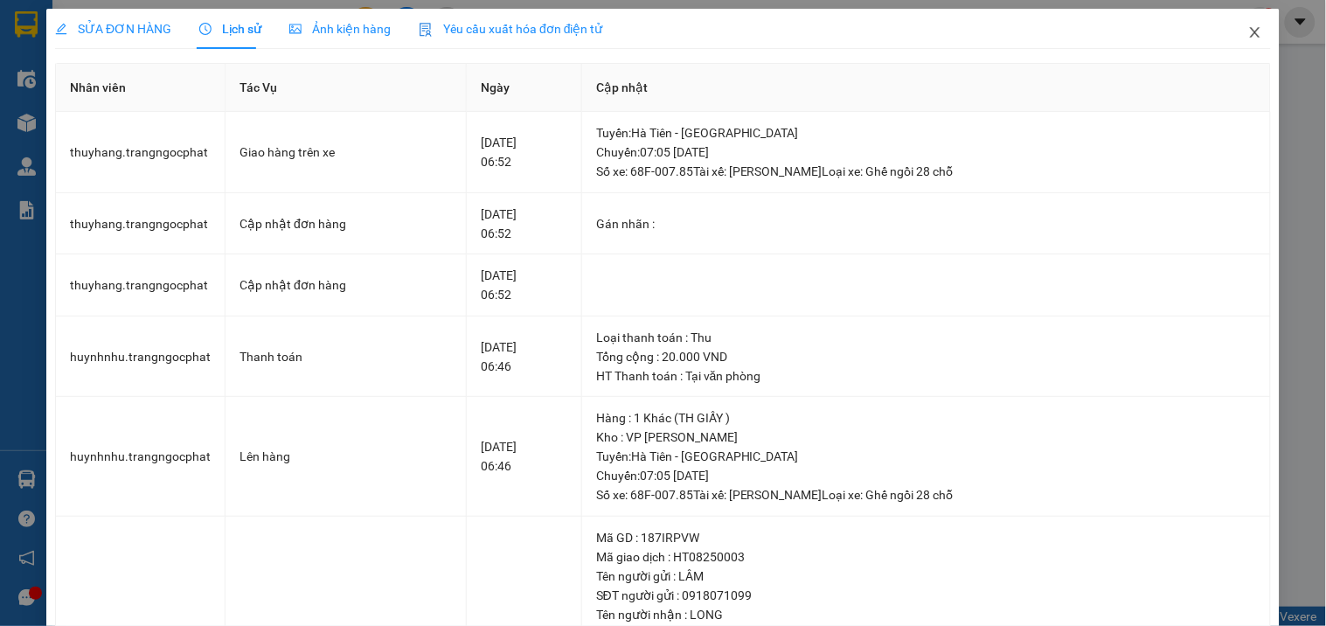
click at [1248, 26] on icon "close" at bounding box center [1255, 32] width 14 height 14
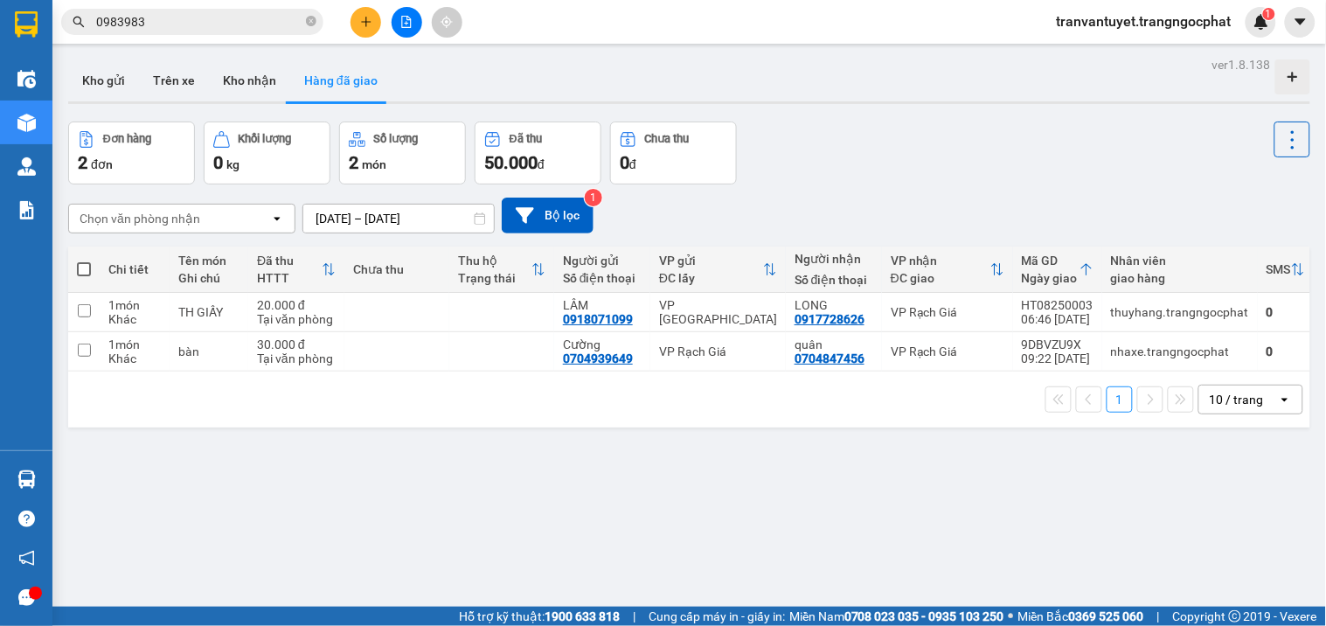
click at [336, 80] on button "Hàng đã giao" at bounding box center [340, 80] width 101 height 42
click at [1283, 312] on icon at bounding box center [1289, 312] width 12 height 12
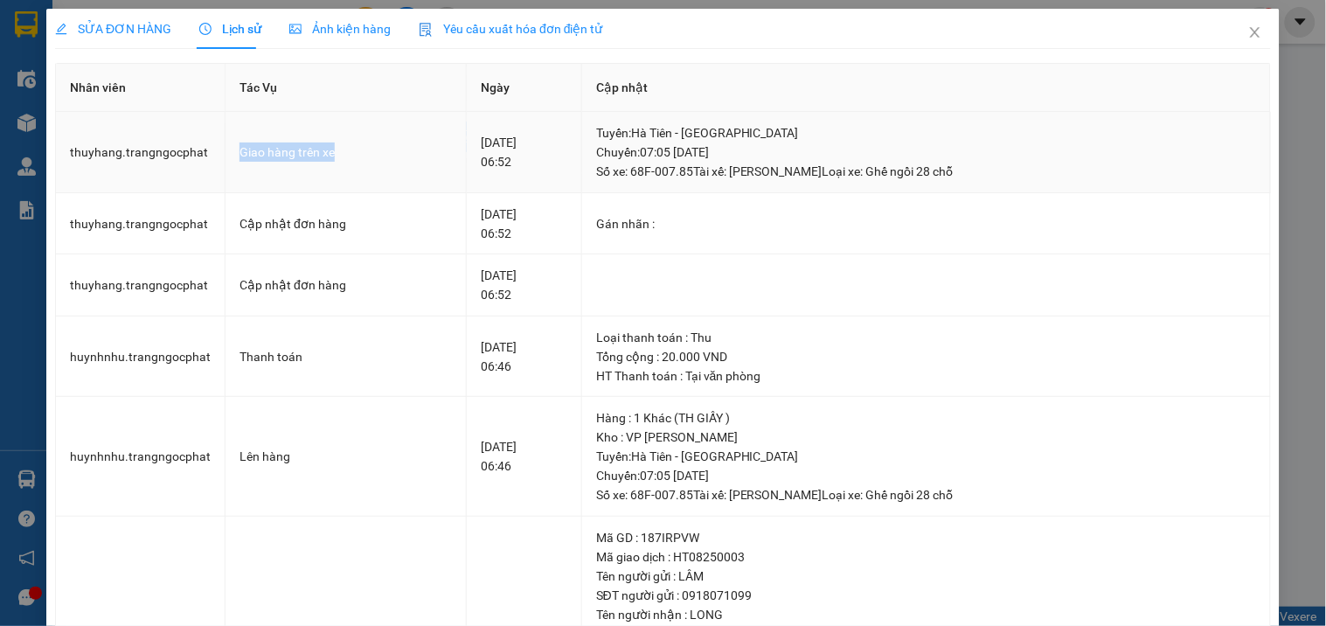
drag, startPoint x: 232, startPoint y: 156, endPoint x: 351, endPoint y: 155, distance: 118.8
click at [351, 155] on td "Giao hàng trên xe" at bounding box center [345, 152] width 241 height 81
click at [1248, 30] on icon "close" at bounding box center [1255, 32] width 14 height 14
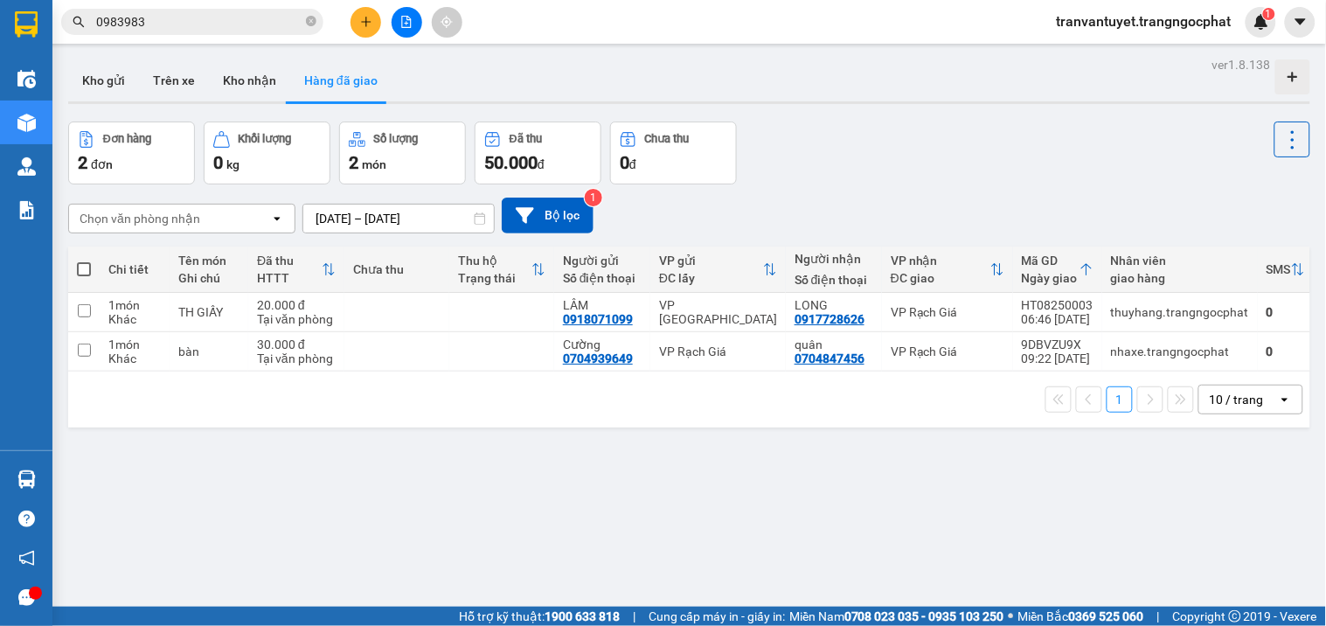
click at [338, 83] on button "Hàng đã giao" at bounding box center [340, 80] width 101 height 42
click at [194, 21] on input "0983983" at bounding box center [199, 21] width 206 height 19
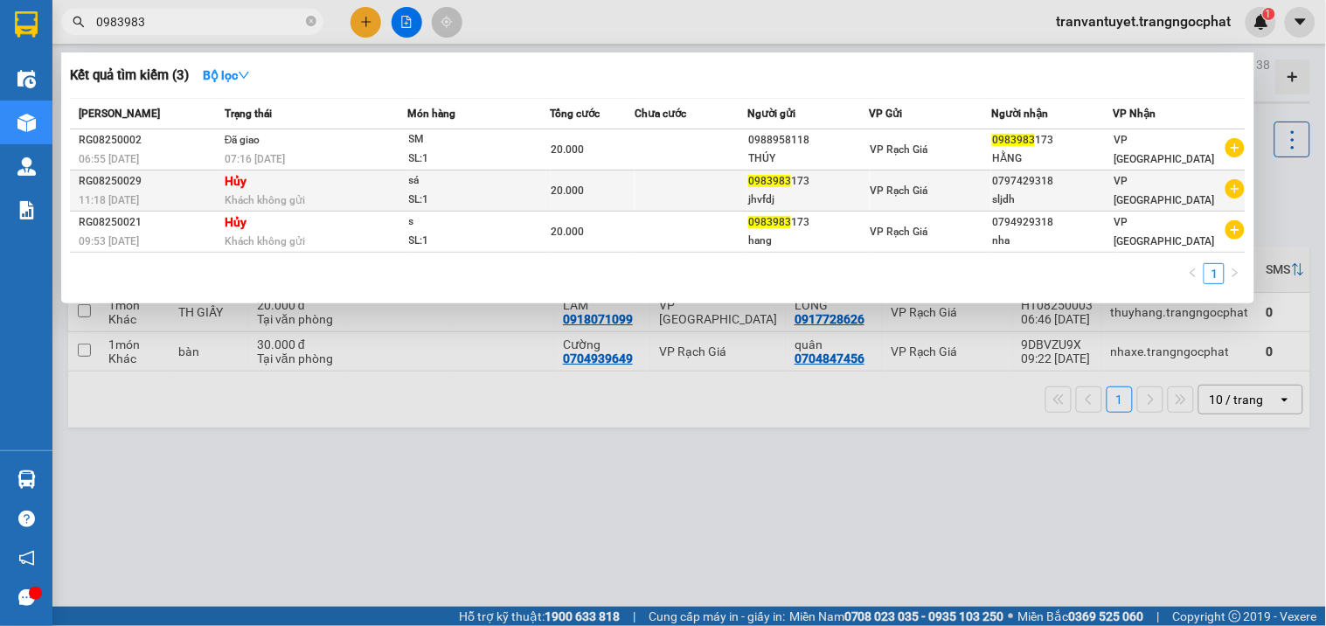
click at [316, 196] on div "Khách không gửi" at bounding box center [316, 199] width 183 height 19
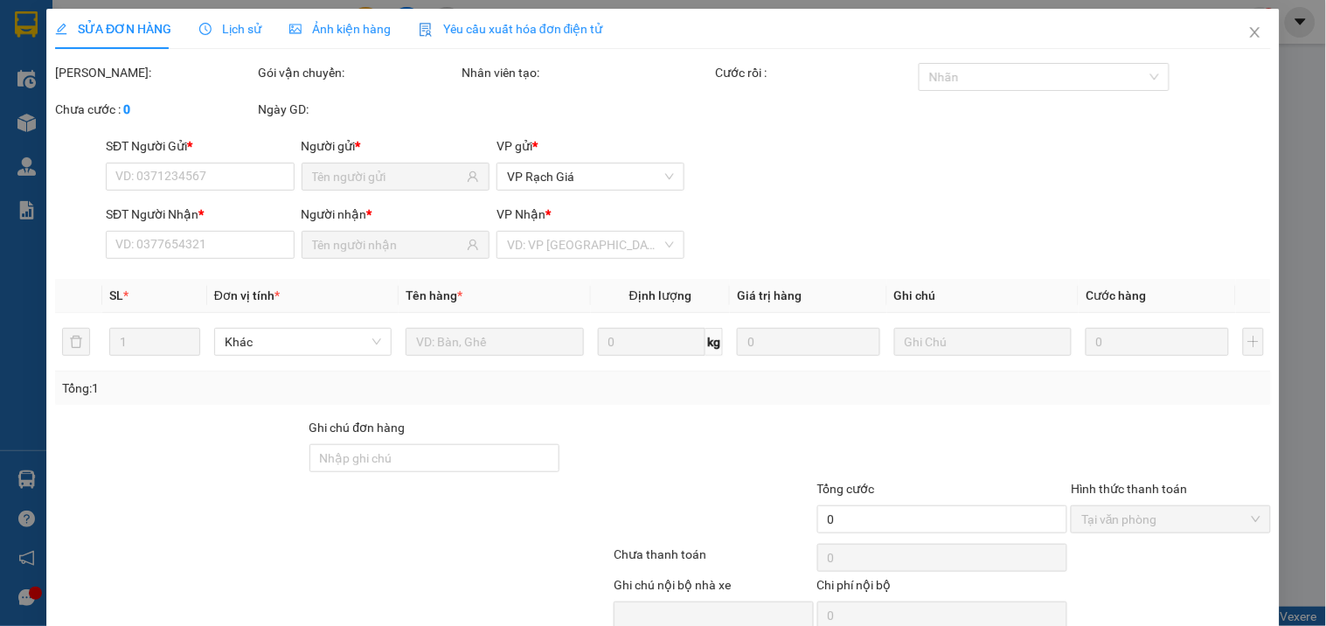
type input "0983983173"
type input "jhvfdj"
type input "0797429318"
type input "sljdh"
type input "20.000"
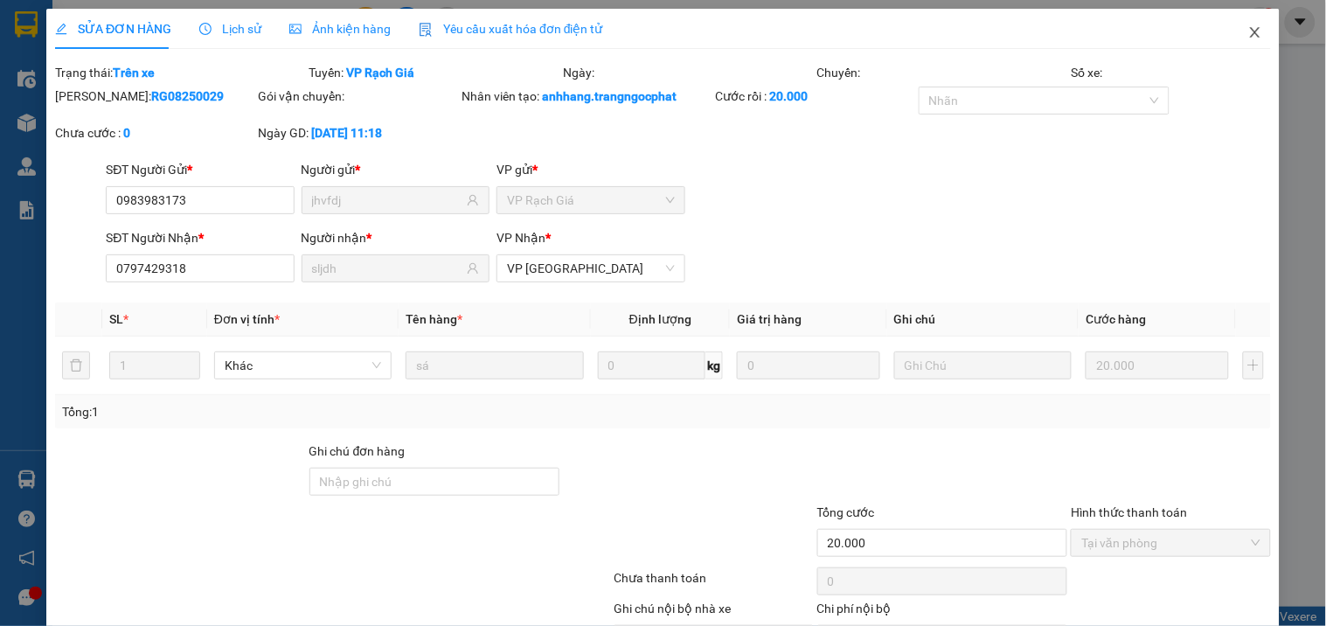
click at [1248, 31] on icon "close" at bounding box center [1255, 32] width 14 height 14
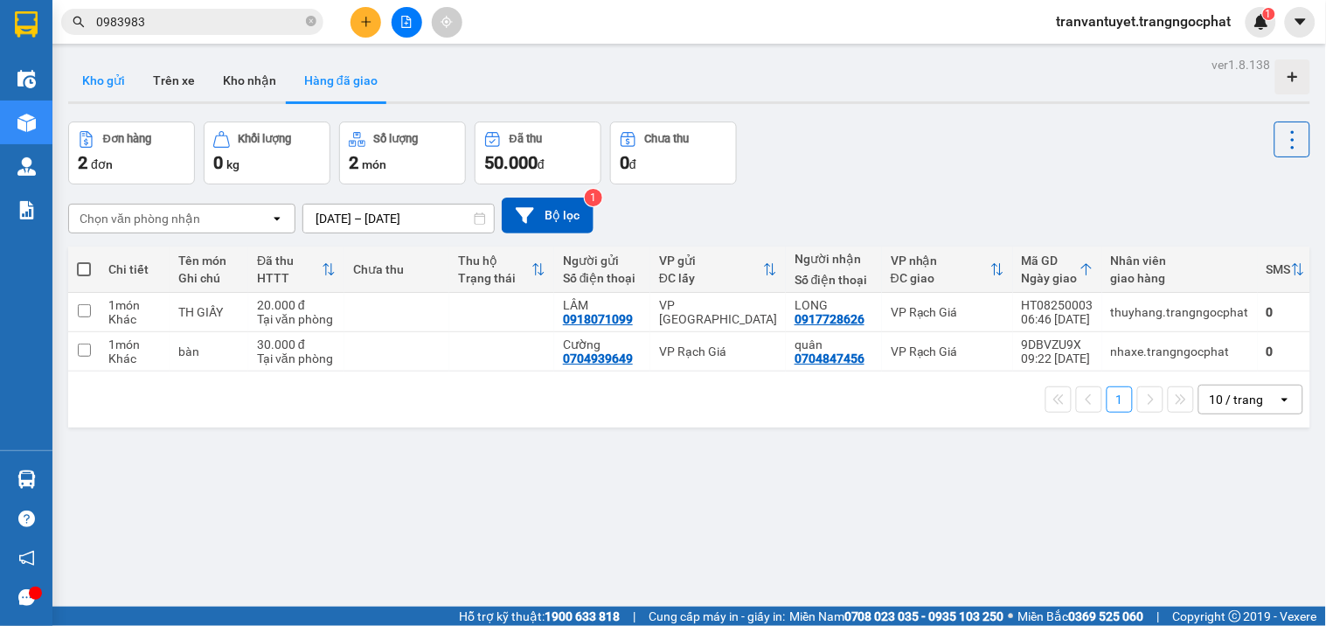
click at [101, 84] on button "Kho gửi" at bounding box center [103, 80] width 71 height 42
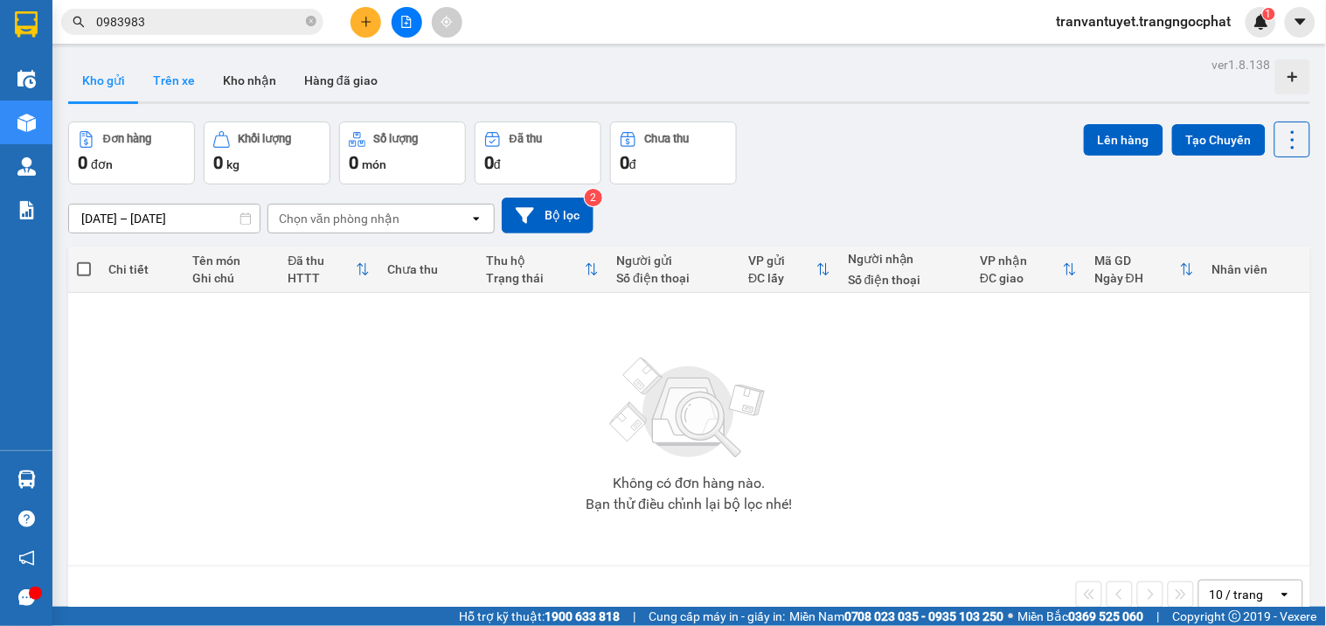
click at [167, 80] on button "Trên xe" at bounding box center [174, 80] width 70 height 42
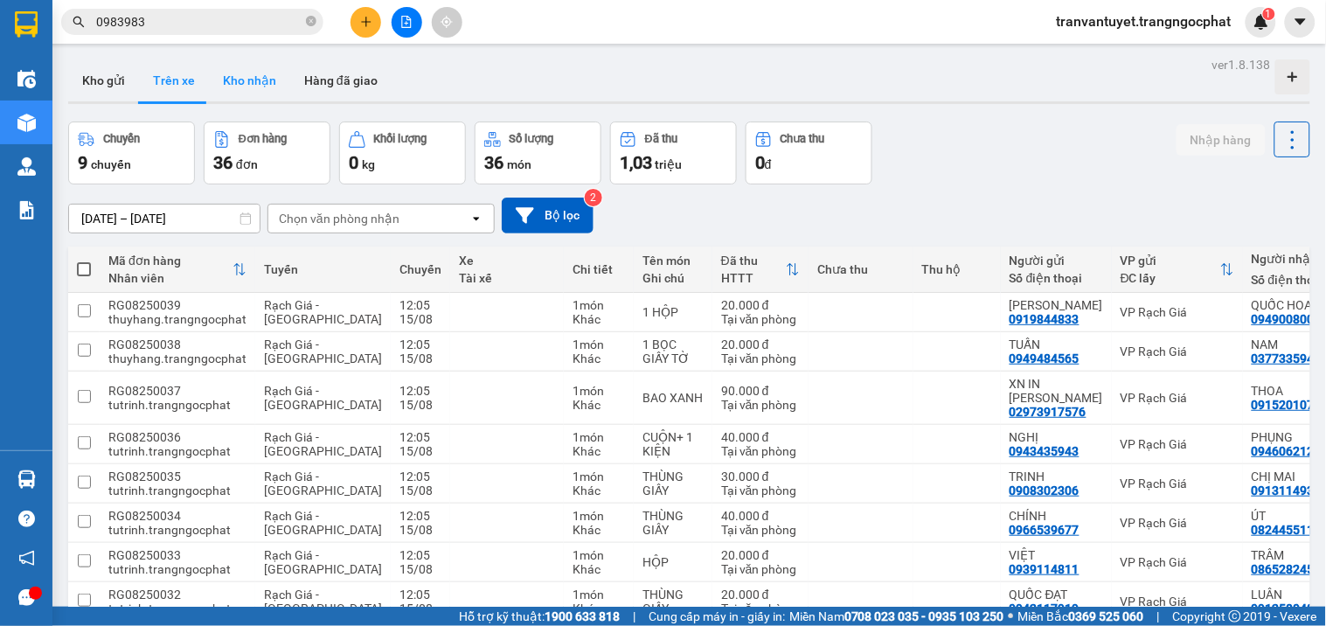
click at [231, 75] on button "Kho nhận" at bounding box center [249, 80] width 81 height 42
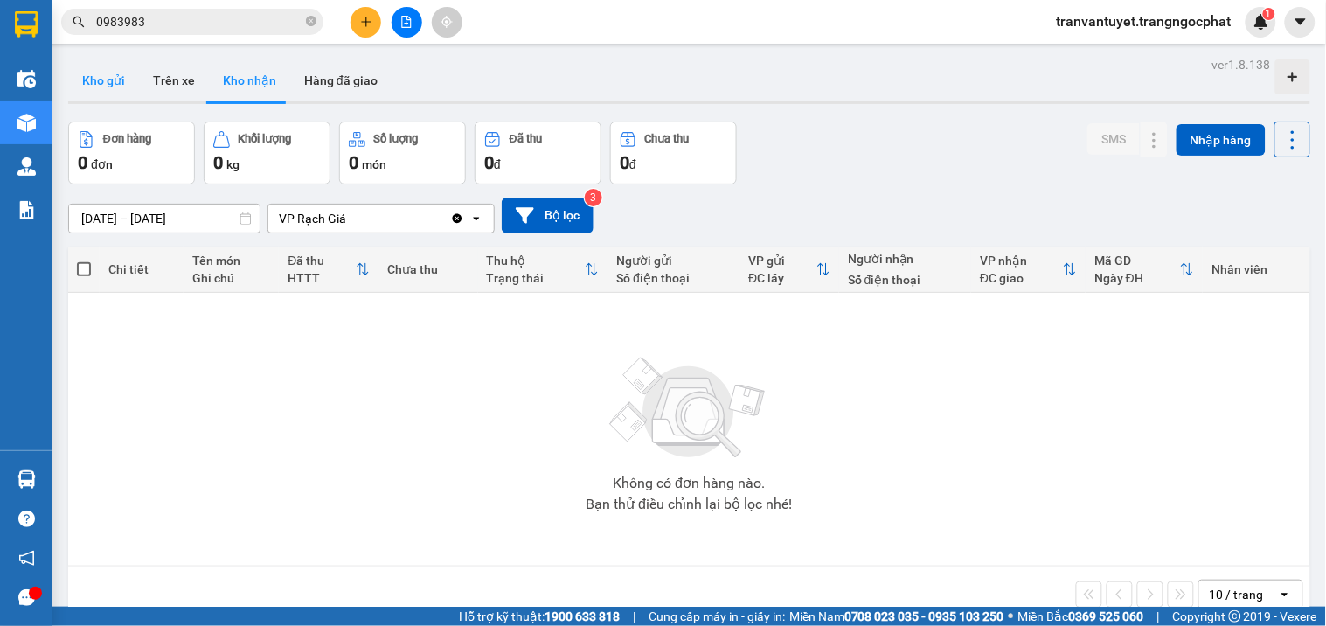
click at [89, 85] on button "Kho gửi" at bounding box center [103, 80] width 71 height 42
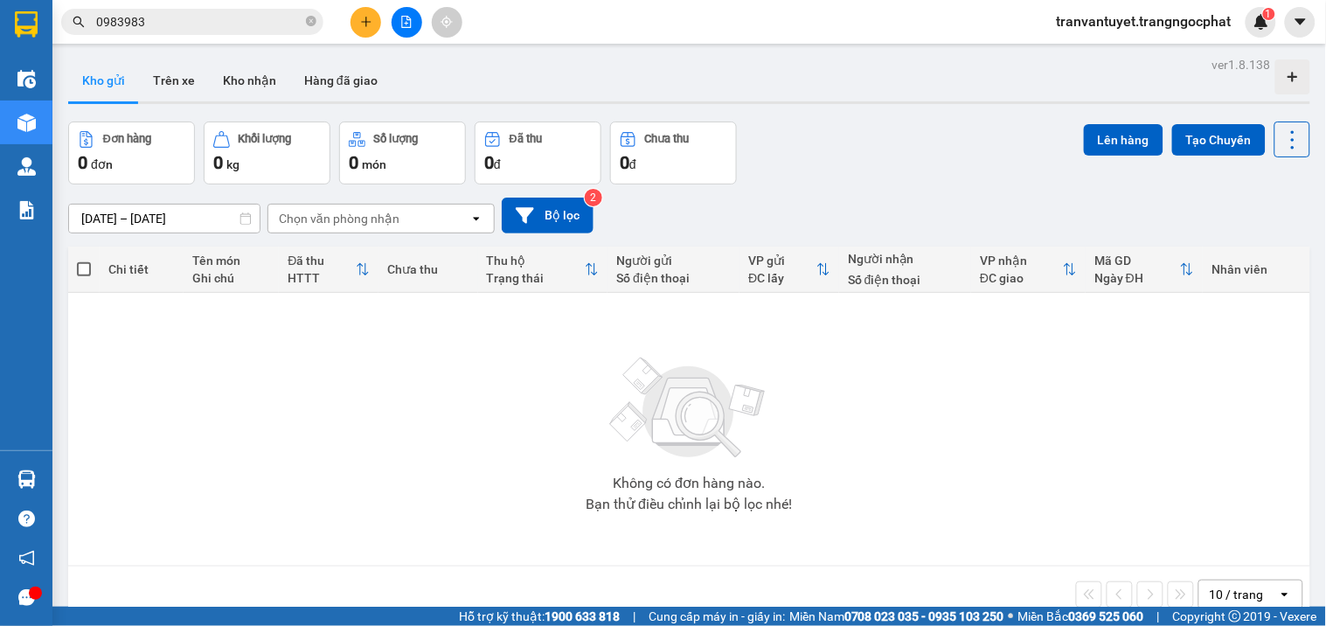
click at [358, 224] on div "Chọn văn phòng nhận" at bounding box center [339, 218] width 121 height 17
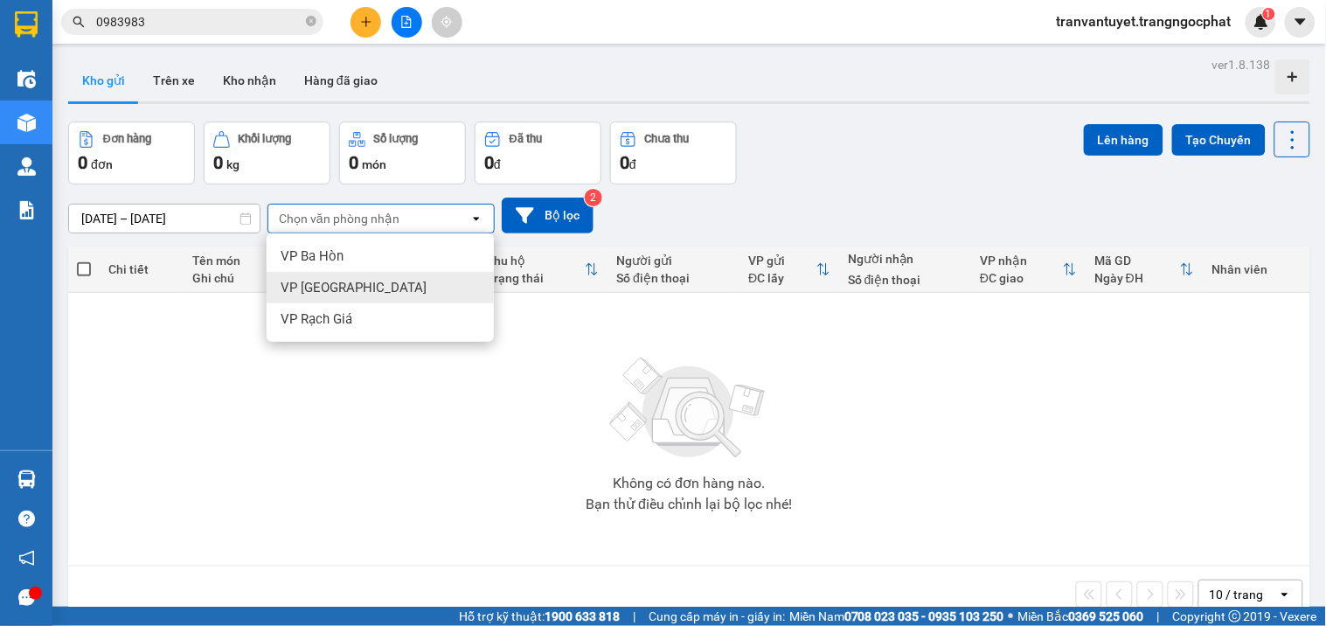
click at [520, 329] on div "Không có đơn hàng nào. Bạn thử điều chỉnh lại bộ lọc nhé!" at bounding box center [689, 429] width 1224 height 262
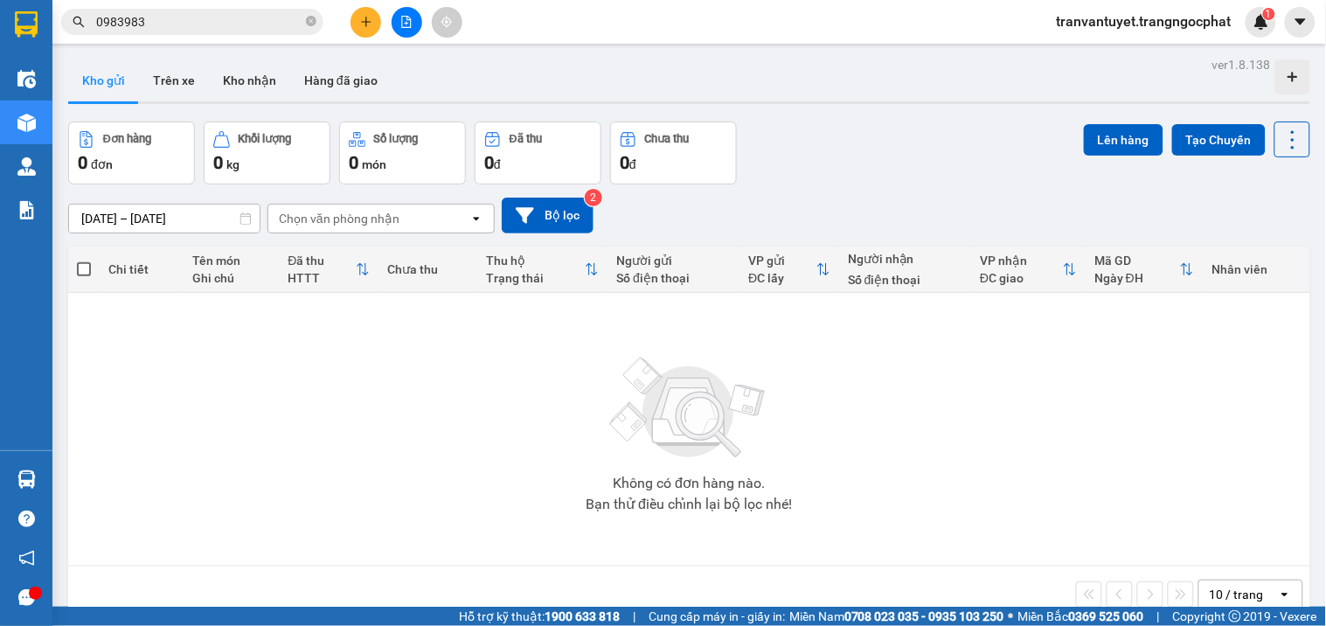
click at [463, 219] on div "Chọn văn phòng nhận" at bounding box center [368, 218] width 201 height 28
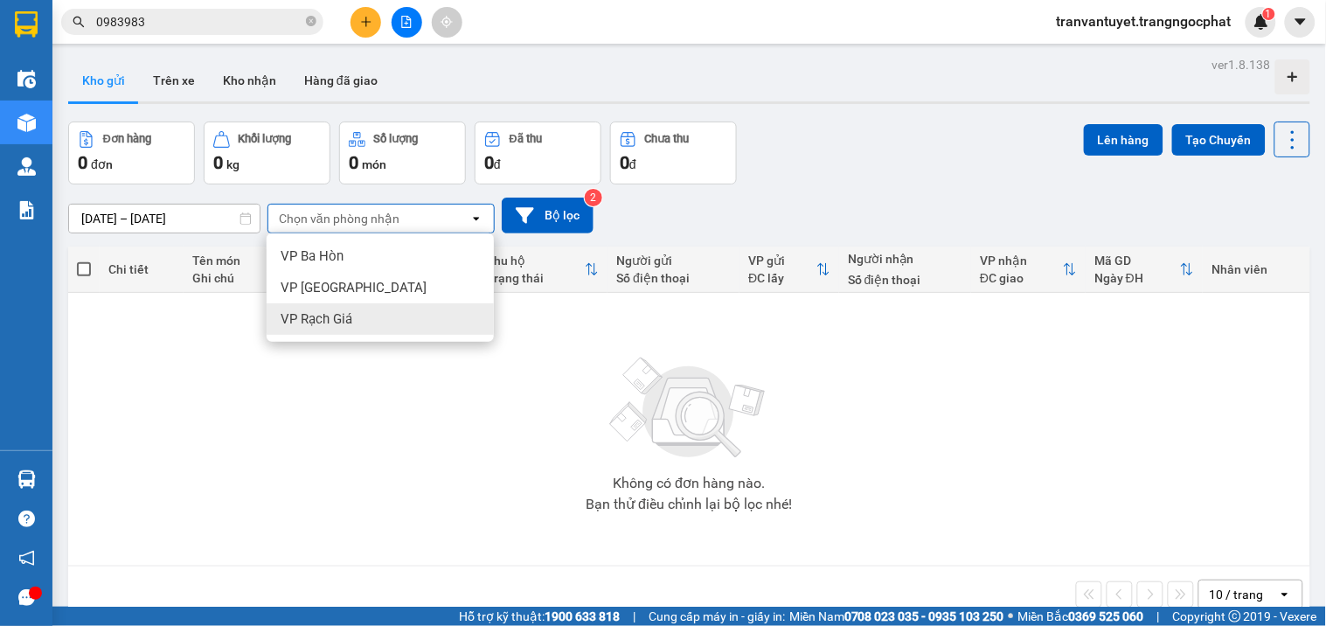
click at [343, 317] on span "VP Rạch Giá" at bounding box center [317, 318] width 72 height 17
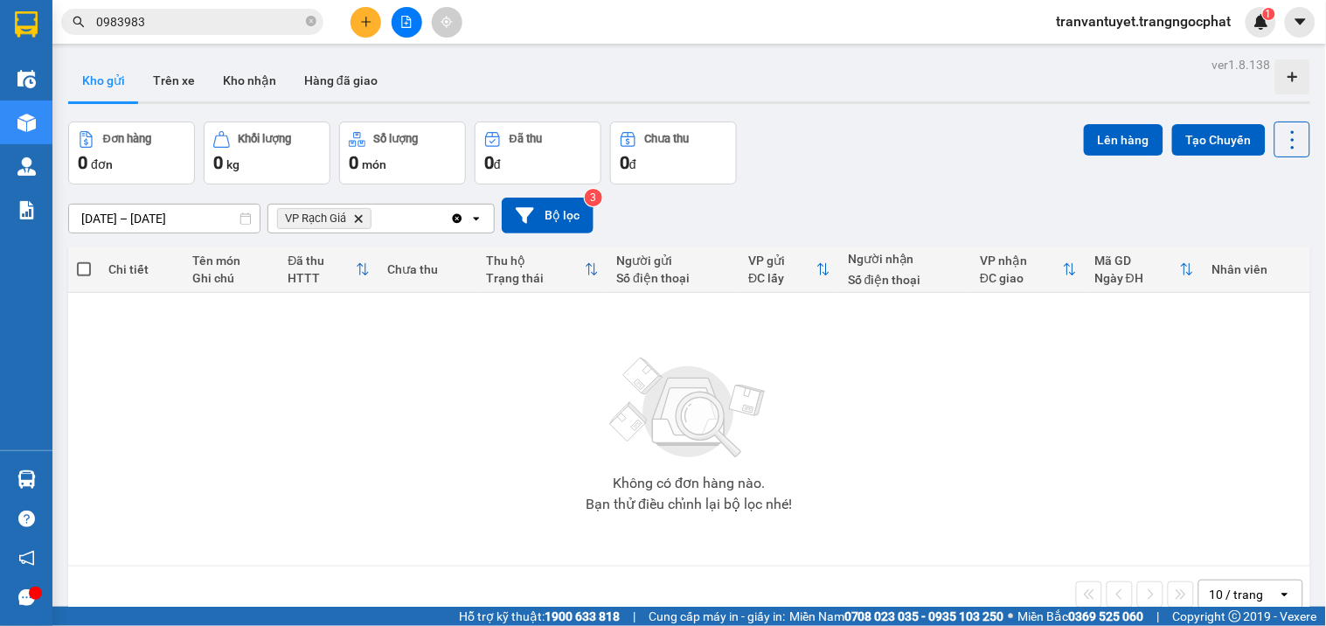
click at [474, 221] on icon "open" at bounding box center [476, 218] width 14 height 14
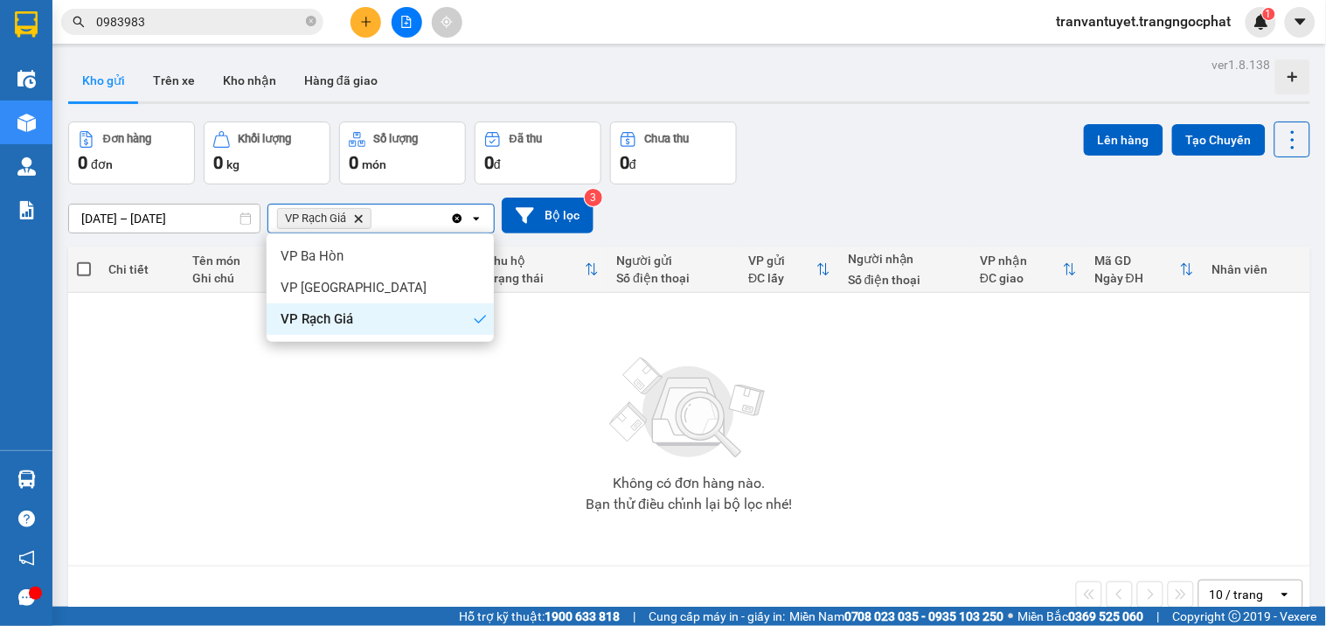
click at [456, 220] on icon "Clear all" at bounding box center [458, 218] width 10 height 10
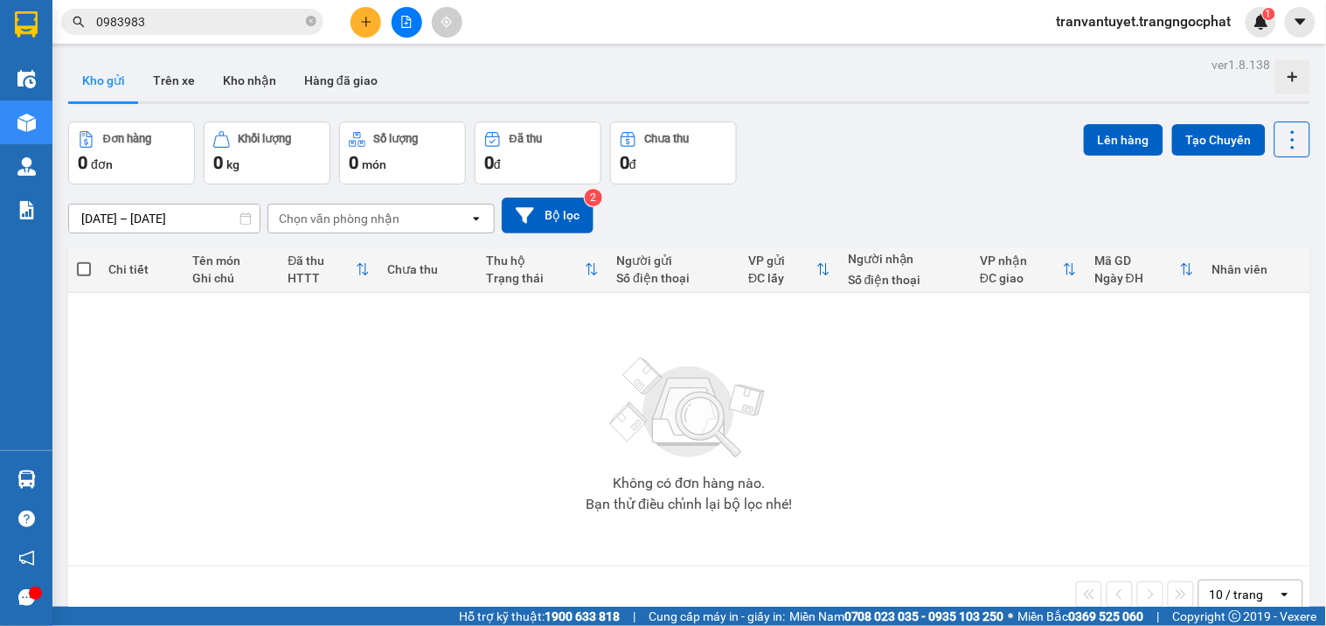
click at [430, 215] on div "Chọn văn phòng nhận" at bounding box center [368, 218] width 201 height 28
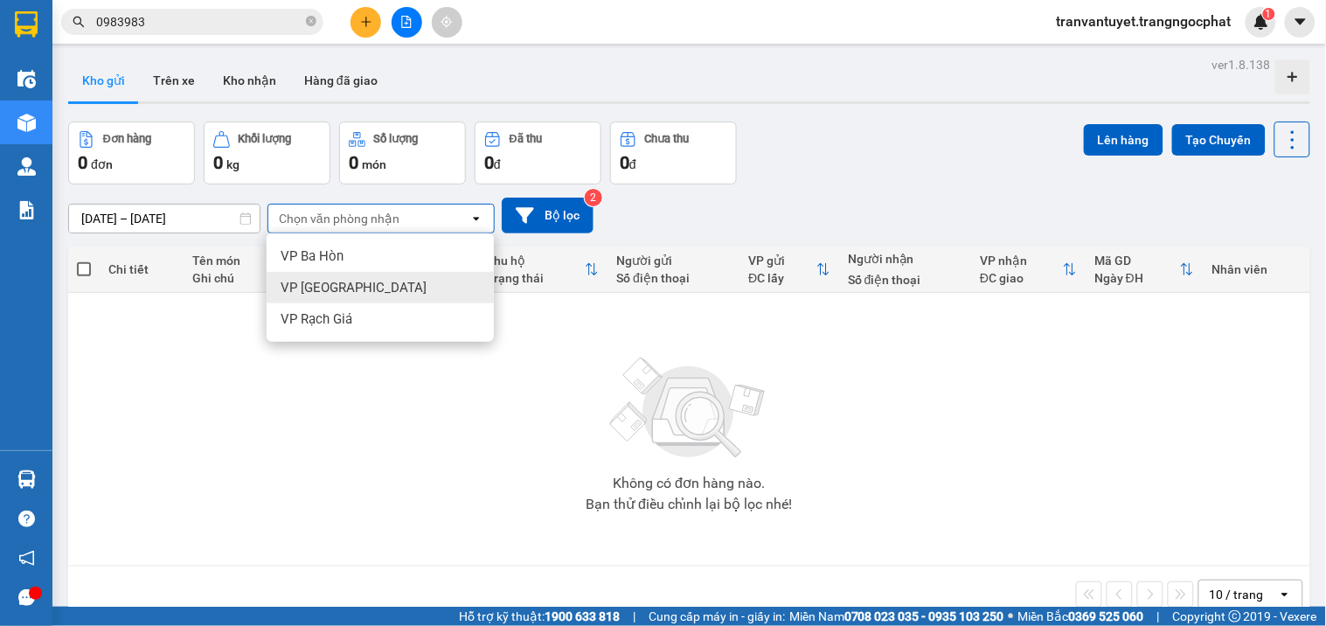
click at [380, 297] on div "VP [PERSON_NAME]" at bounding box center [380, 287] width 227 height 31
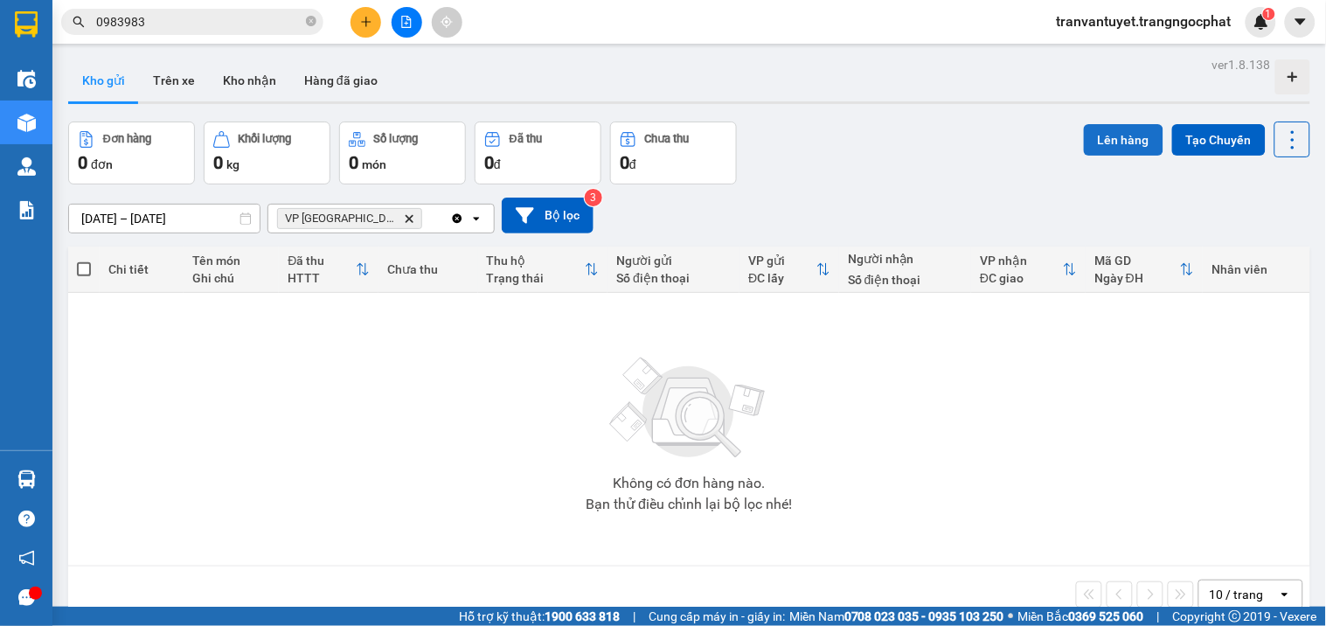
click at [1120, 136] on button "Lên hàng" at bounding box center [1124, 139] width 80 height 31
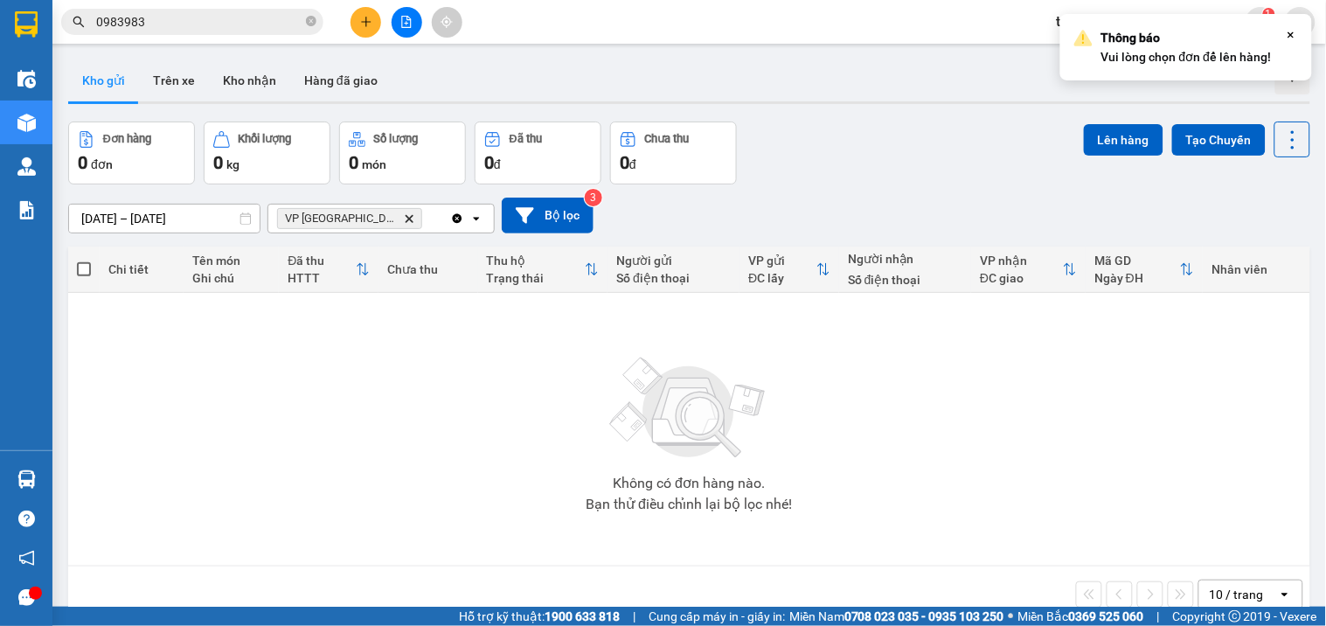
click at [946, 143] on div "Đơn hàng 0 đơn Khối lượng 0 kg Số lượng 0 món Đã thu 0 đ Chưa thu 0 đ Lên hàng …" at bounding box center [689, 152] width 1242 height 63
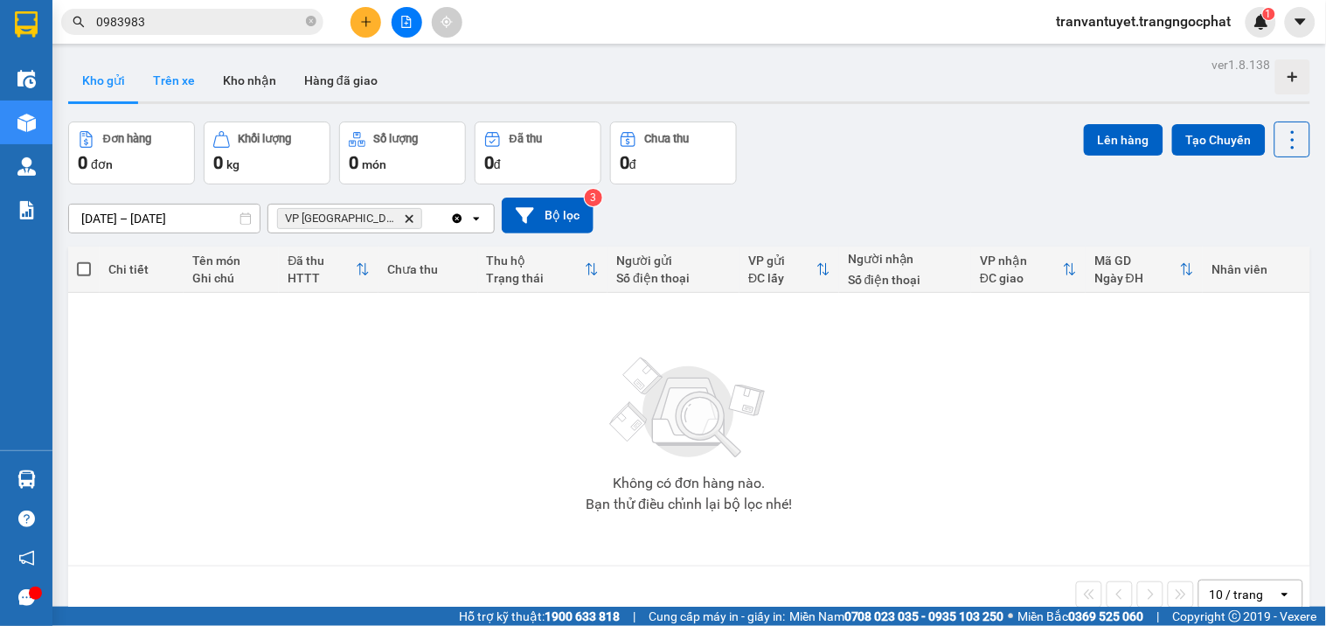
click at [179, 85] on button "Trên xe" at bounding box center [174, 80] width 70 height 42
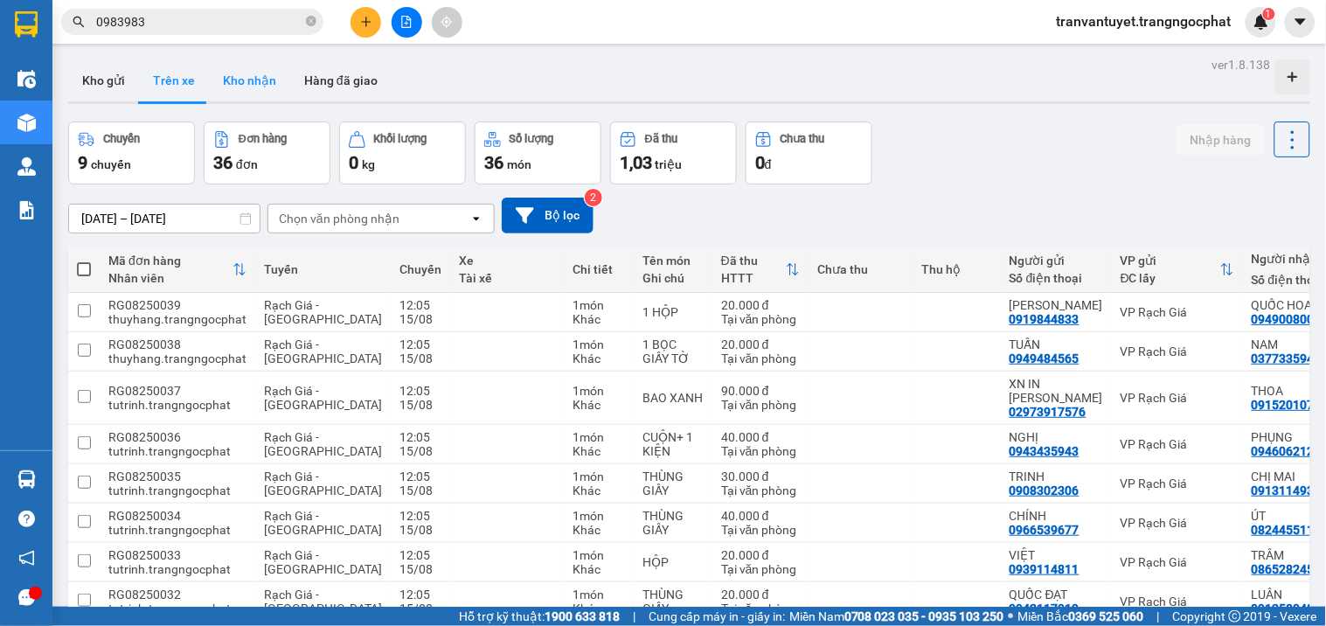
click at [251, 82] on button "Kho nhận" at bounding box center [249, 80] width 81 height 42
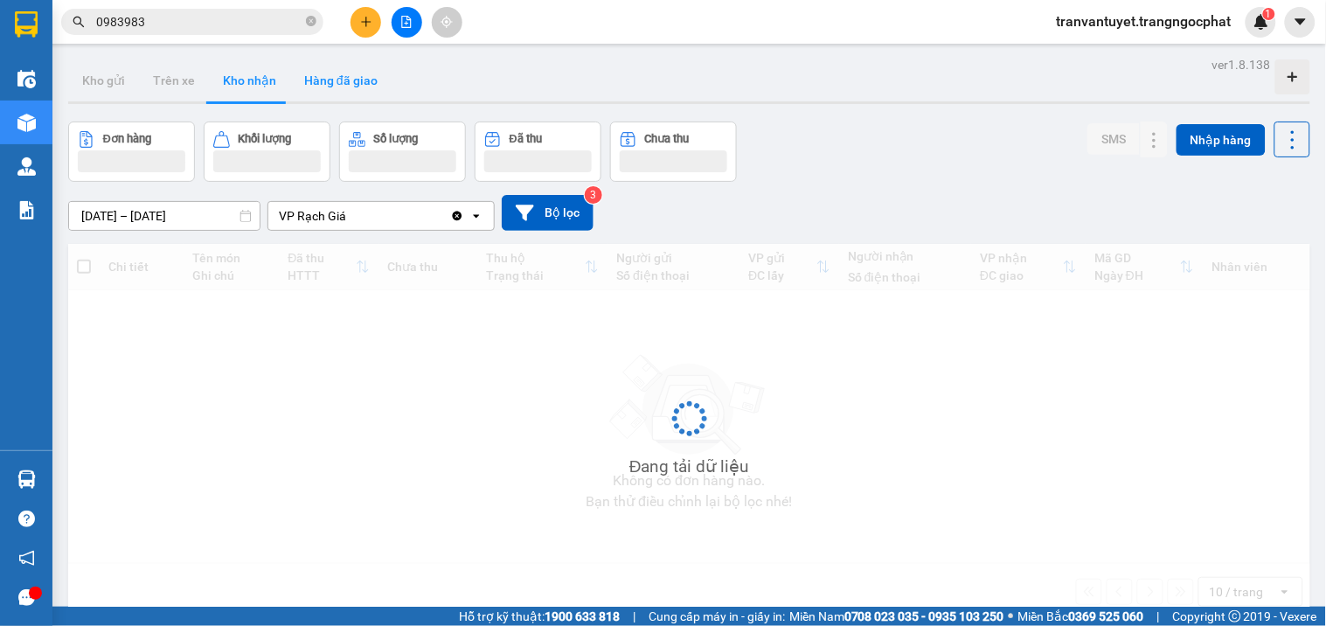
click at [335, 81] on button "Hàng đã giao" at bounding box center [340, 80] width 101 height 42
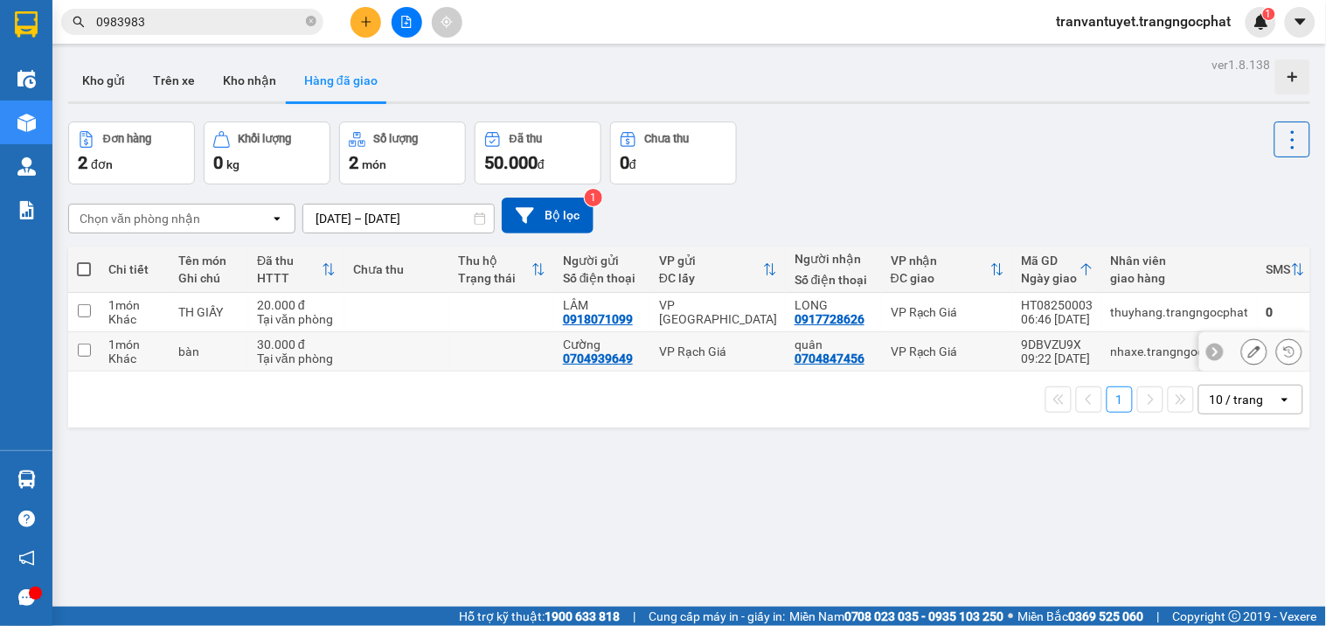
click at [85, 348] on input "checkbox" at bounding box center [84, 349] width 13 height 13
checkbox input "true"
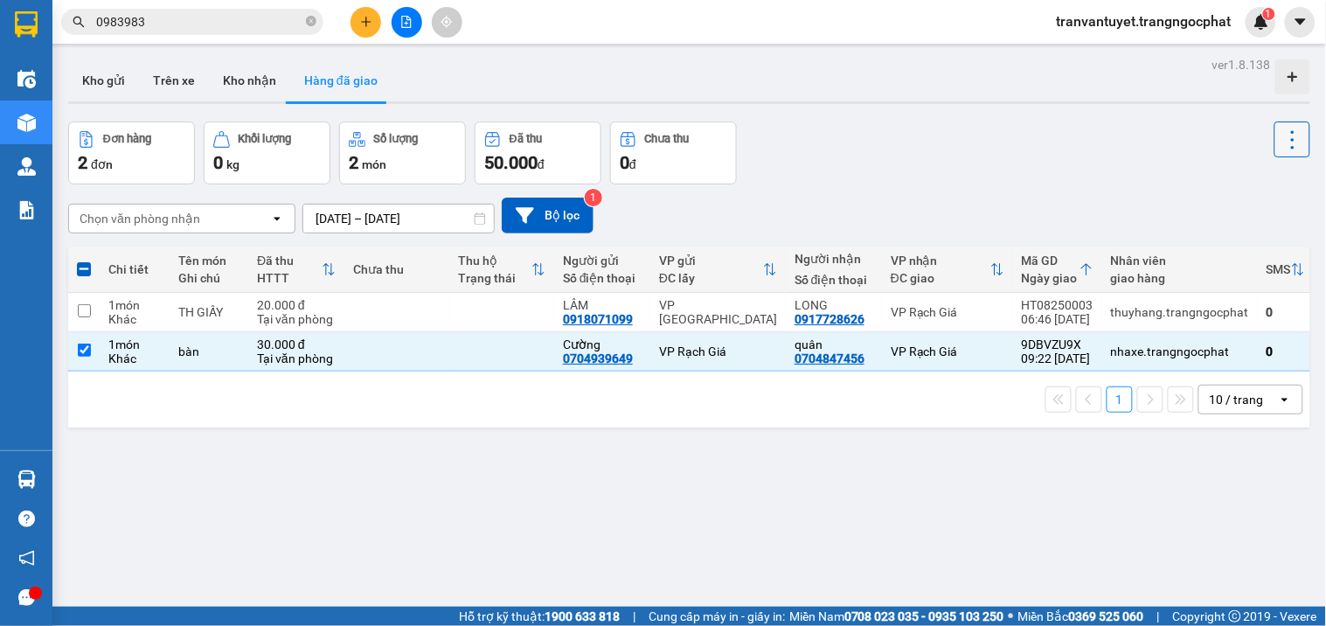
click at [1280, 143] on icon at bounding box center [1292, 140] width 24 height 24
click at [987, 117] on div "ver 1.8.138 Kho gửi Trên xe Kho nhận Hàng đã giao Đơn hàng 2 đơn Khối lượng 0 k…" at bounding box center [689, 365] width 1256 height 626
click at [114, 82] on button "Kho gửi" at bounding box center [103, 80] width 71 height 42
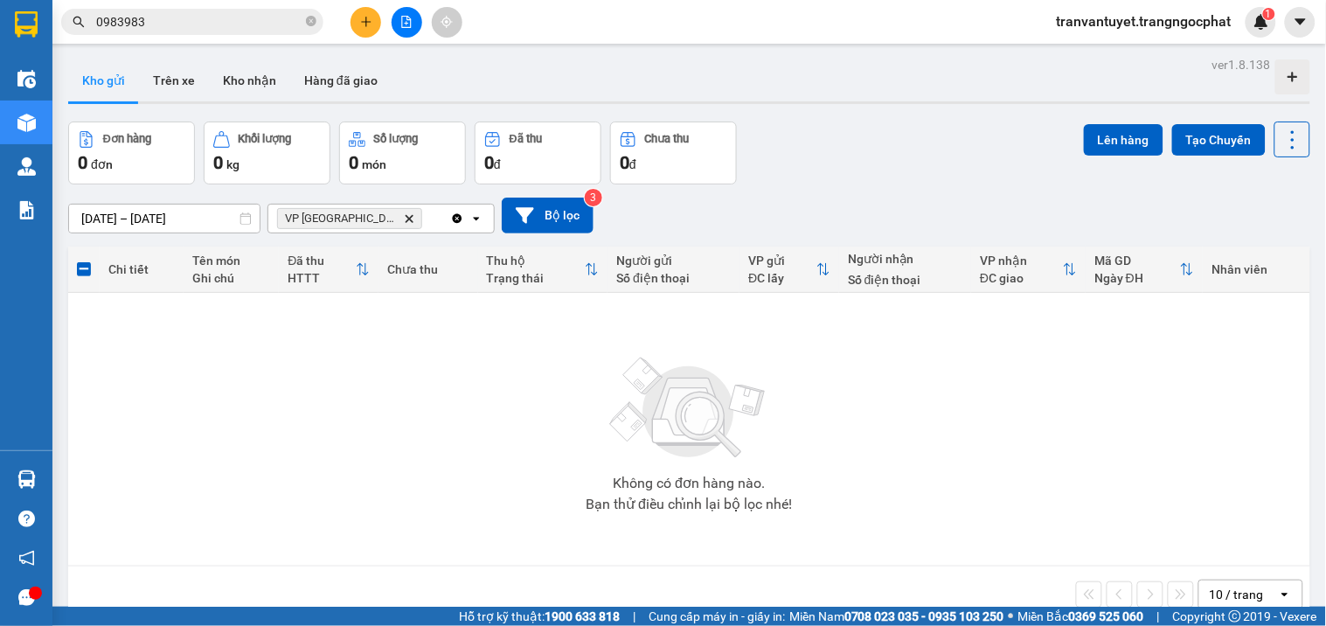
click at [114, 82] on button "Kho gửi" at bounding box center [103, 80] width 71 height 42
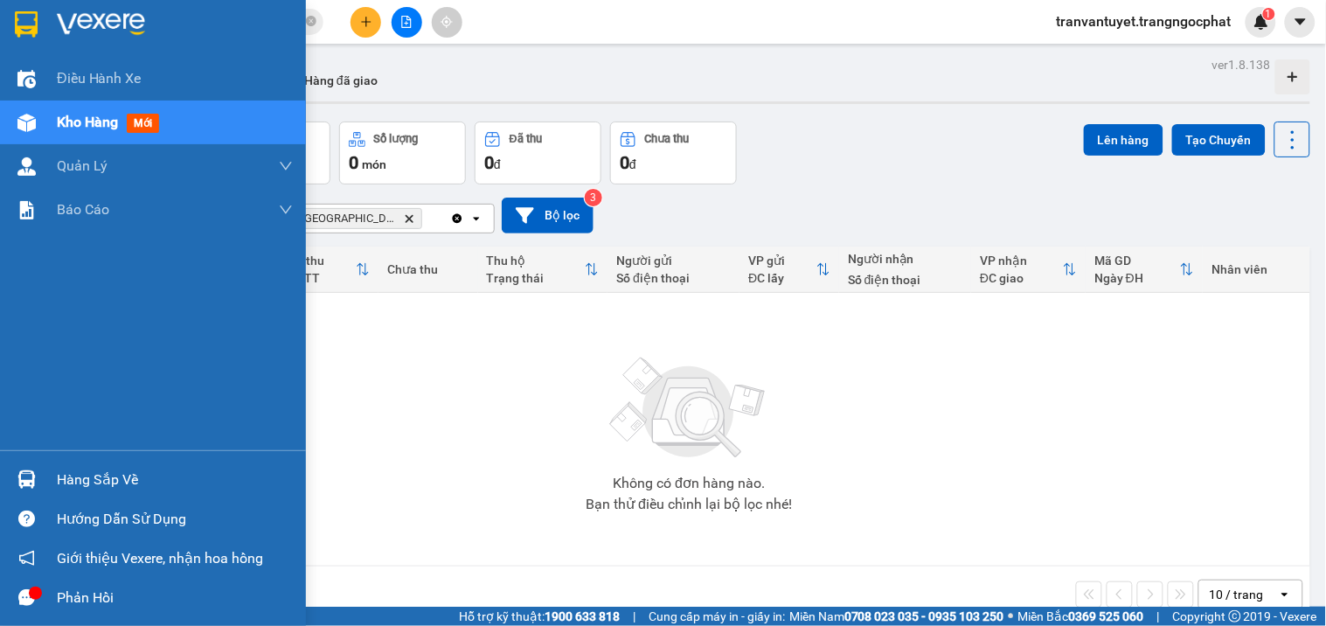
click at [86, 481] on div "Hàng sắp về" at bounding box center [175, 480] width 236 height 26
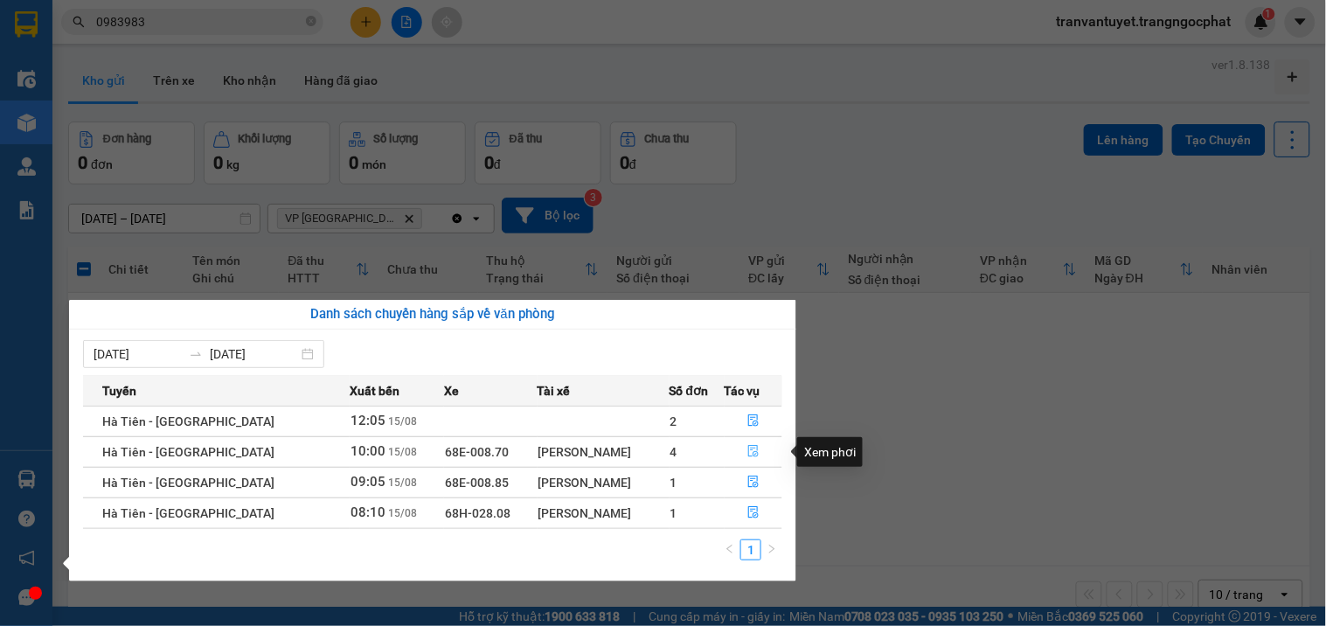
click at [752, 450] on icon "file-done" at bounding box center [753, 451] width 10 height 12
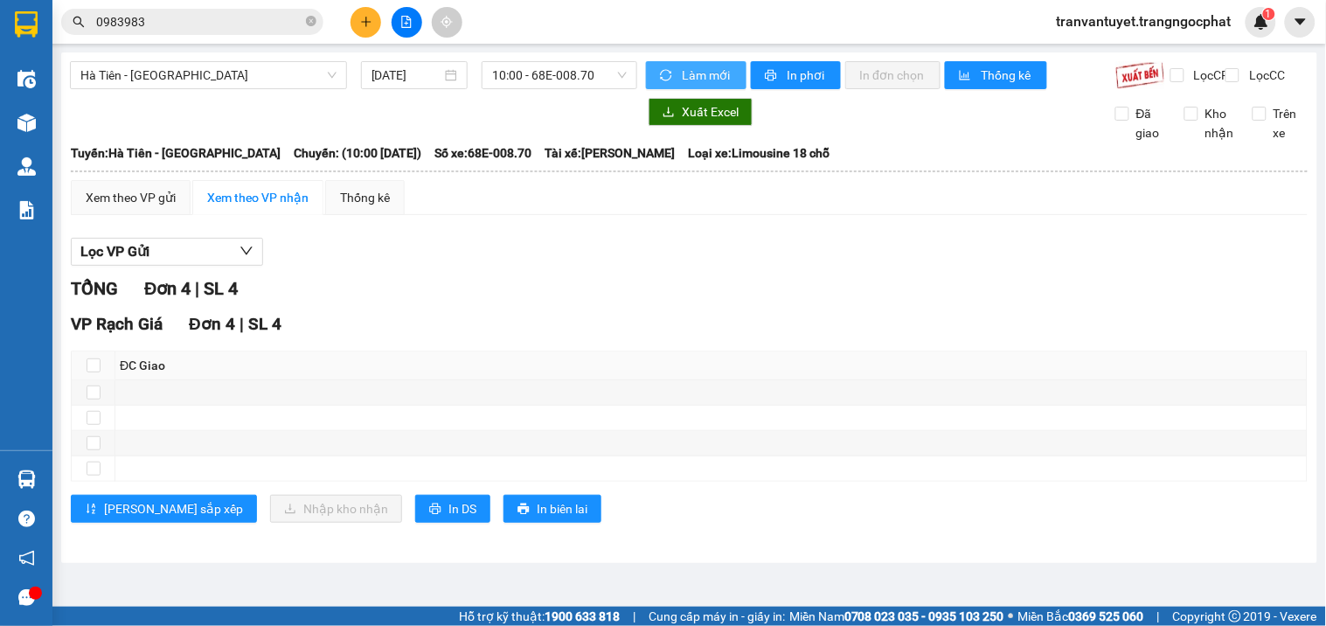
click at [711, 71] on span "Làm mới" at bounding box center [707, 75] width 51 height 19
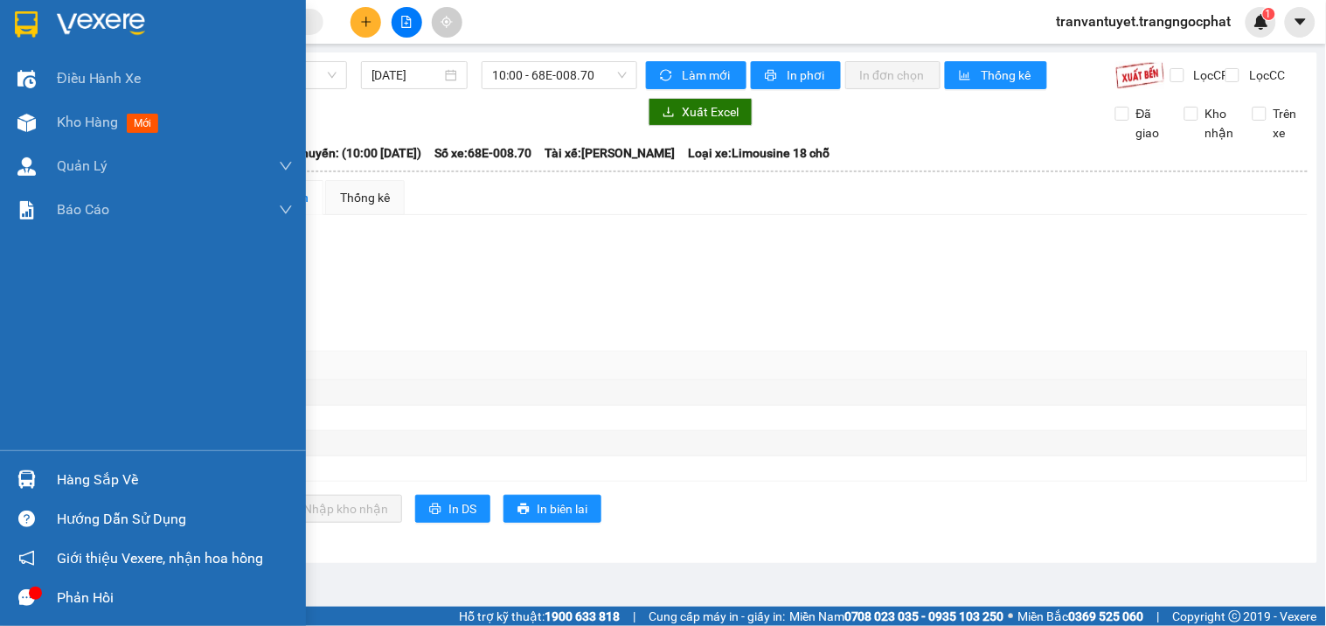
click at [111, 481] on div "Hàng sắp về" at bounding box center [175, 480] width 236 height 26
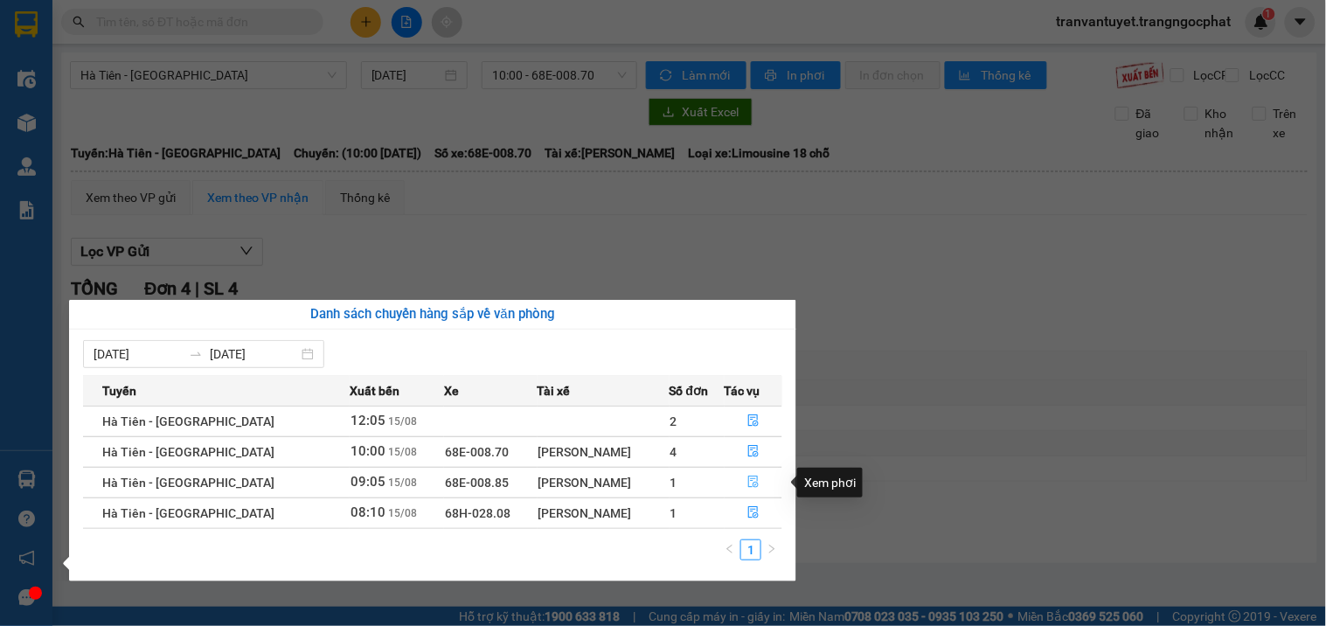
click at [756, 483] on button "button" at bounding box center [753, 482] width 57 height 28
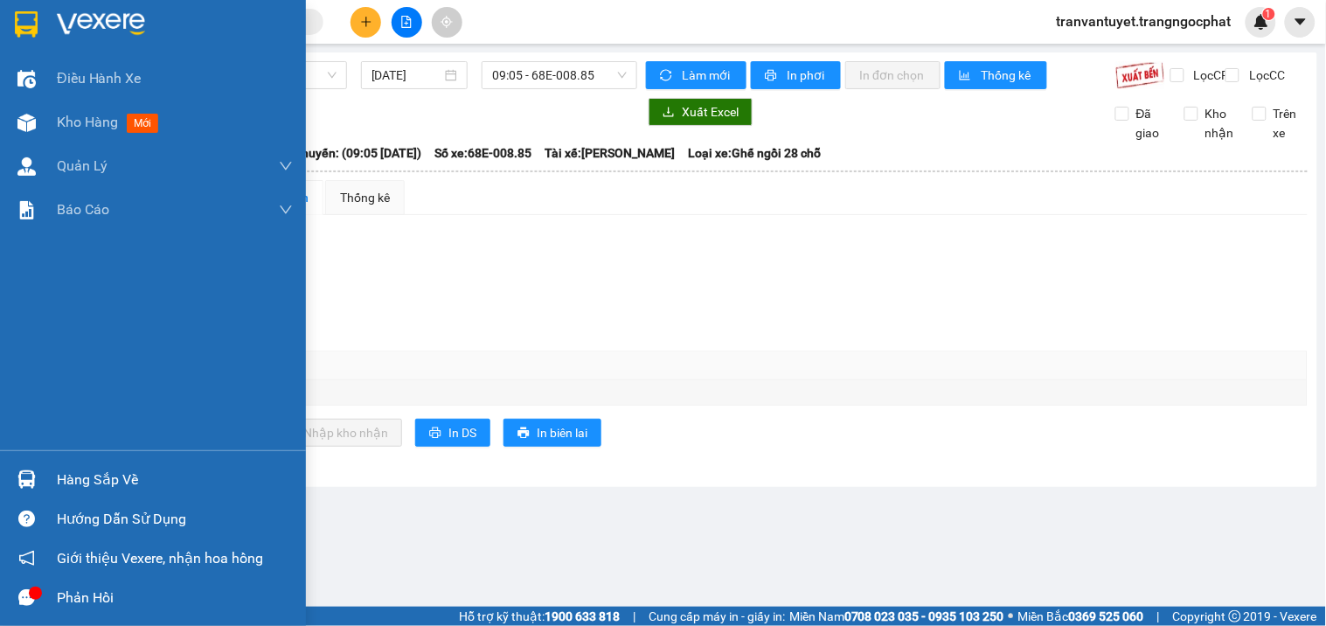
click at [46, 477] on div "Hàng sắp về" at bounding box center [153, 479] width 306 height 39
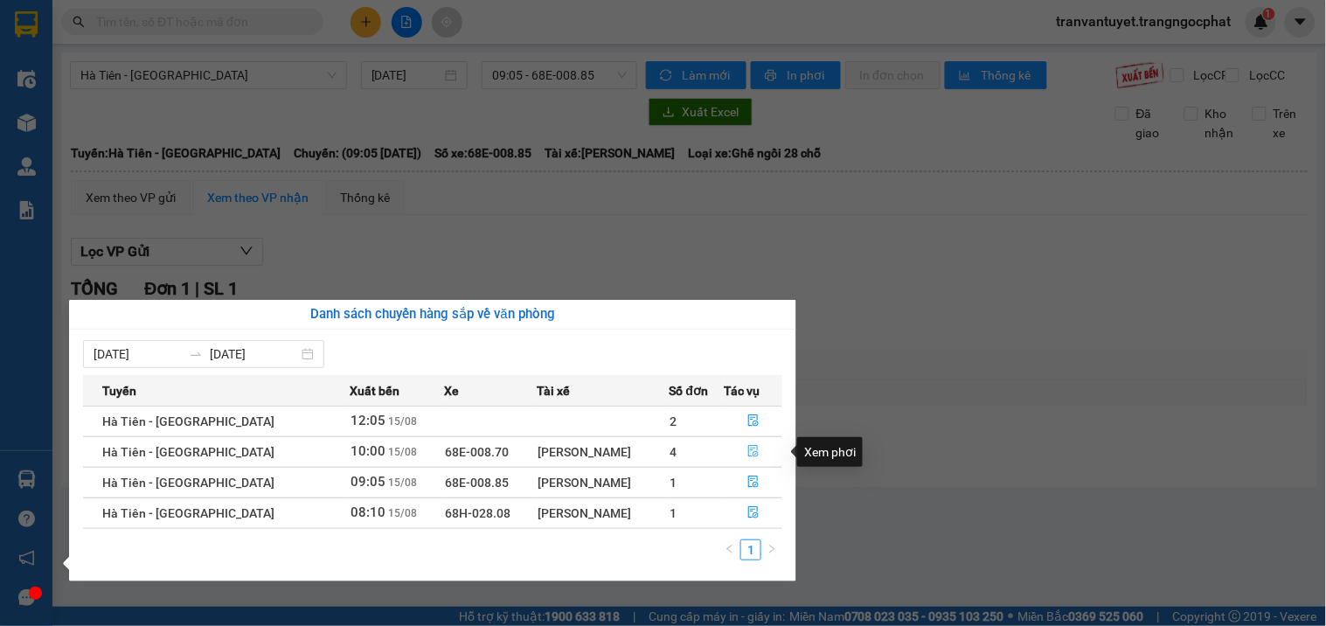
click at [752, 447] on icon "file-done" at bounding box center [753, 451] width 10 height 12
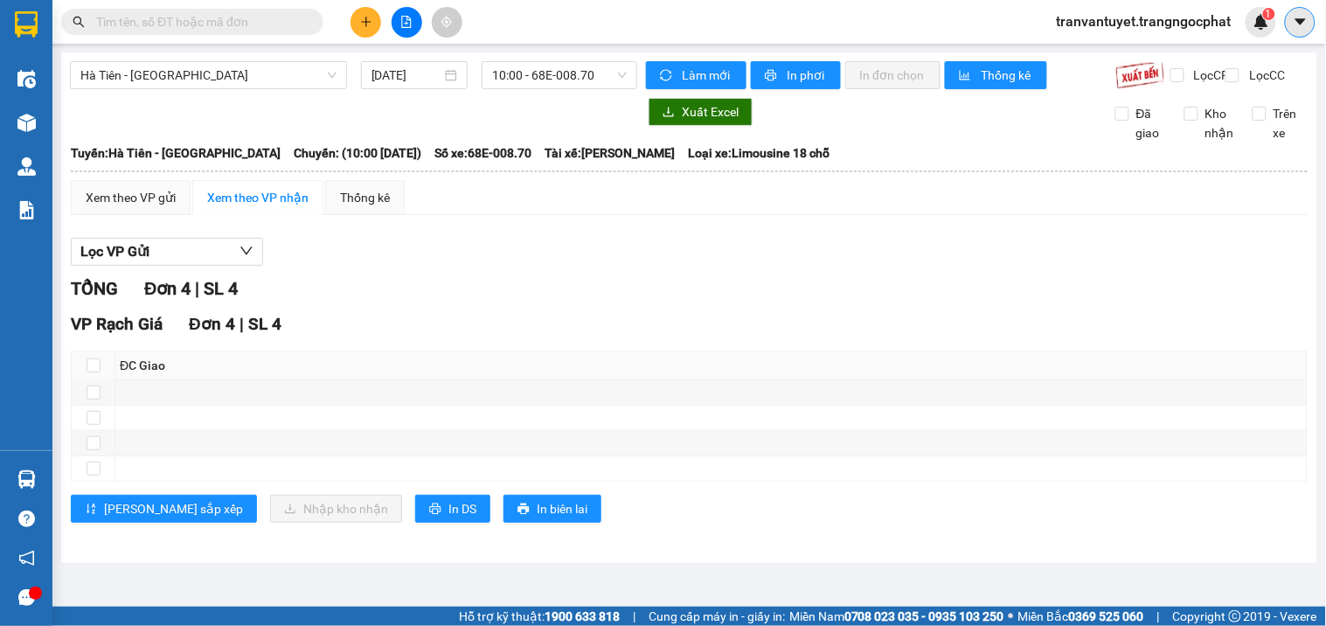
click at [1297, 26] on icon "caret-down" at bounding box center [1300, 22] width 16 height 16
click at [1136, 28] on span "tranvantuyet.trangngocphat" at bounding box center [1143, 21] width 203 height 22
click at [1139, 46] on span "Đăng xuất" at bounding box center [1151, 54] width 168 height 19
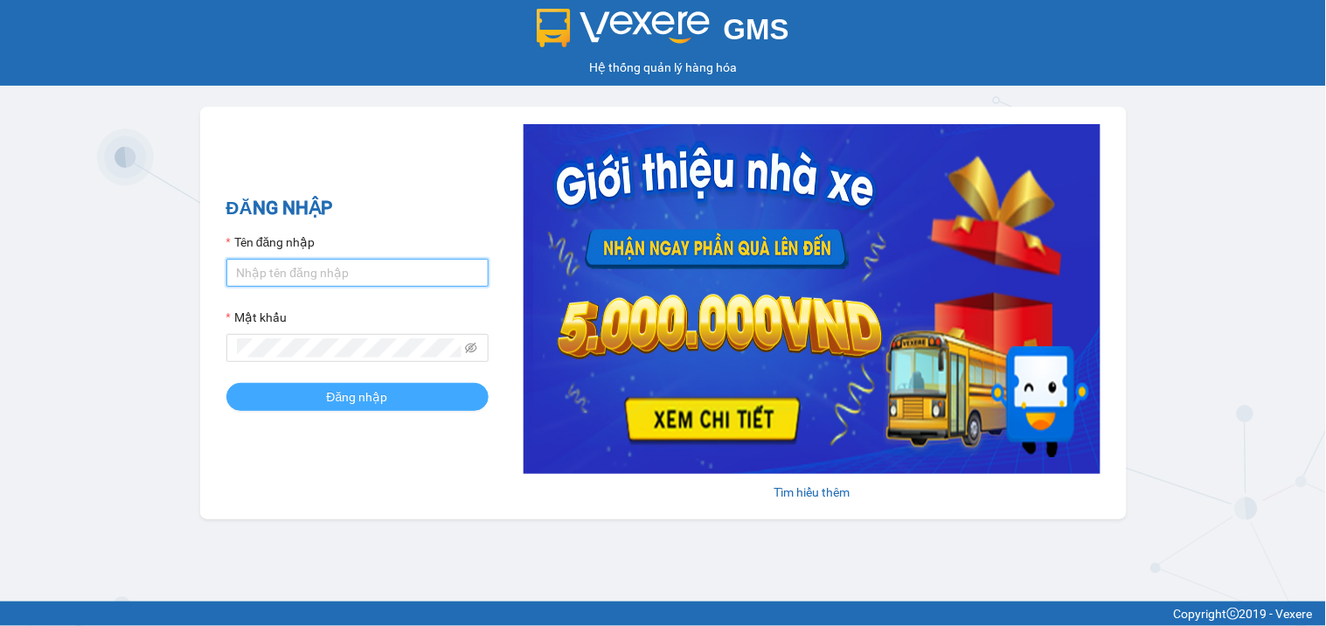
type input "tranvantuyet.trangngocphat"
click at [341, 398] on span "Đăng nhập" at bounding box center [357, 396] width 61 height 19
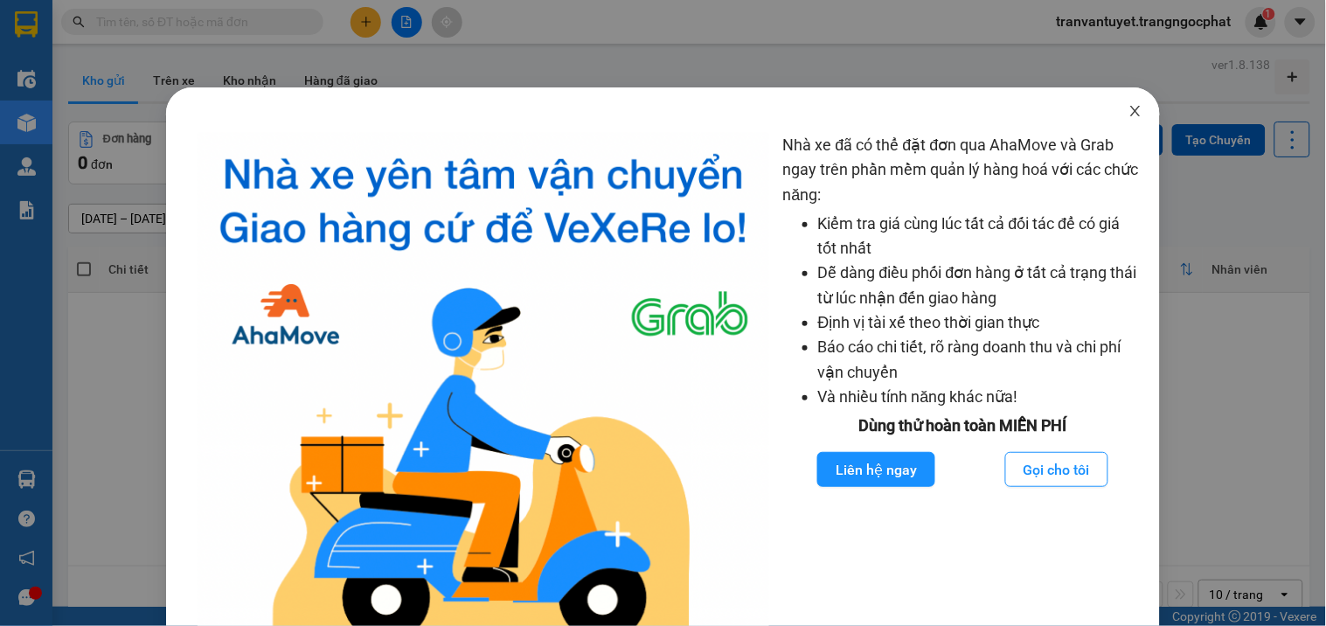
click at [1133, 102] on span "Close" at bounding box center [1135, 111] width 49 height 49
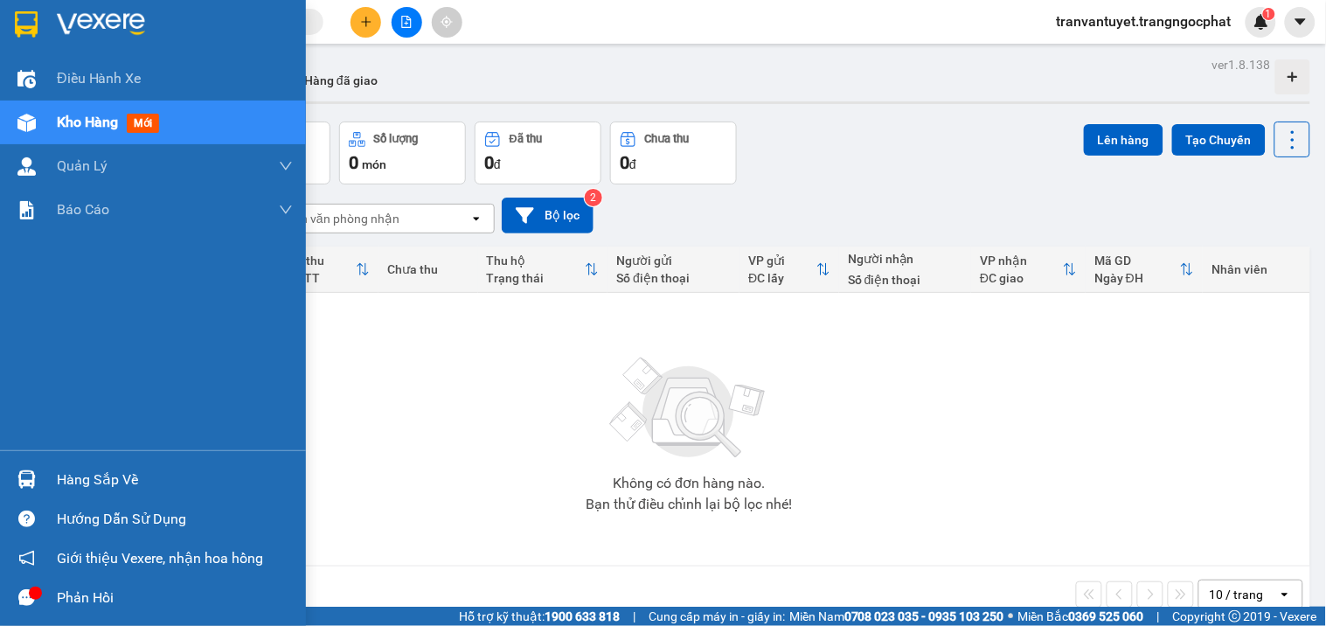
click at [56, 464] on div "Hàng sắp về" at bounding box center [153, 479] width 306 height 39
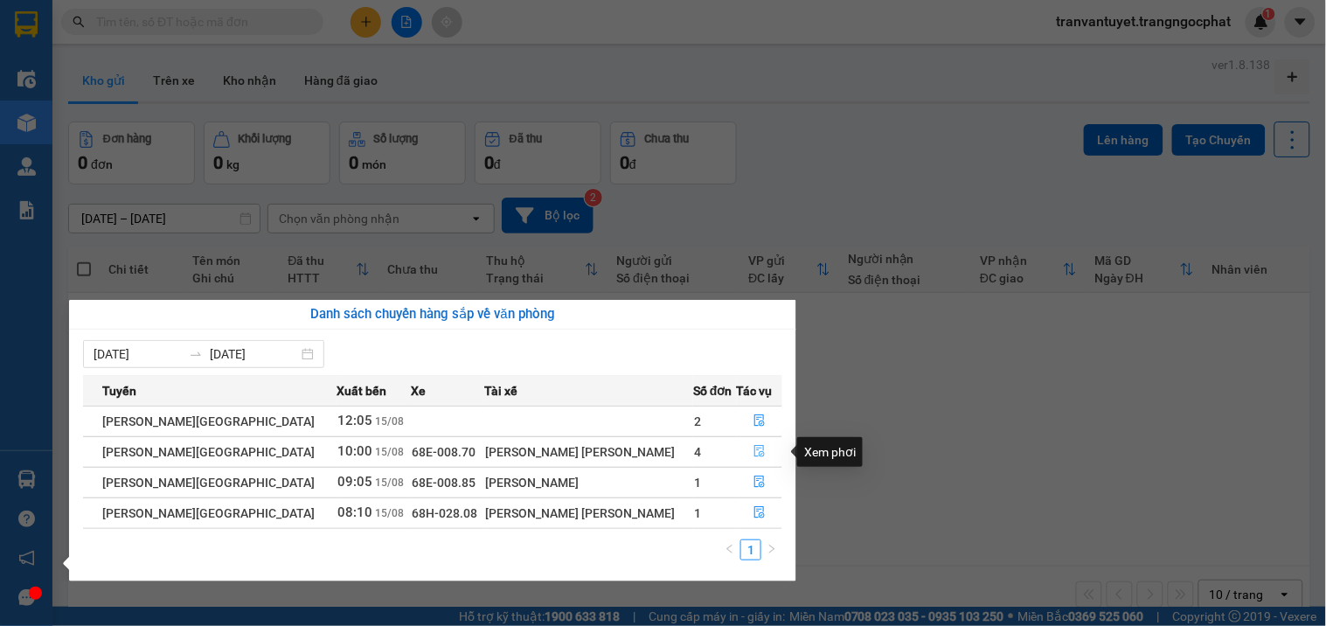
click at [754, 447] on icon "file-done" at bounding box center [759, 451] width 10 height 12
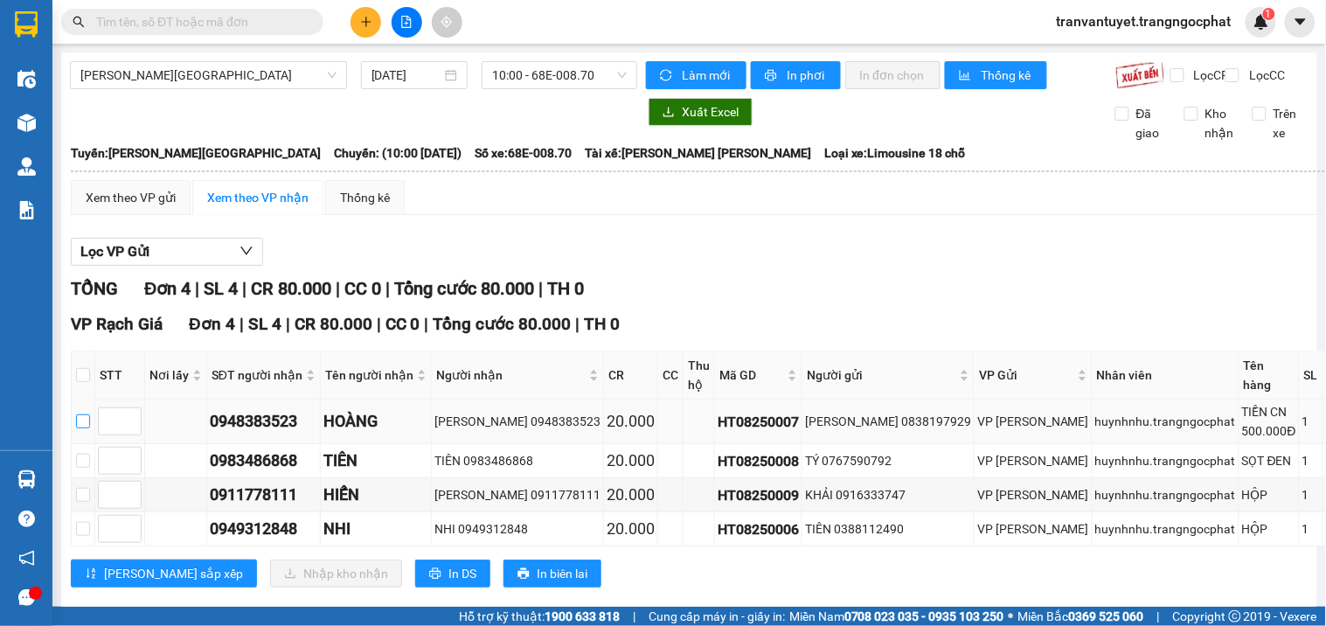
click at [90, 428] on input "checkbox" at bounding box center [83, 421] width 14 height 14
checkbox input "true"
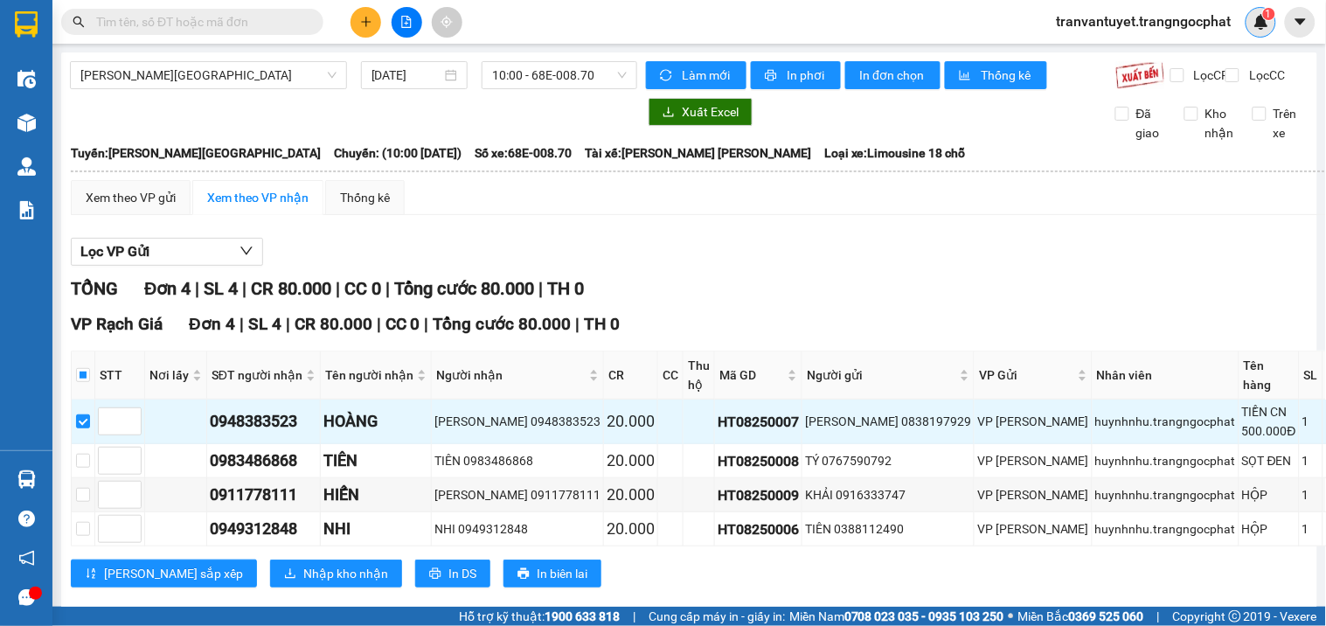
click at [1264, 27] on img at bounding box center [1261, 22] width 16 height 16
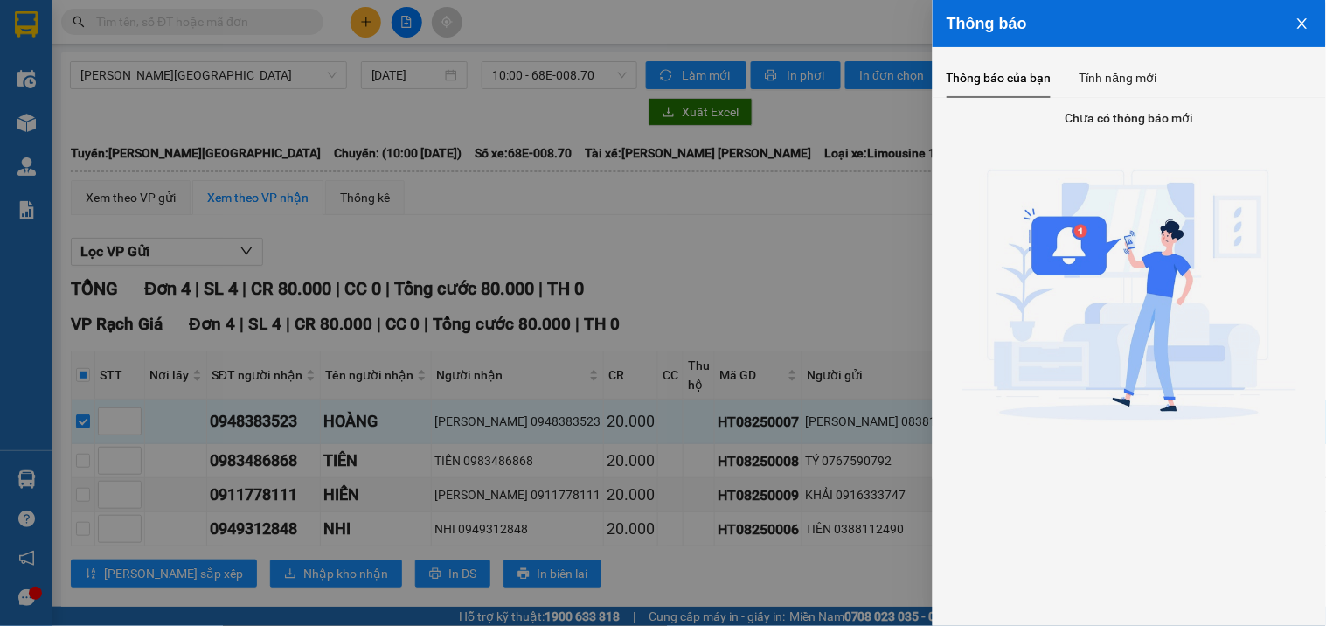
click at [1302, 26] on icon "close" at bounding box center [1302, 24] width 14 height 14
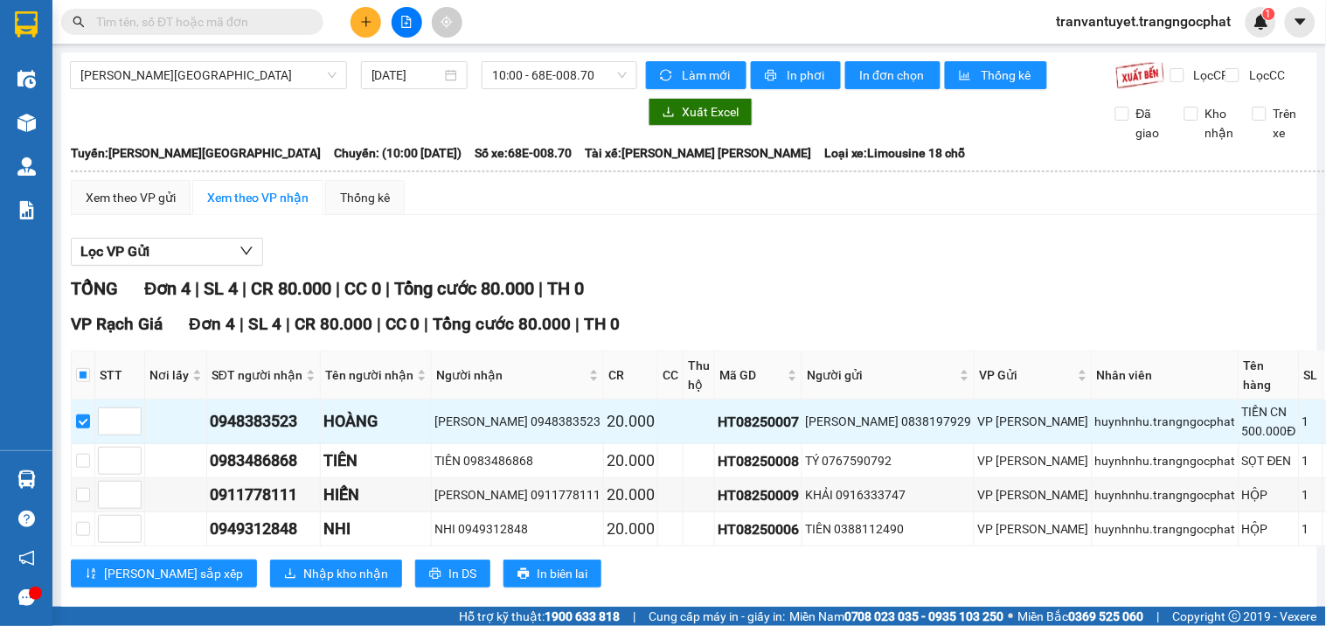
click at [1185, 21] on span "tranvantuyet.trangngocphat" at bounding box center [1143, 21] width 203 height 22
click at [1098, 56] on span "Đăng xuất" at bounding box center [1151, 54] width 168 height 19
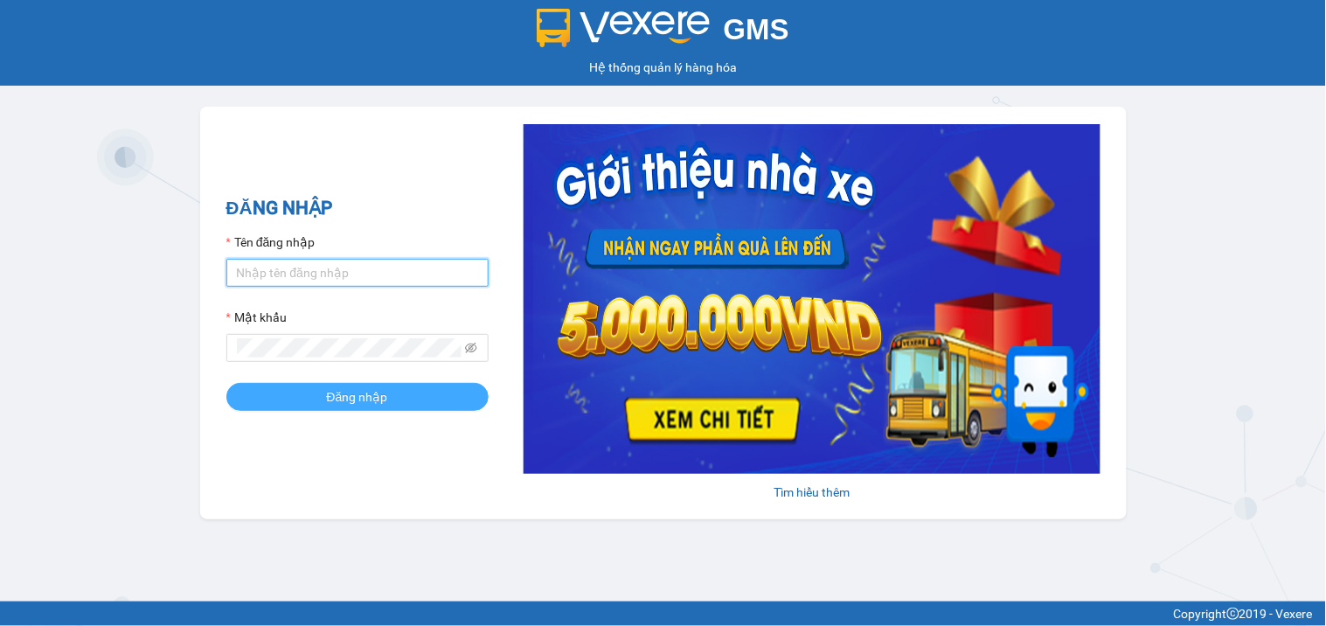
type input "tranvantuyet.trangngocphat"
click at [339, 400] on span "Đăng nhập" at bounding box center [357, 396] width 61 height 19
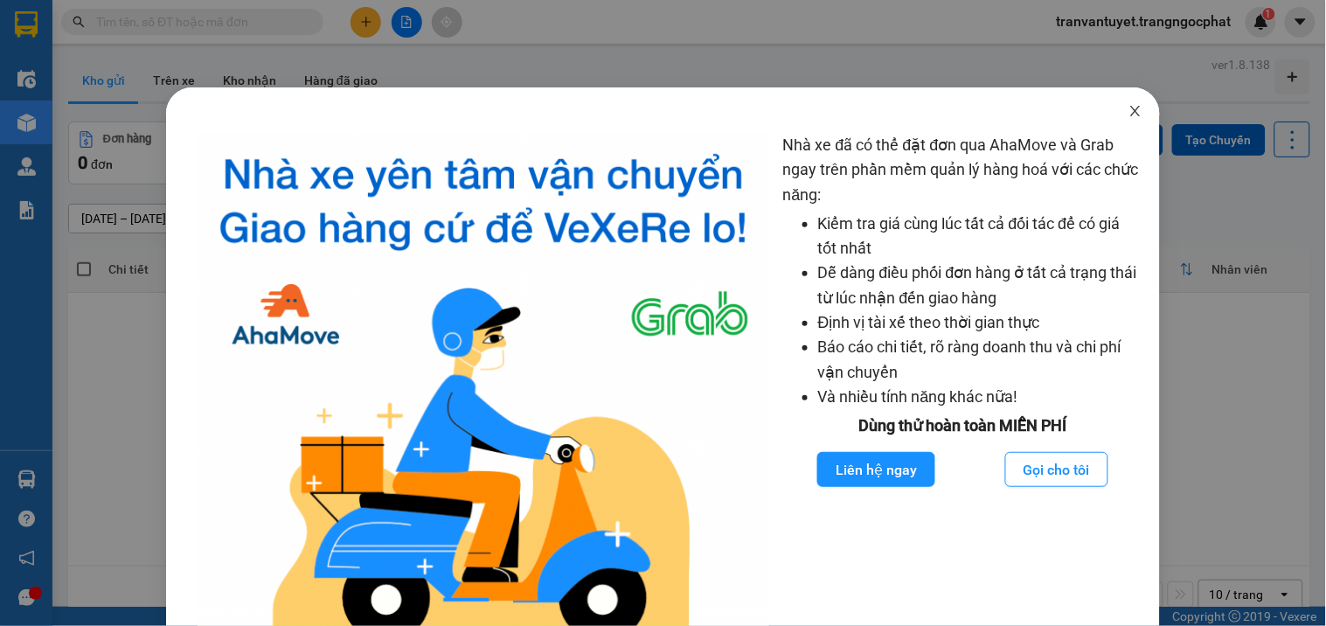
click at [1128, 109] on icon "close" at bounding box center [1135, 111] width 14 height 14
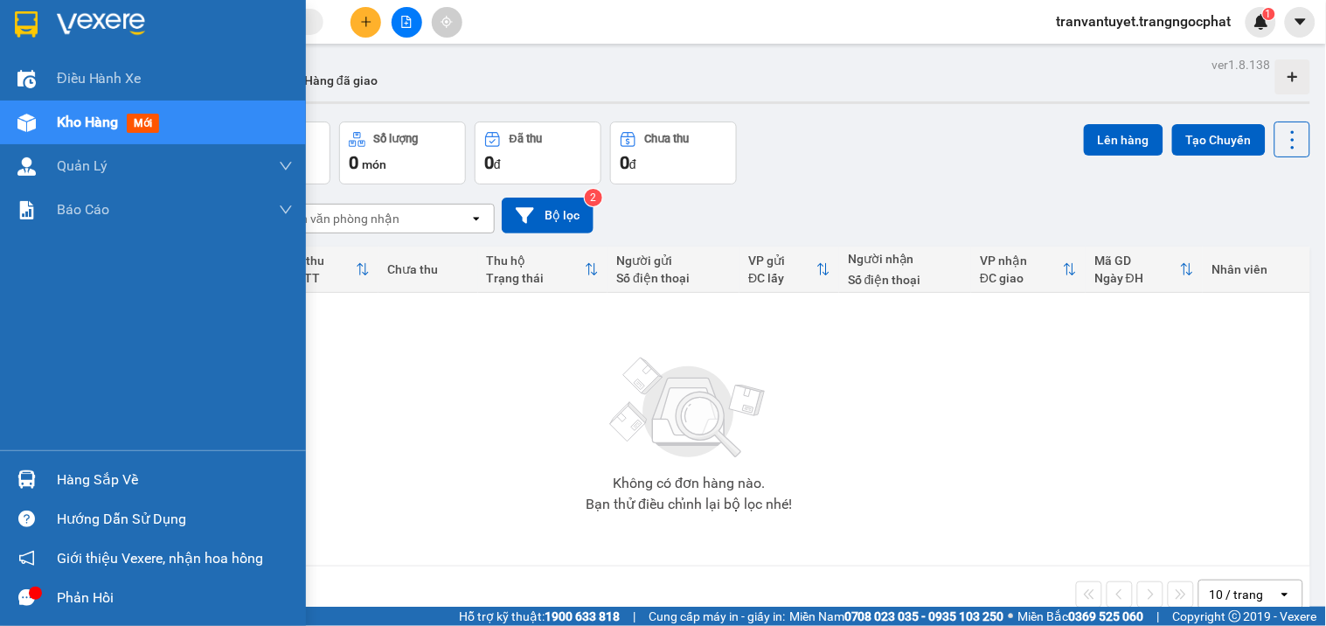
click at [100, 122] on span "Kho hàng" at bounding box center [87, 122] width 61 height 17
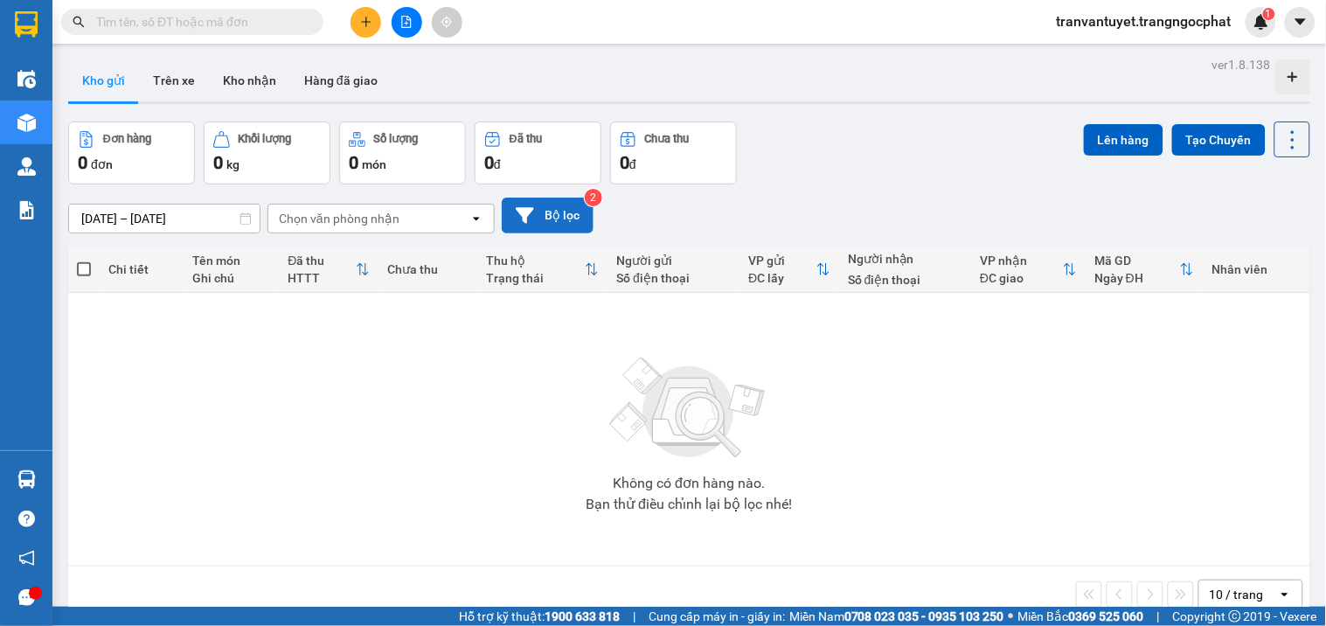
click at [527, 204] on button "Bộ lọc" at bounding box center [548, 215] width 92 height 36
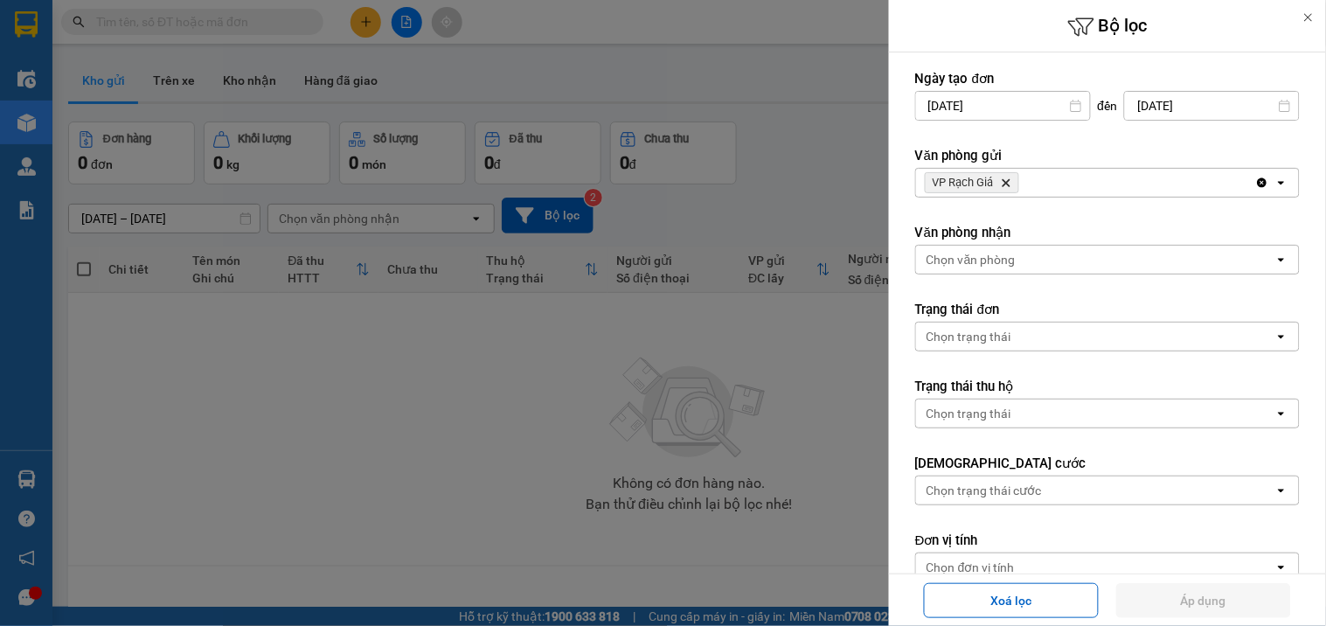
click at [1006, 188] on span "VP Rạch Giá Delete" at bounding box center [972, 182] width 94 height 21
click at [1007, 185] on icon "Delete" at bounding box center [1006, 182] width 10 height 10
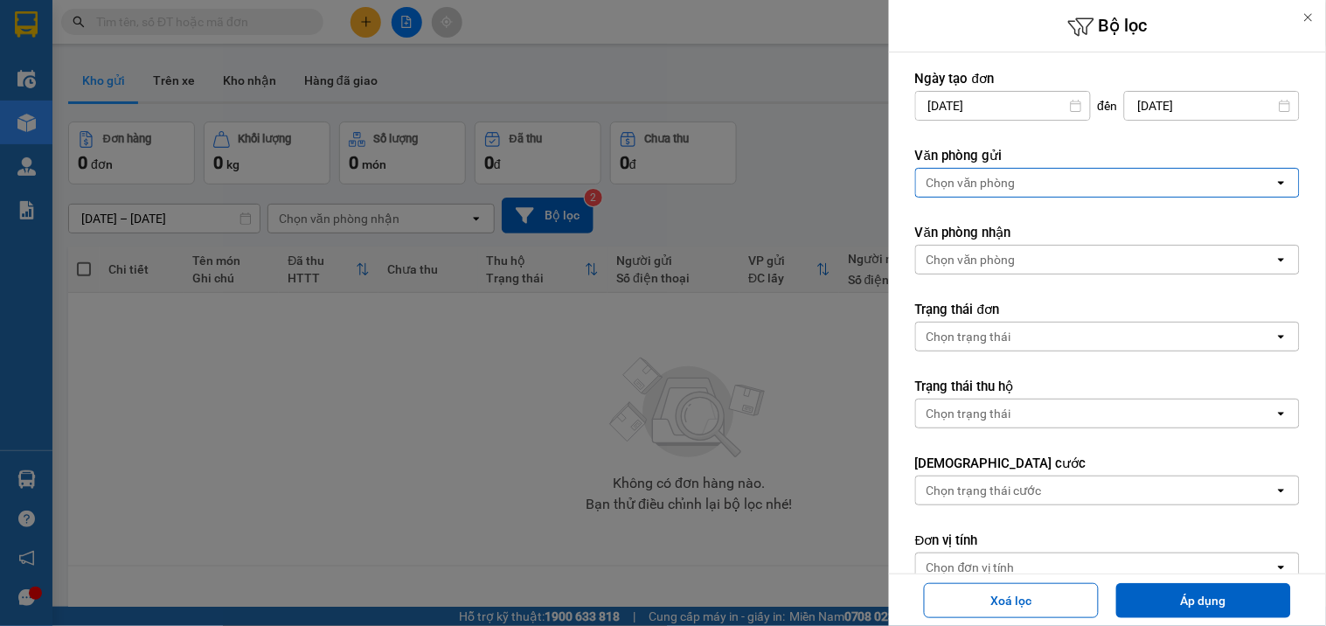
click at [1071, 343] on div "Chọn trạng thái" at bounding box center [1095, 336] width 358 height 28
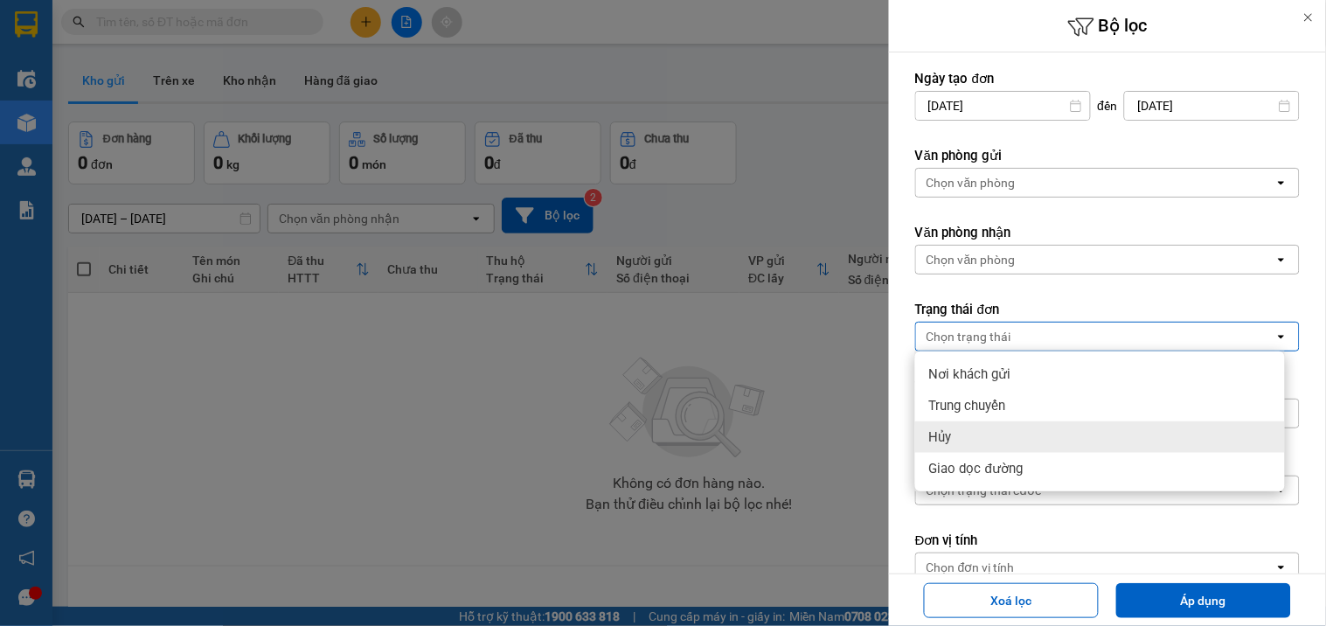
click at [988, 437] on div "Hủy" at bounding box center [1100, 436] width 370 height 31
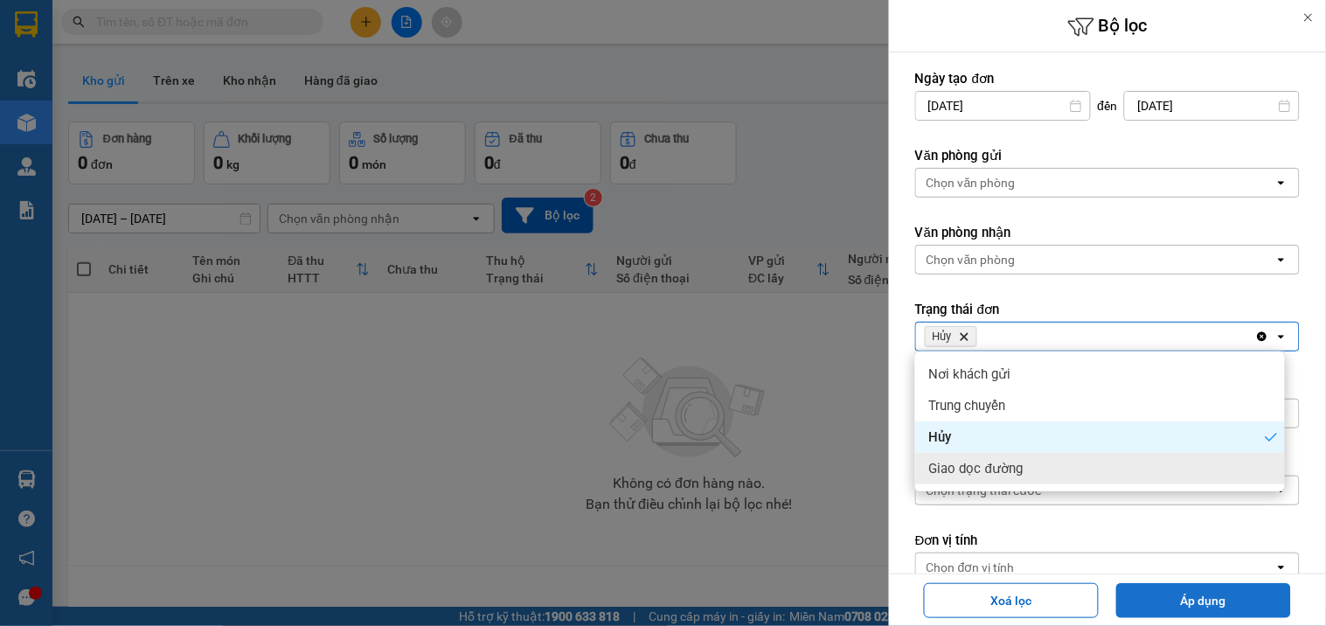
click at [1199, 609] on button "Áp dụng" at bounding box center [1203, 600] width 175 height 35
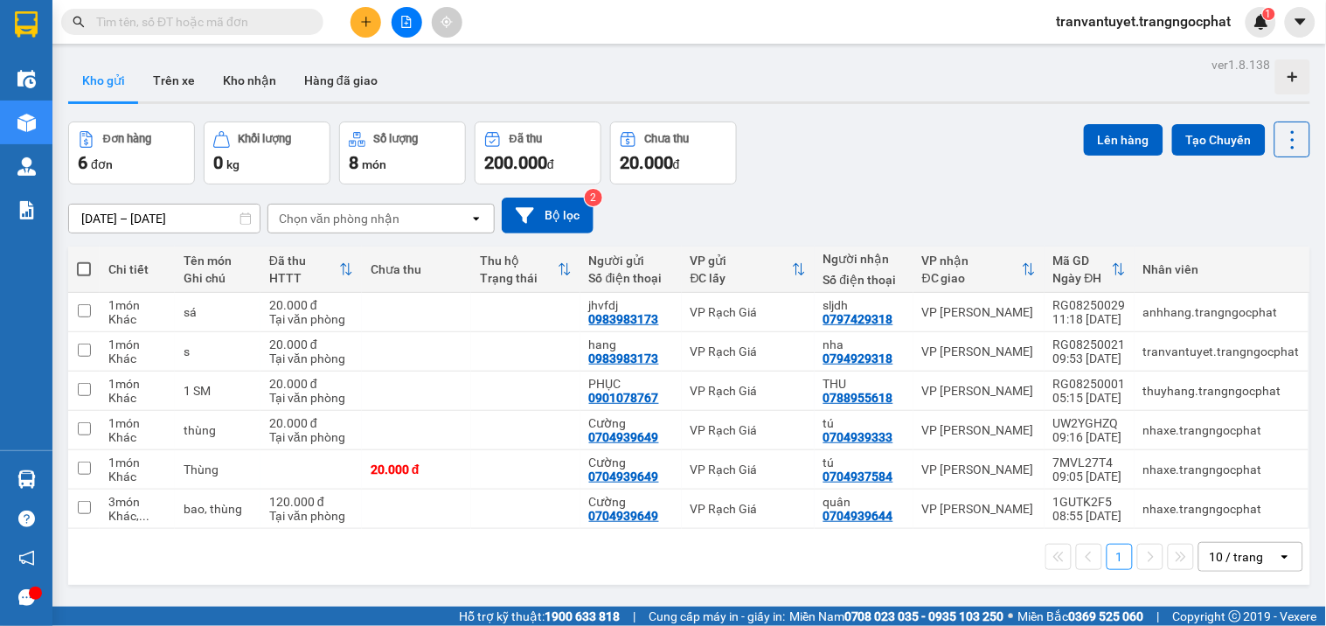
click at [77, 265] on span at bounding box center [84, 269] width 14 height 14
click at [84, 260] on input "checkbox" at bounding box center [84, 260] width 0 height 0
checkbox input "true"
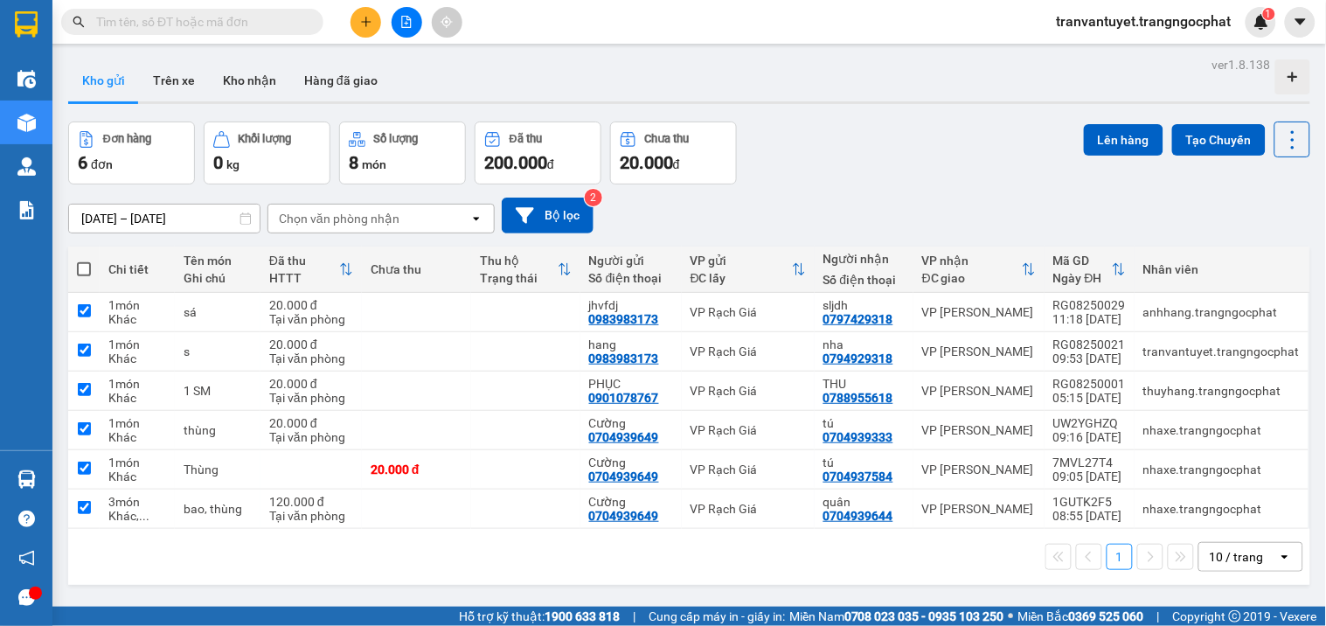
checkbox input "true"
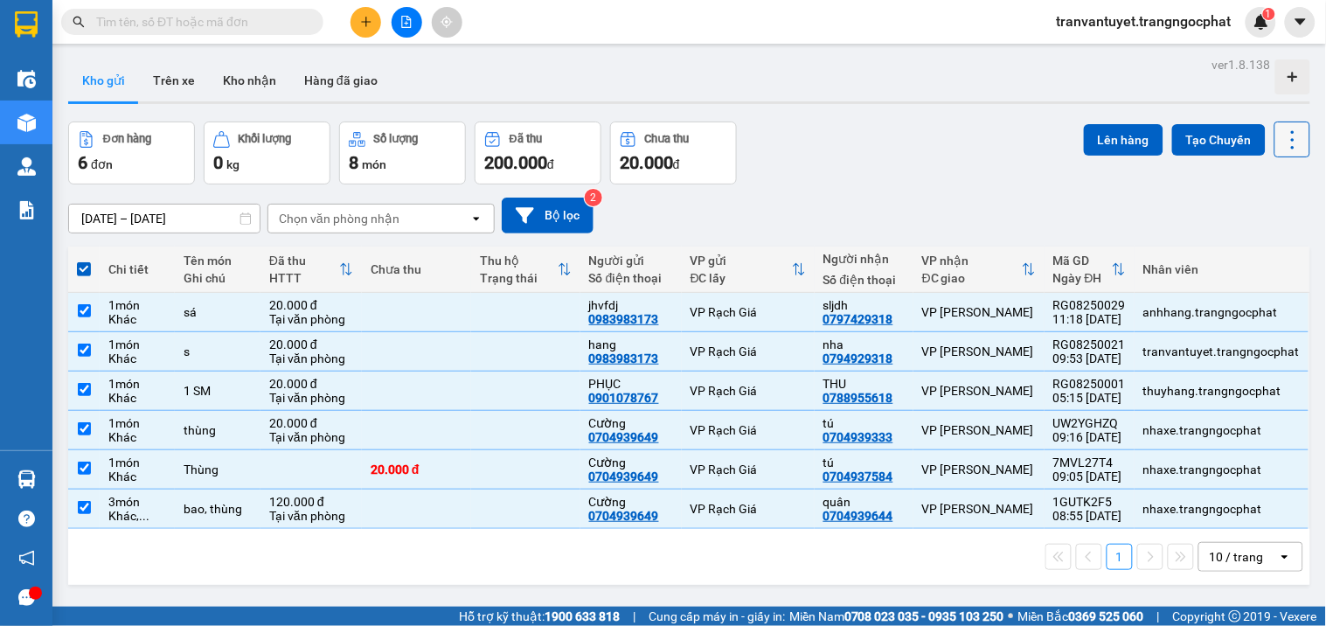
click at [1280, 142] on icon at bounding box center [1292, 140] width 24 height 24
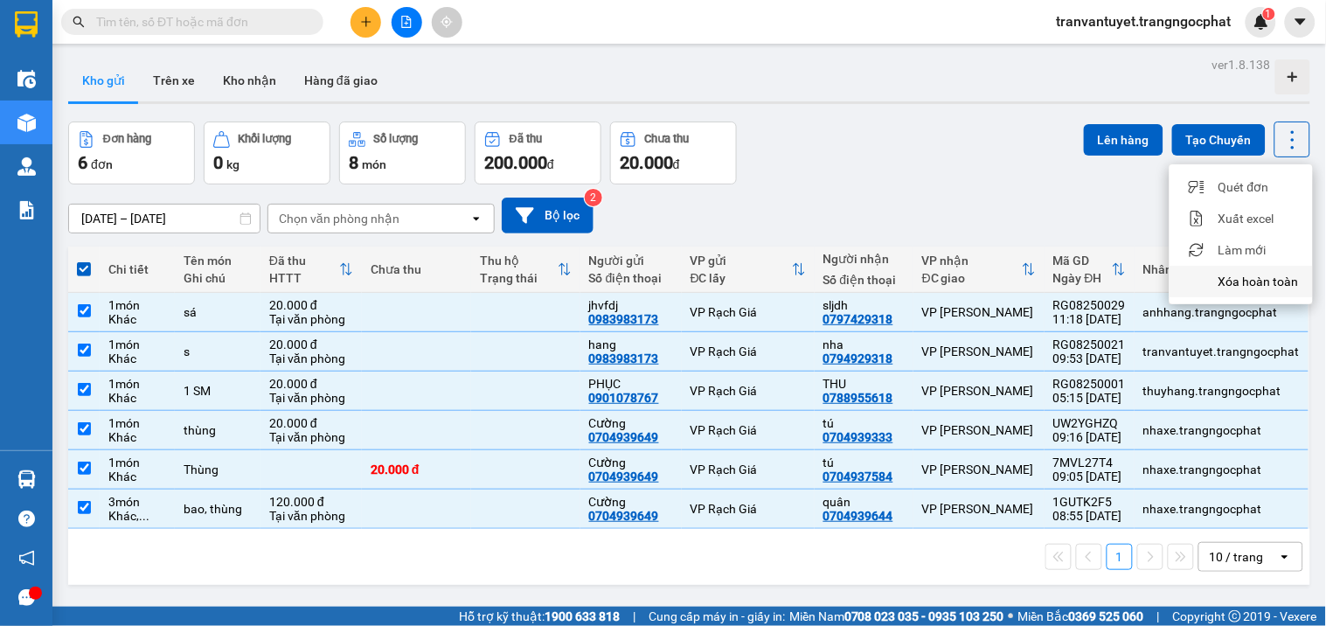
click at [1252, 278] on span "Xóa hoàn toàn" at bounding box center [1258, 281] width 80 height 17
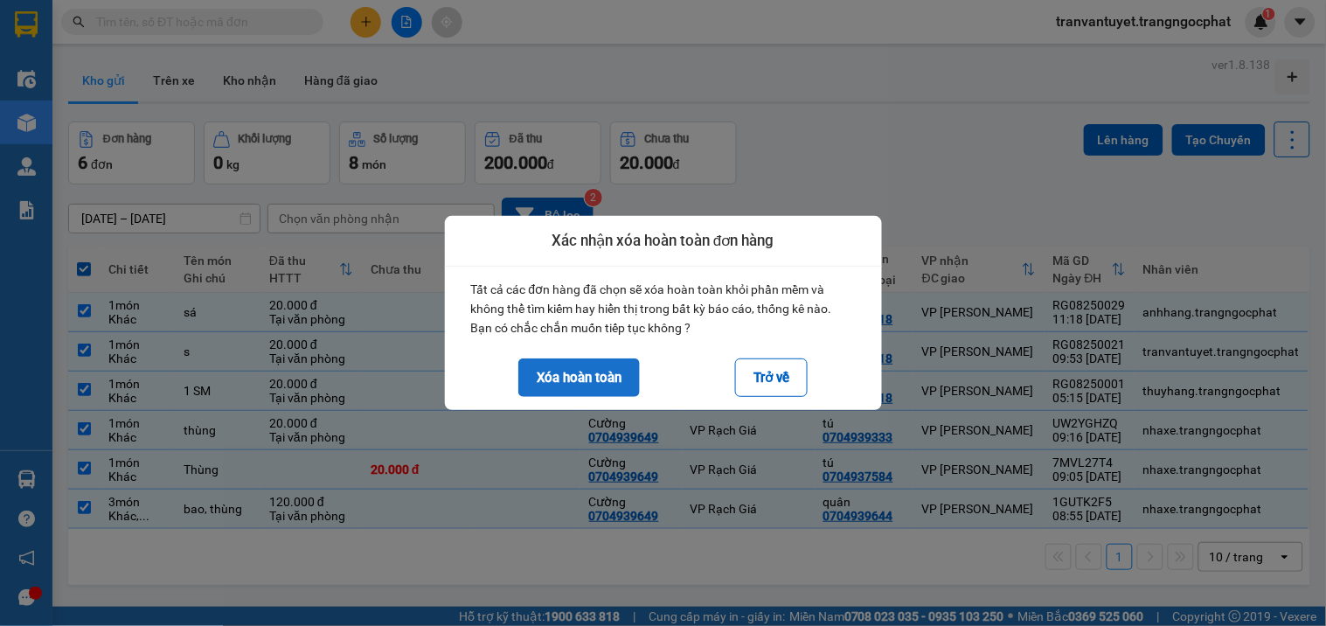
click at [600, 382] on button "Xóa hoàn toàn" at bounding box center [578, 377] width 121 height 38
